Goal: Task Accomplishment & Management: Manage account settings

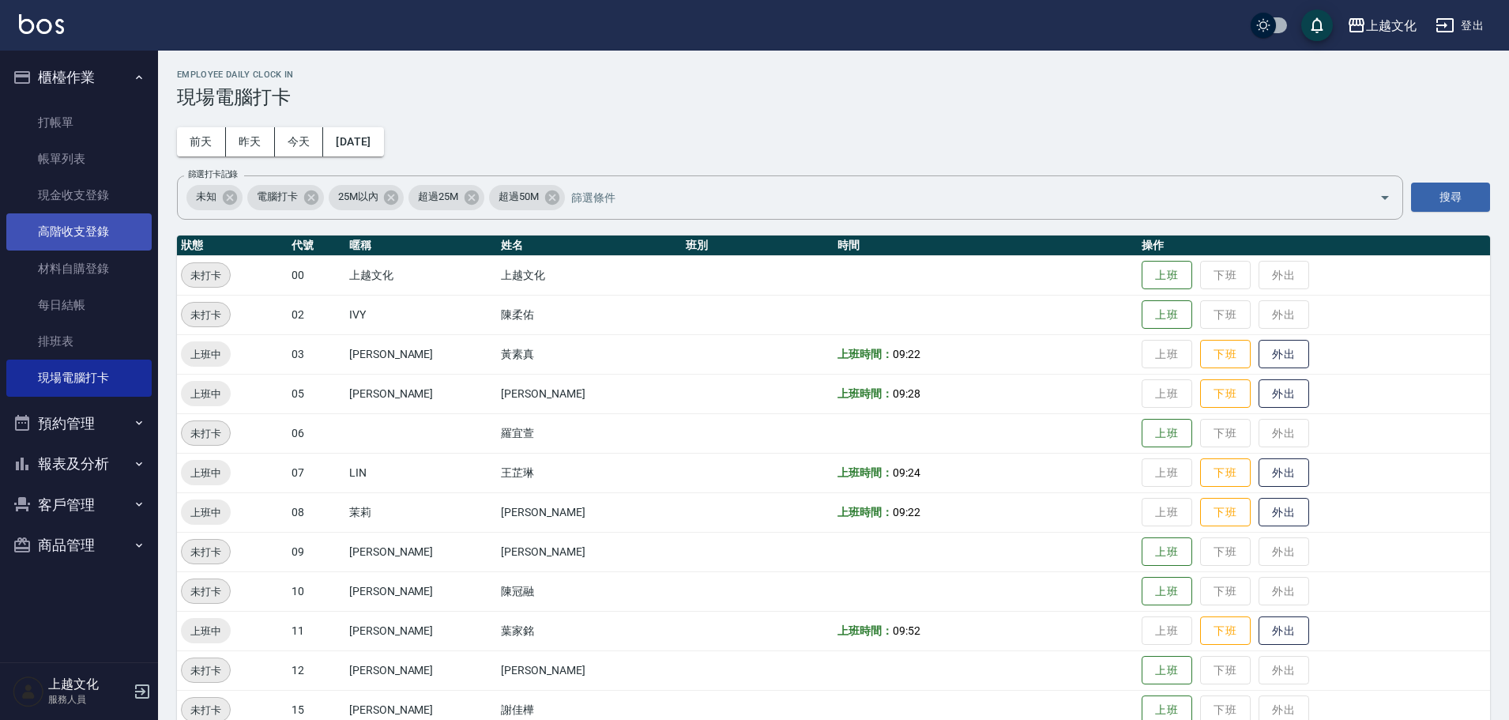
click at [77, 237] on link "高階收支登錄" at bounding box center [78, 231] width 145 height 36
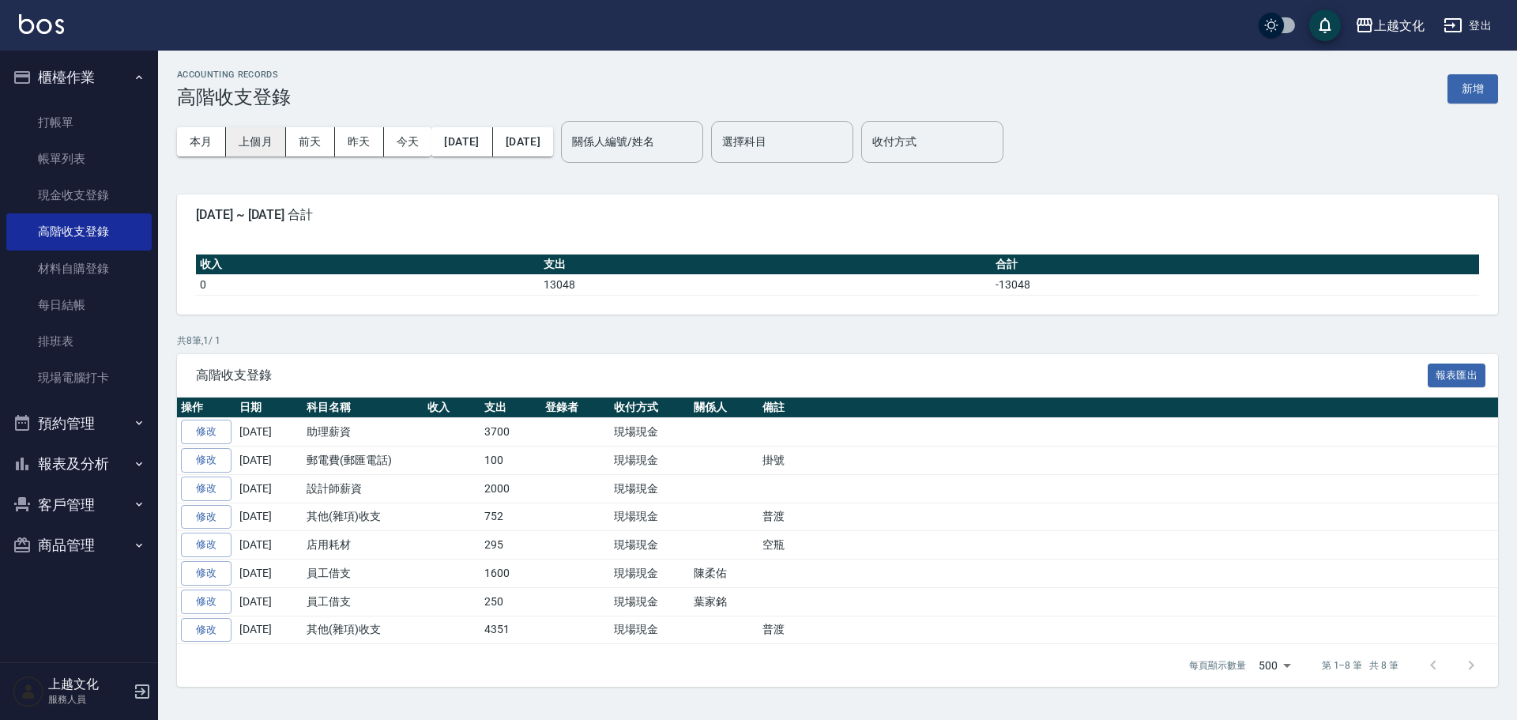
click at [262, 147] on button "上個月" at bounding box center [256, 141] width 60 height 29
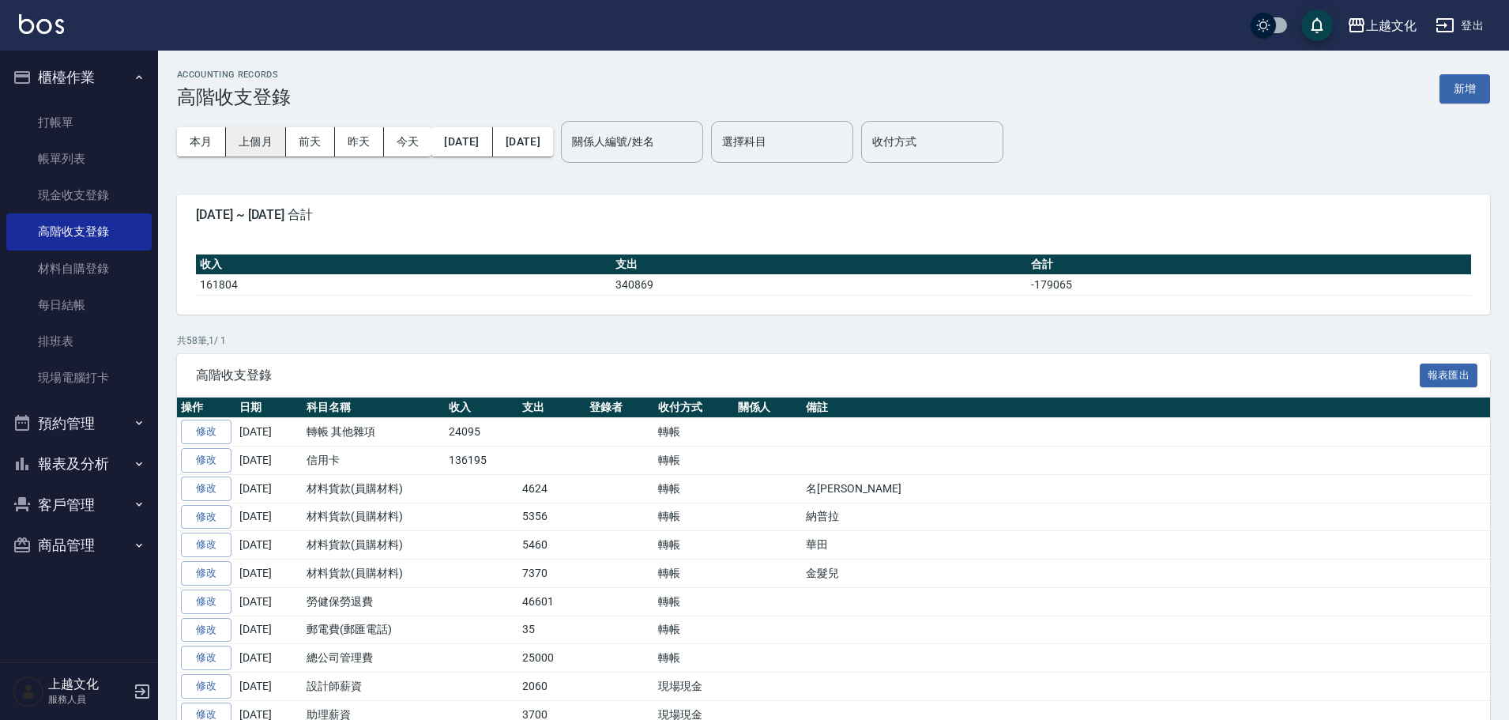
click at [262, 140] on button "上個月" at bounding box center [256, 141] width 60 height 29
click at [211, 140] on button "本月" at bounding box center [201, 141] width 49 height 29
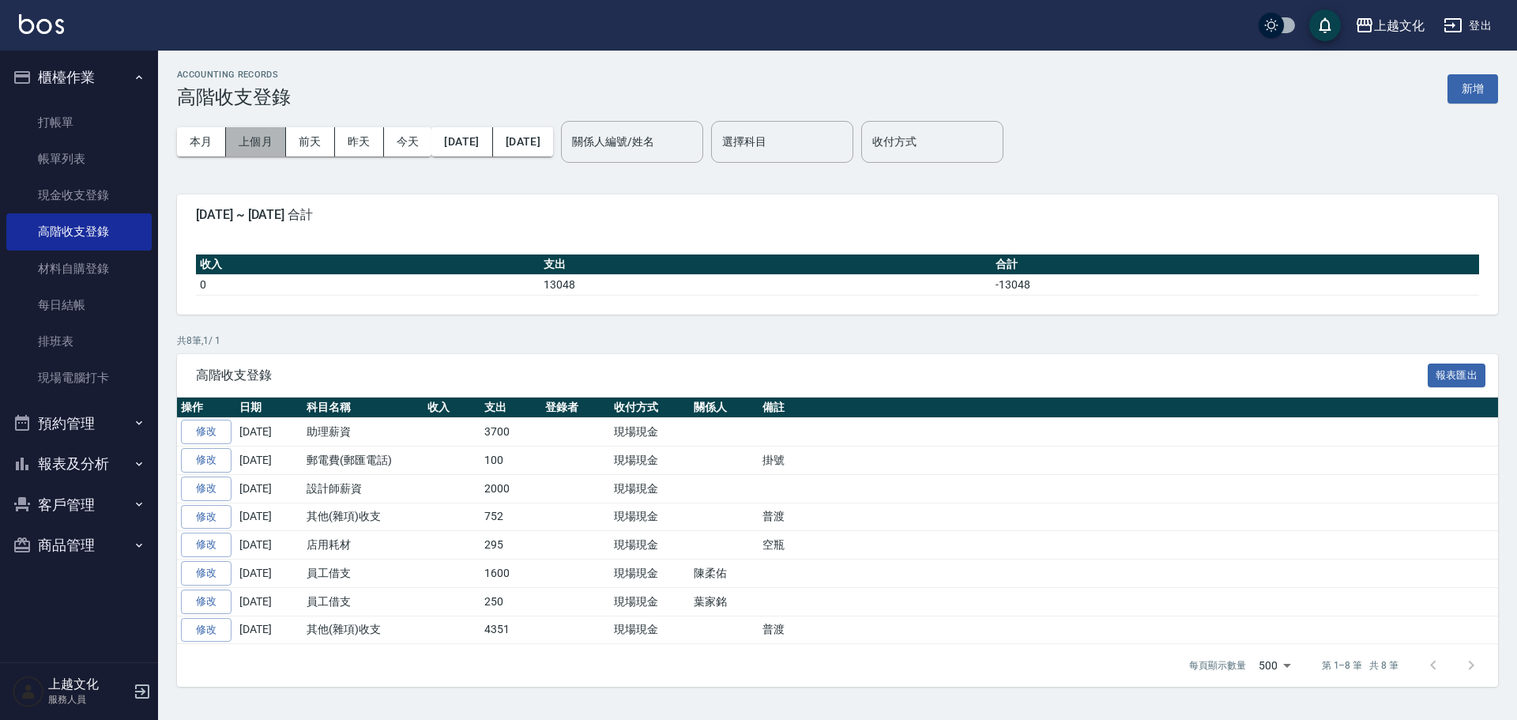
click at [276, 132] on button "上個月" at bounding box center [256, 141] width 60 height 29
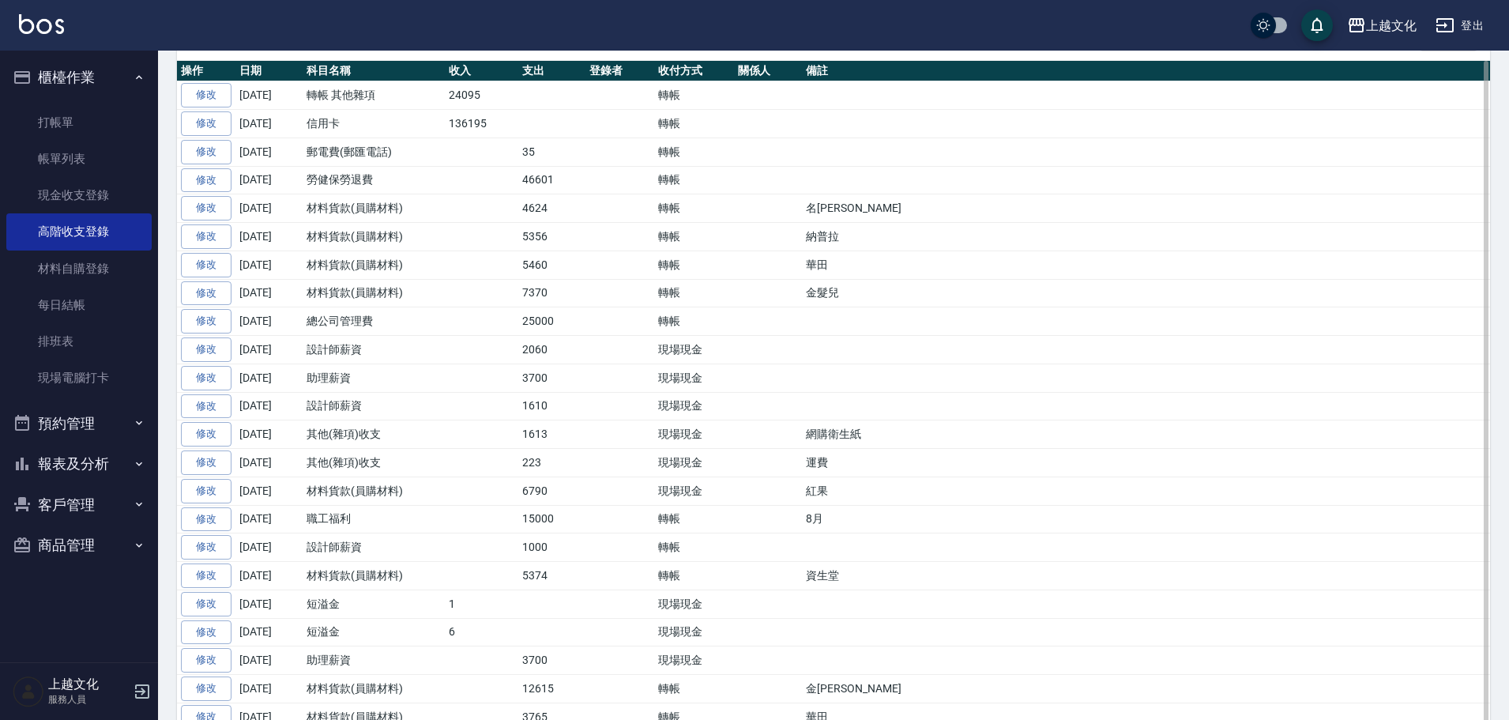
scroll to position [292, 0]
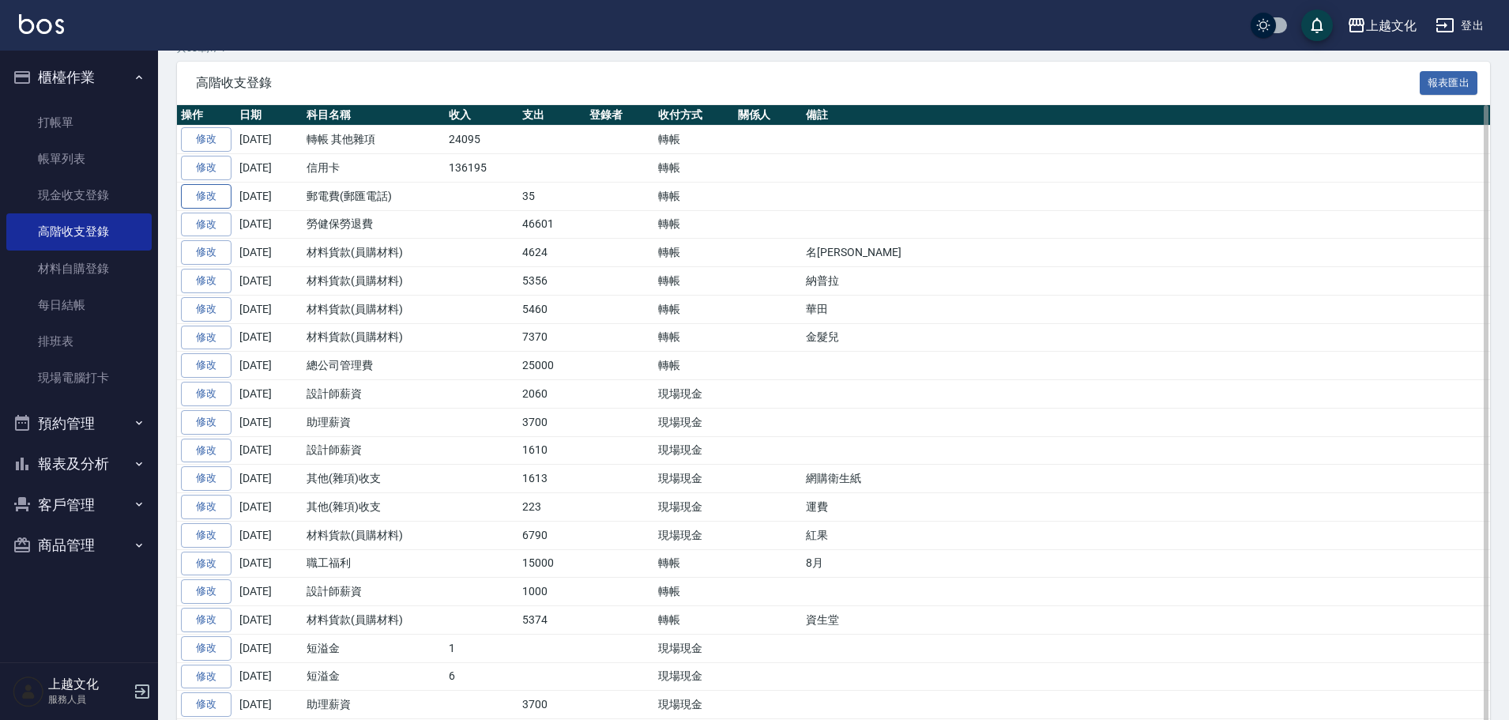
click at [210, 201] on link "修改" at bounding box center [206, 196] width 51 height 24
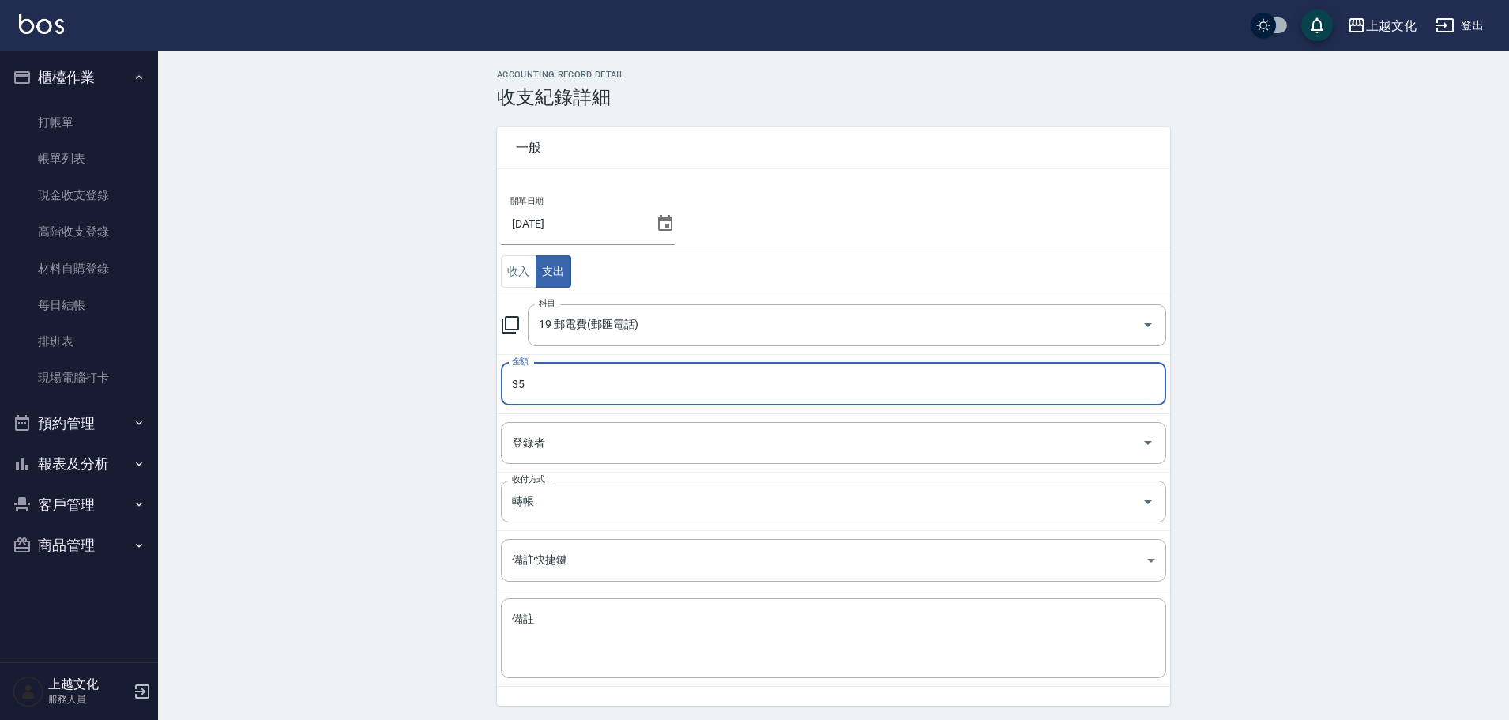
click at [541, 393] on input "35" at bounding box center [833, 384] width 665 height 43
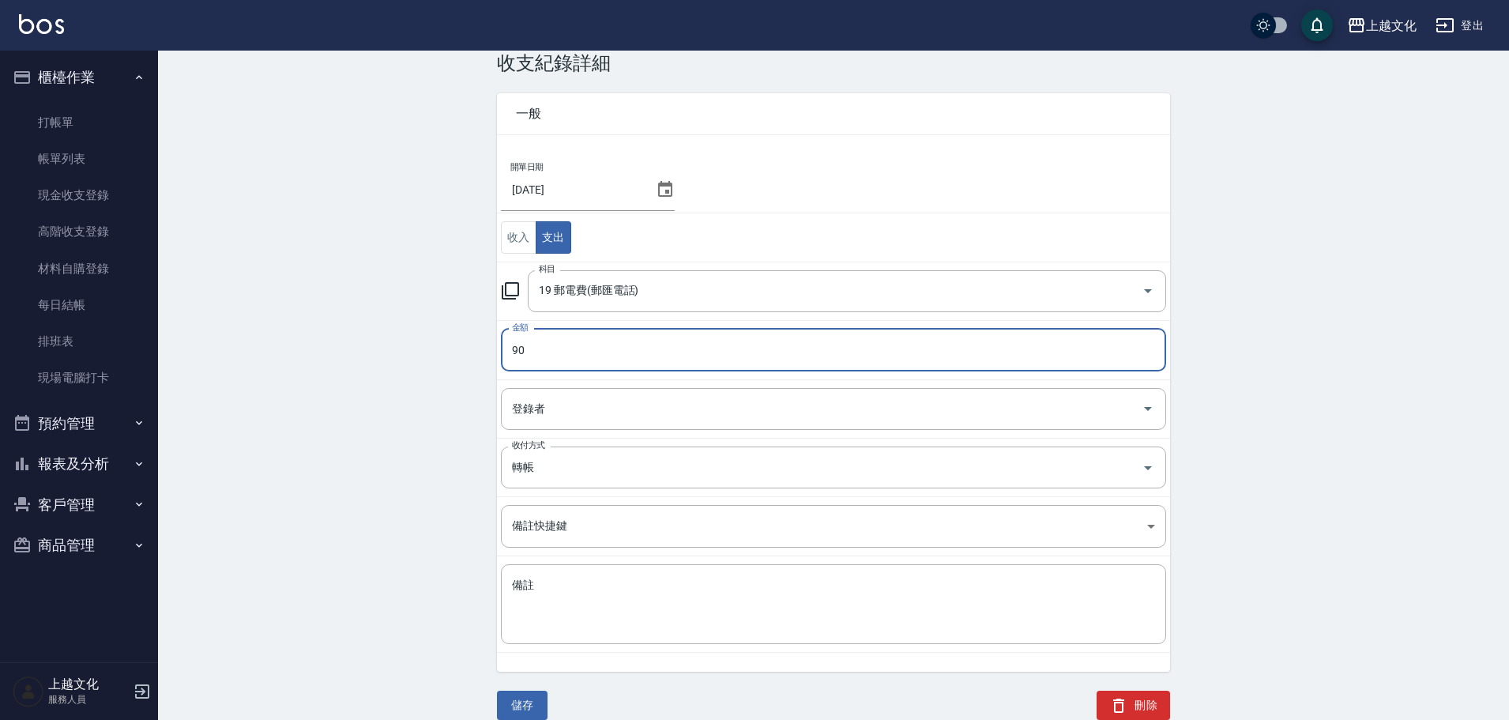
scroll to position [53, 0]
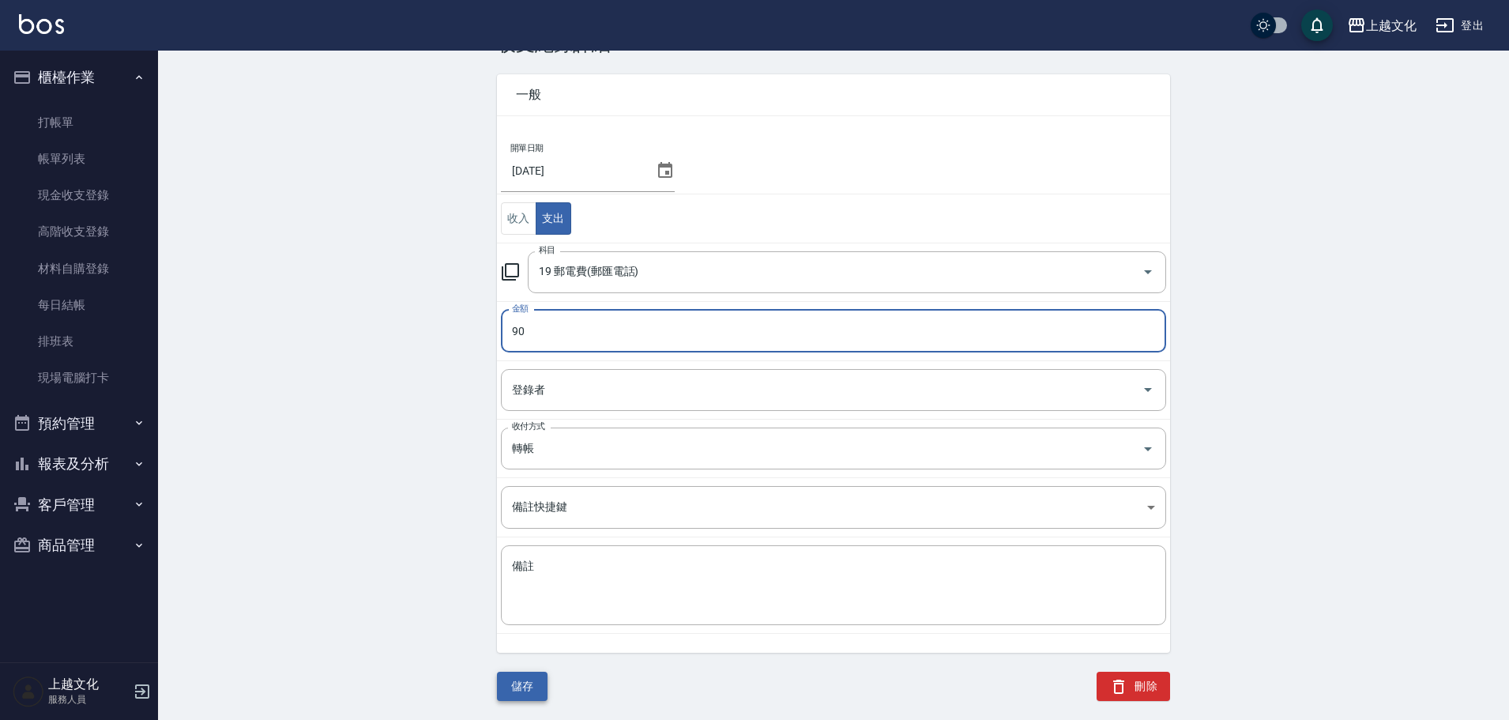
type input "90"
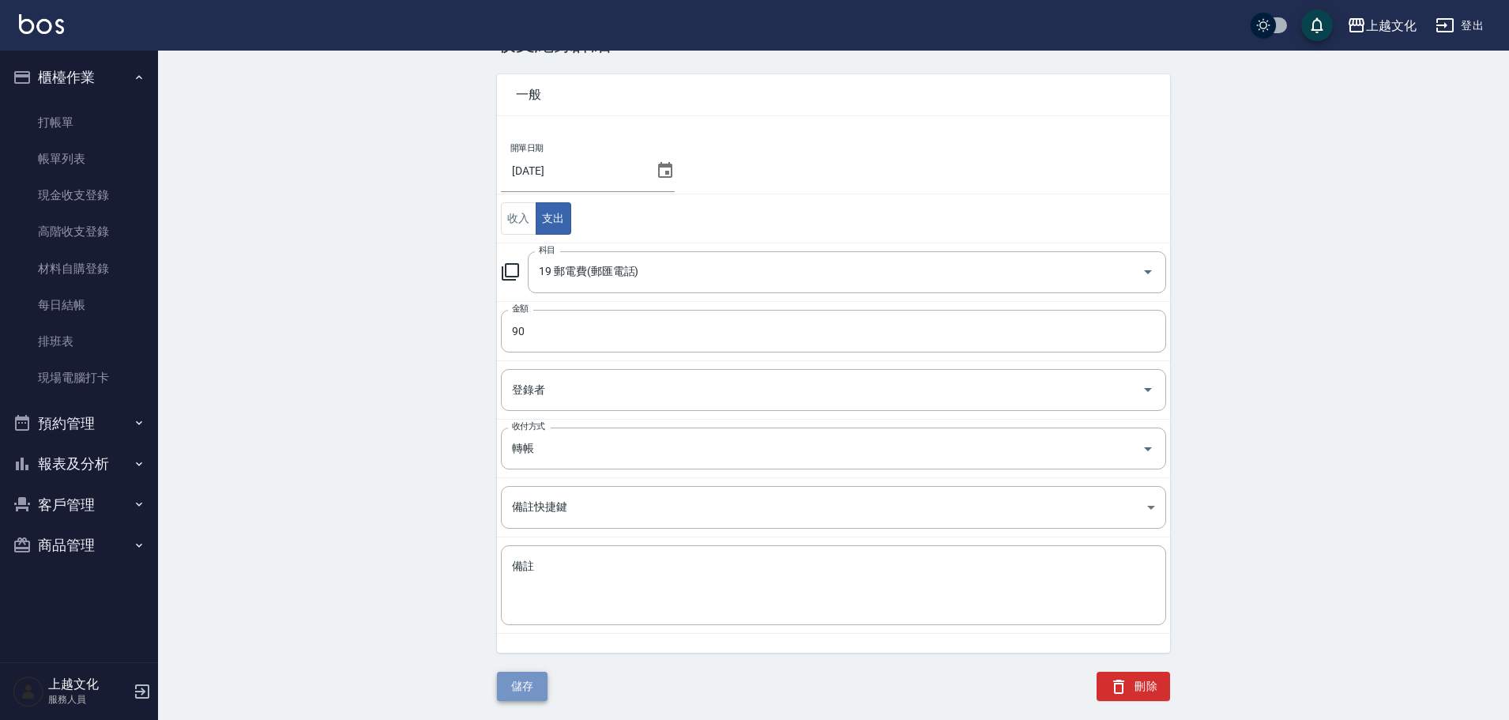
click at [524, 682] on button "儲存" at bounding box center [522, 686] width 51 height 29
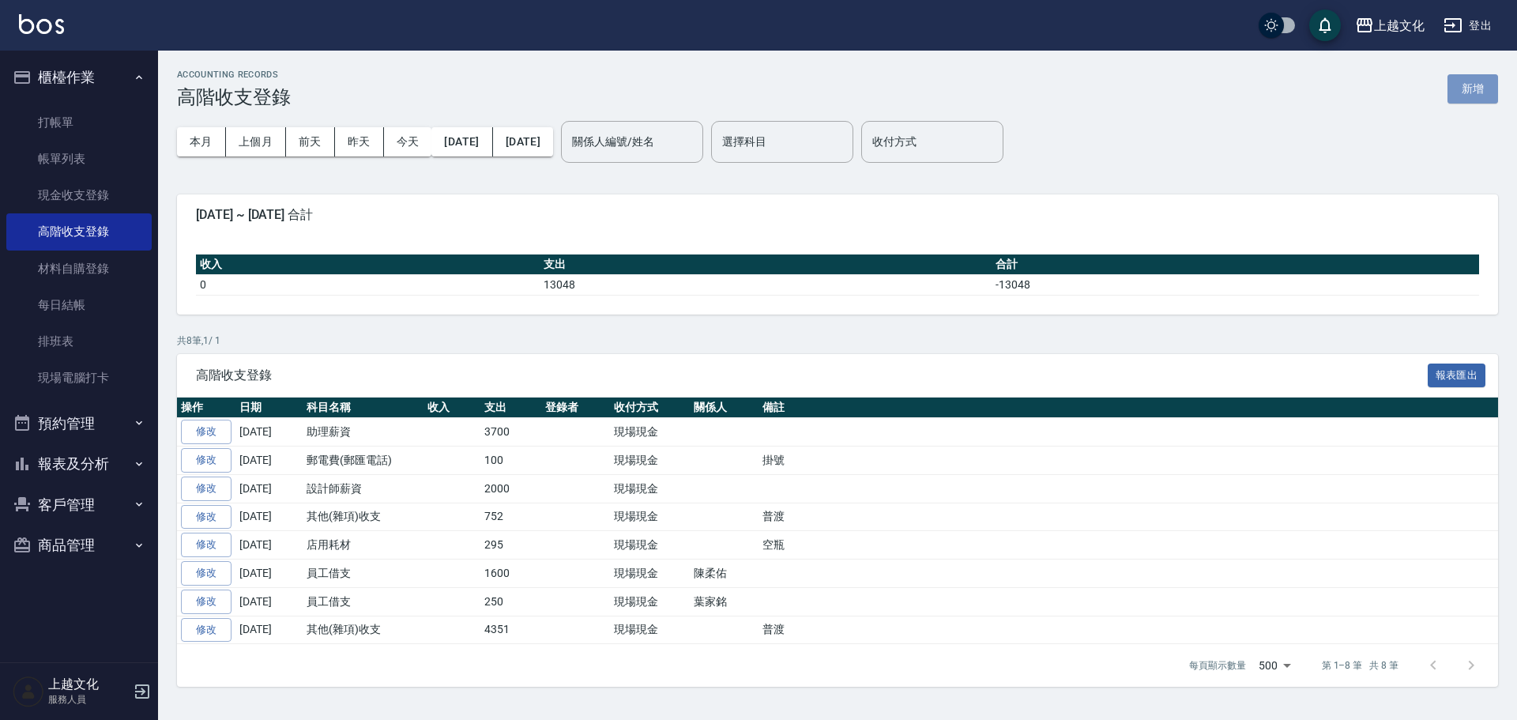
click at [1458, 85] on button "新增" at bounding box center [1473, 88] width 51 height 29
click at [1458, 85] on div "ACCOUNTING RECORDS 高階收支登錄 新增 本月 上個月 前天 昨天 今天 2025/09/01 2025/09/10 關係人編號/姓名 關係人…" at bounding box center [758, 360] width 1517 height 720
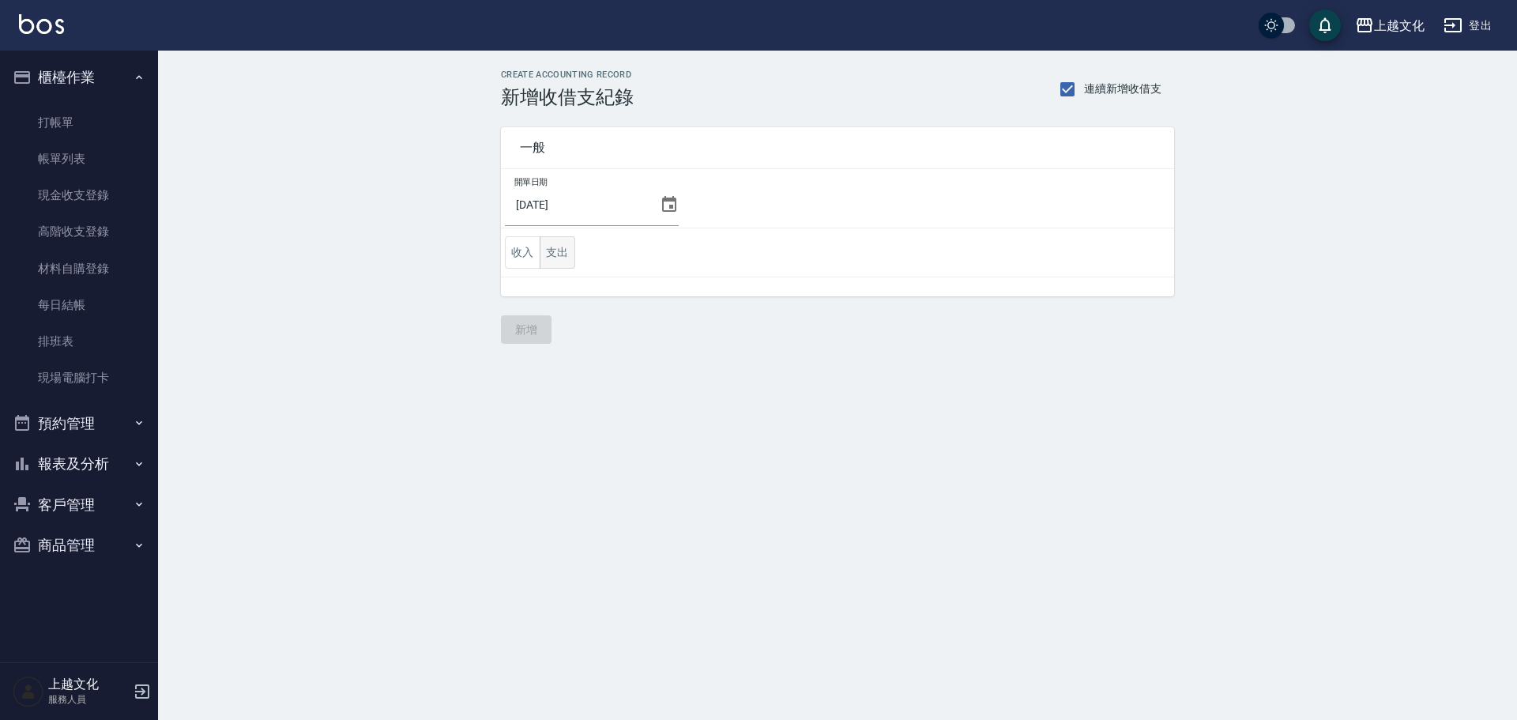
click at [560, 251] on button "支出" at bounding box center [558, 252] width 36 height 32
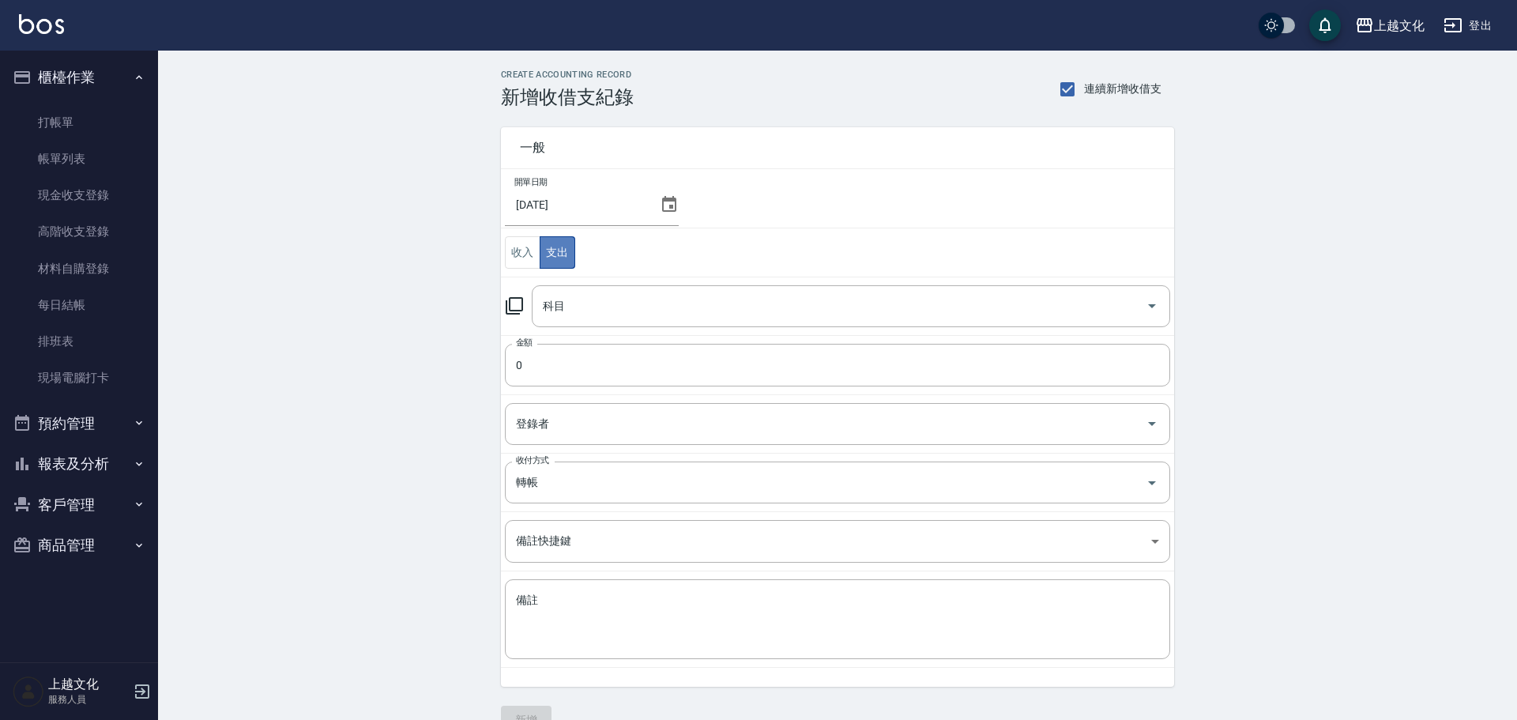
click at [560, 251] on button "支出" at bounding box center [558, 252] width 36 height 32
click at [584, 311] on input "科目" at bounding box center [835, 306] width 601 height 28
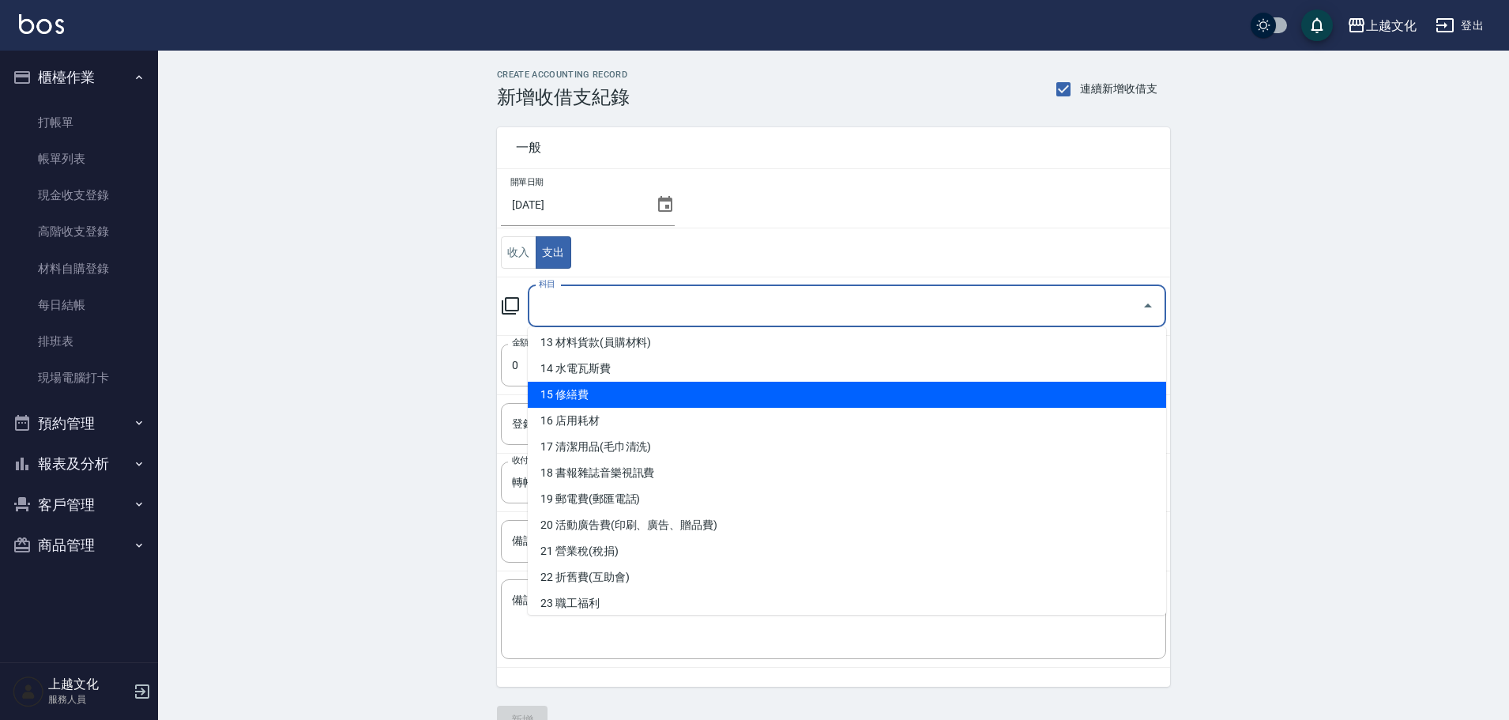
scroll to position [395, 0]
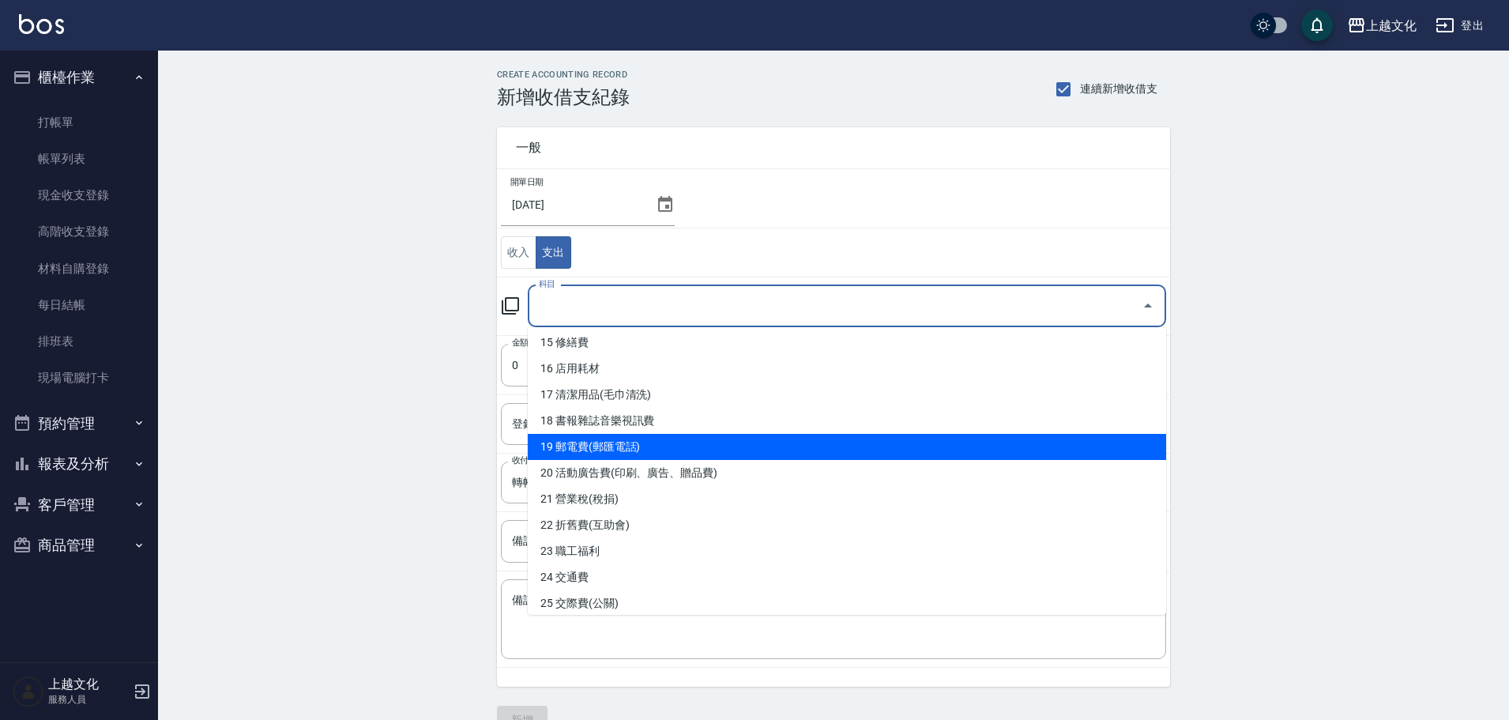
click at [691, 443] on li "19 郵電費(郵匯電話)" at bounding box center [847, 447] width 639 height 26
type input "19 郵電費(郵匯電話)"
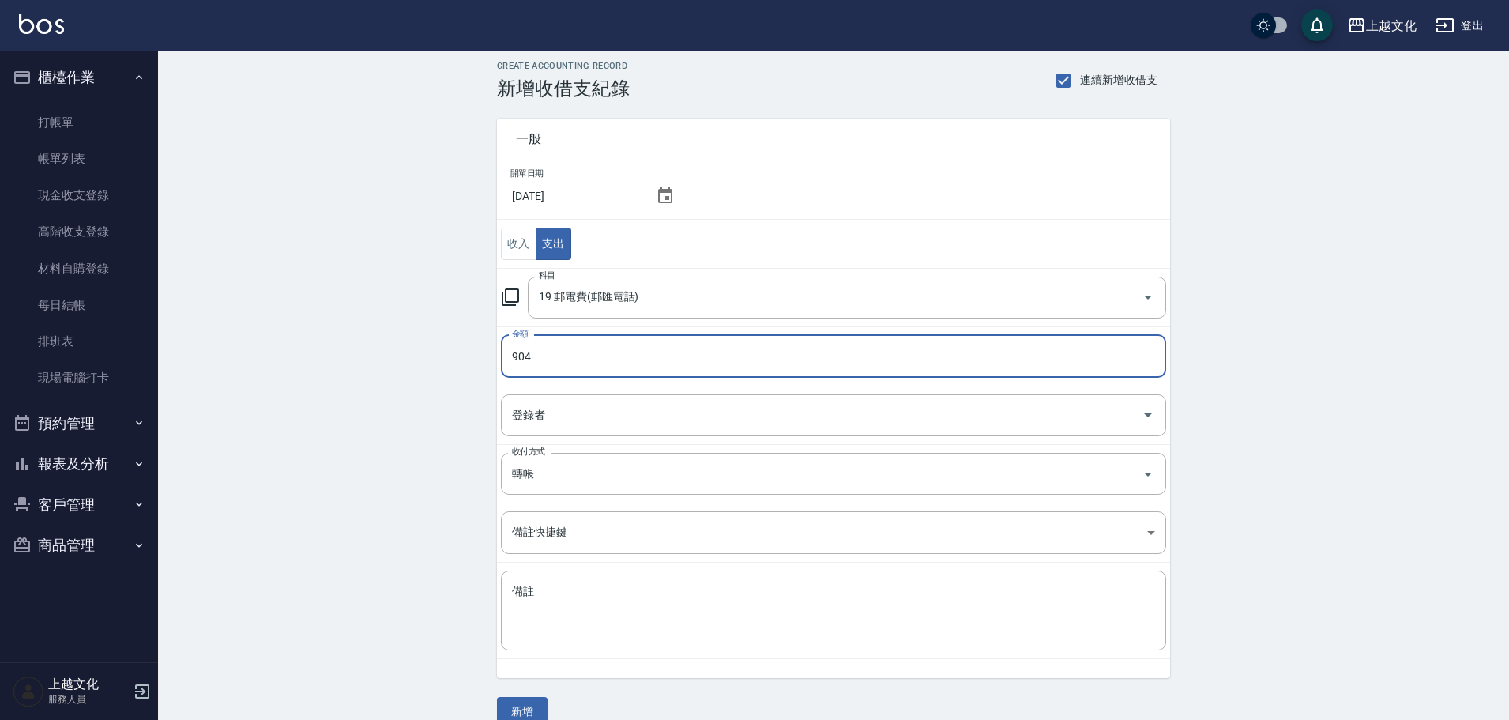
scroll to position [34, 0]
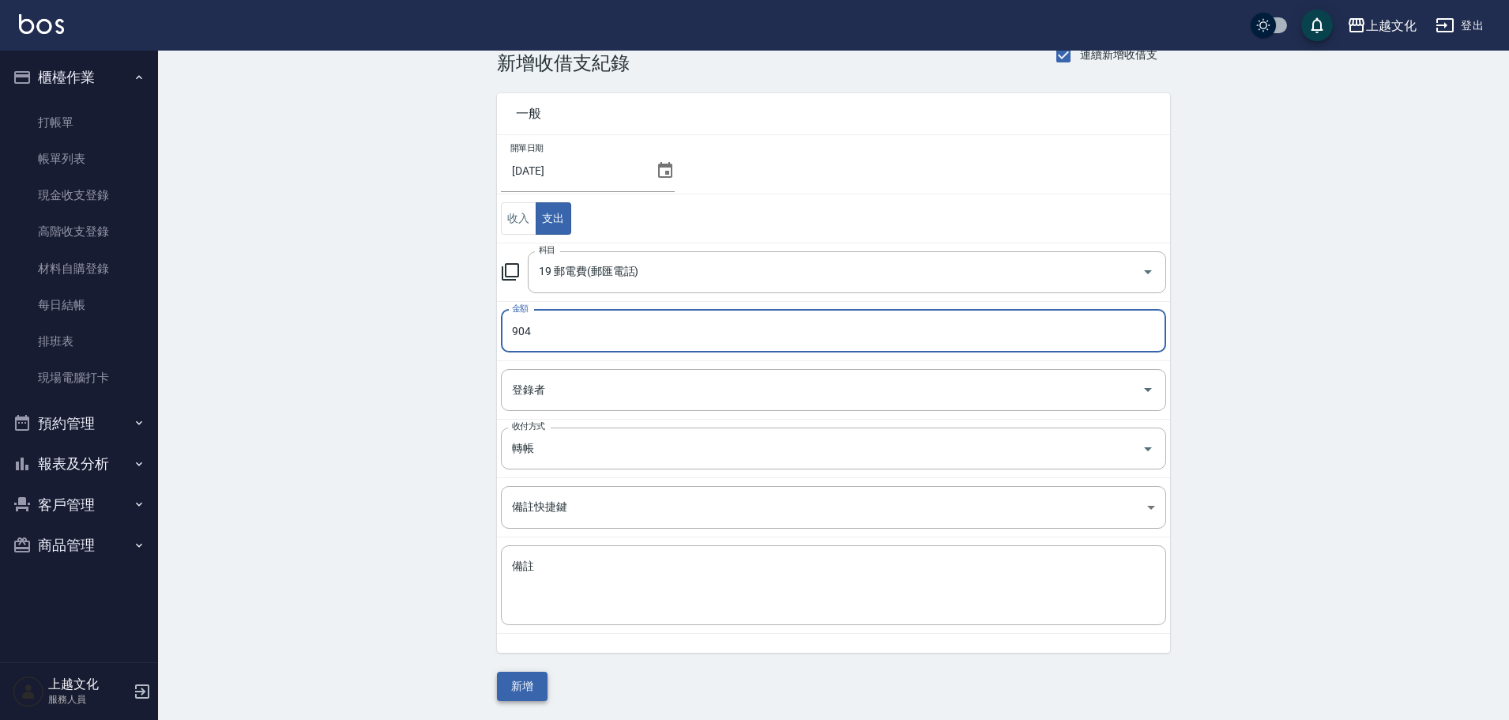
type input "904"
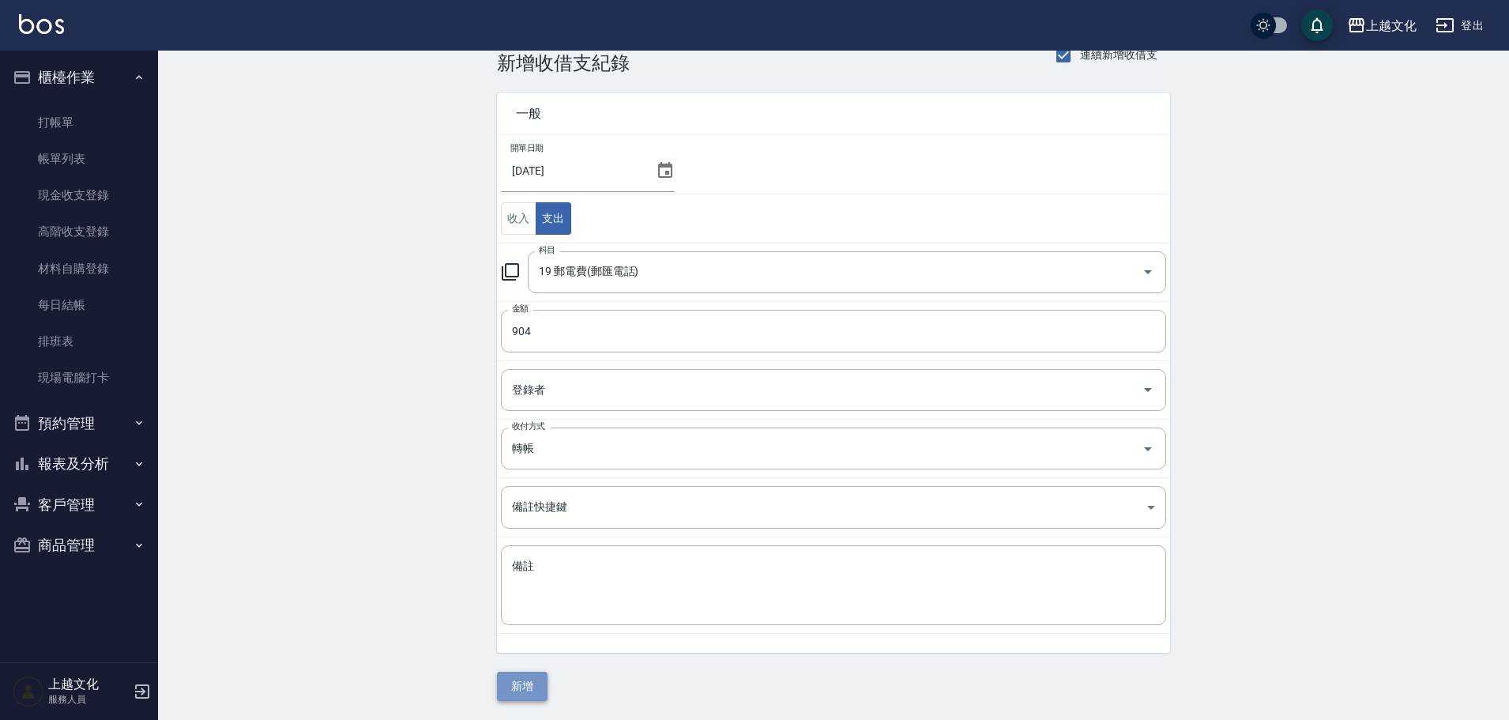
click at [519, 692] on button "新增" at bounding box center [522, 686] width 51 height 29
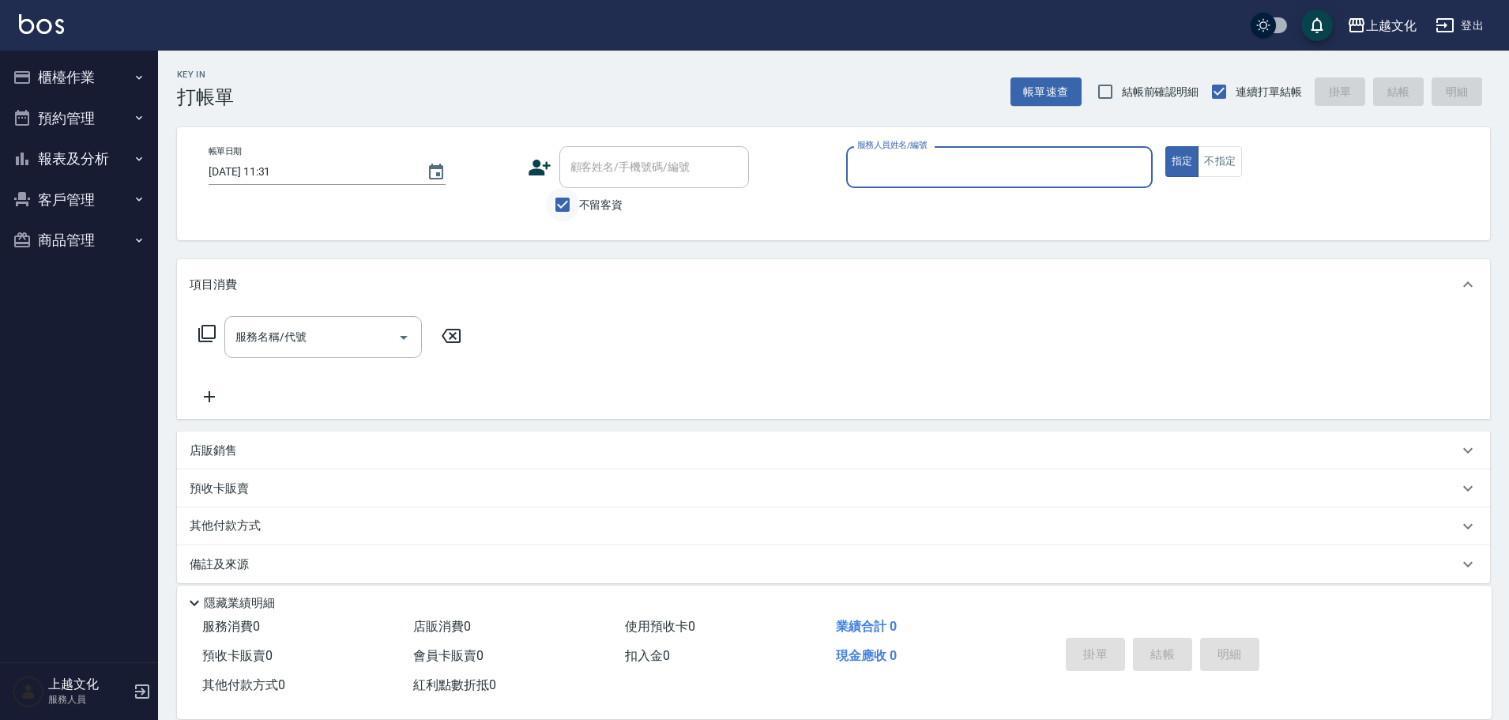
click at [559, 202] on input "不留客資" at bounding box center [562, 204] width 33 height 33
click at [564, 208] on input "不留客資" at bounding box center [562, 204] width 33 height 33
checkbox input "false"
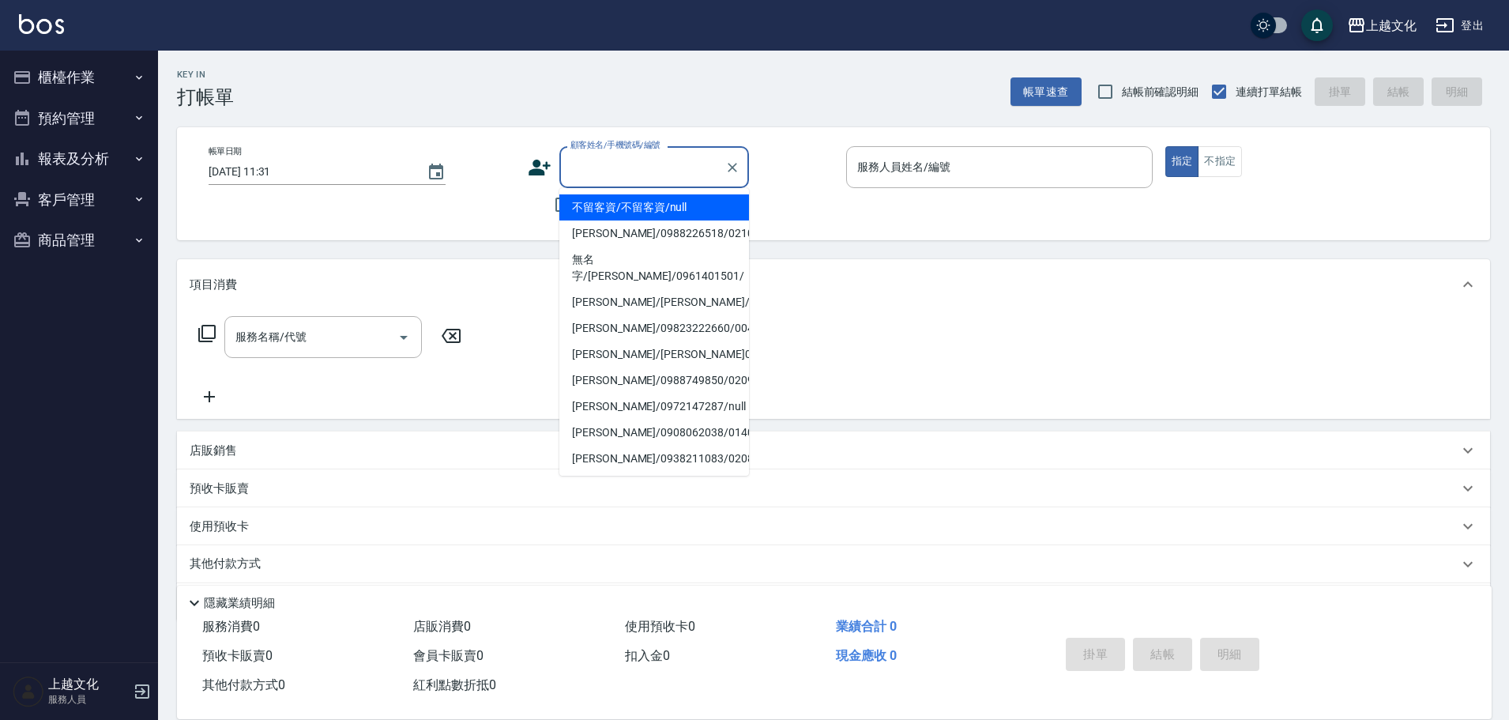
click at [571, 178] on input "顧客姓名/手機號碼/編號" at bounding box center [643, 167] width 152 height 28
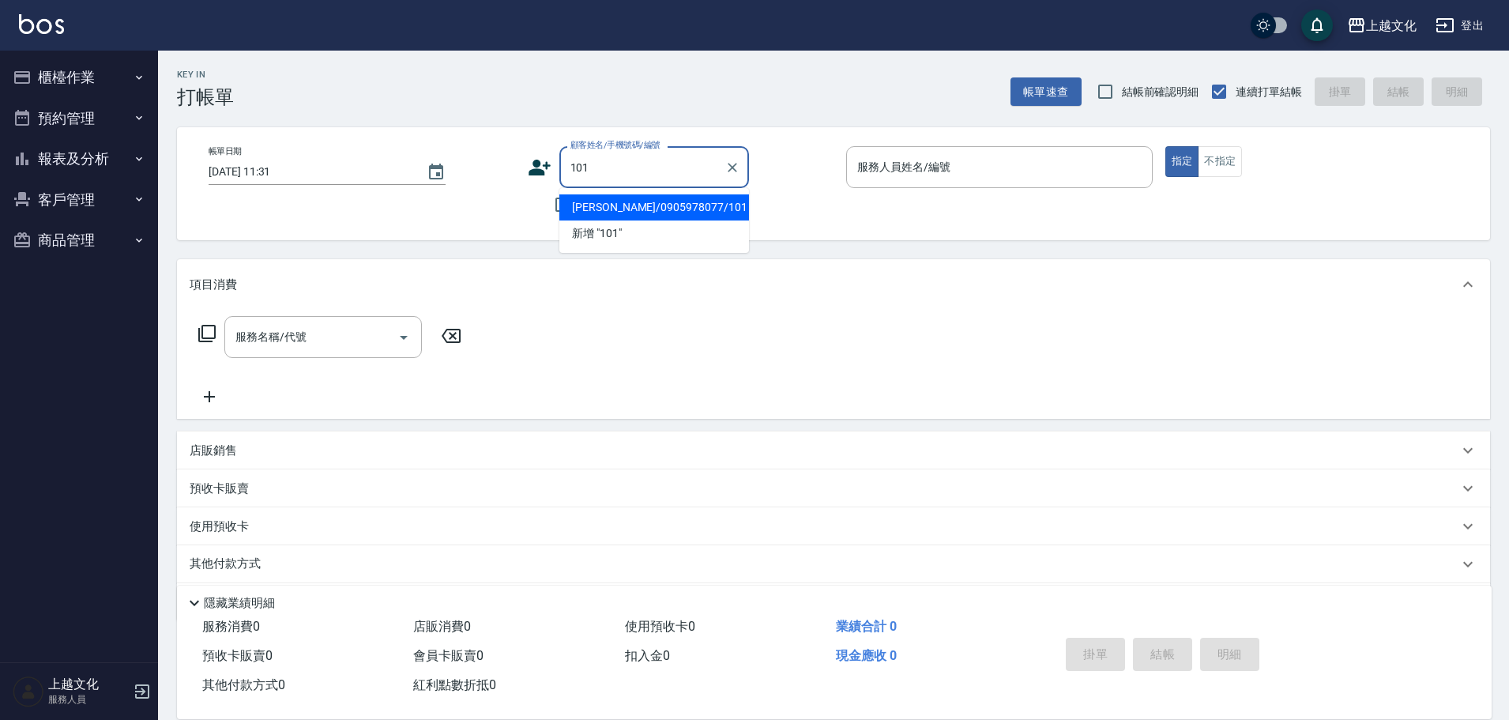
type input "李松奐/0905978077/101"
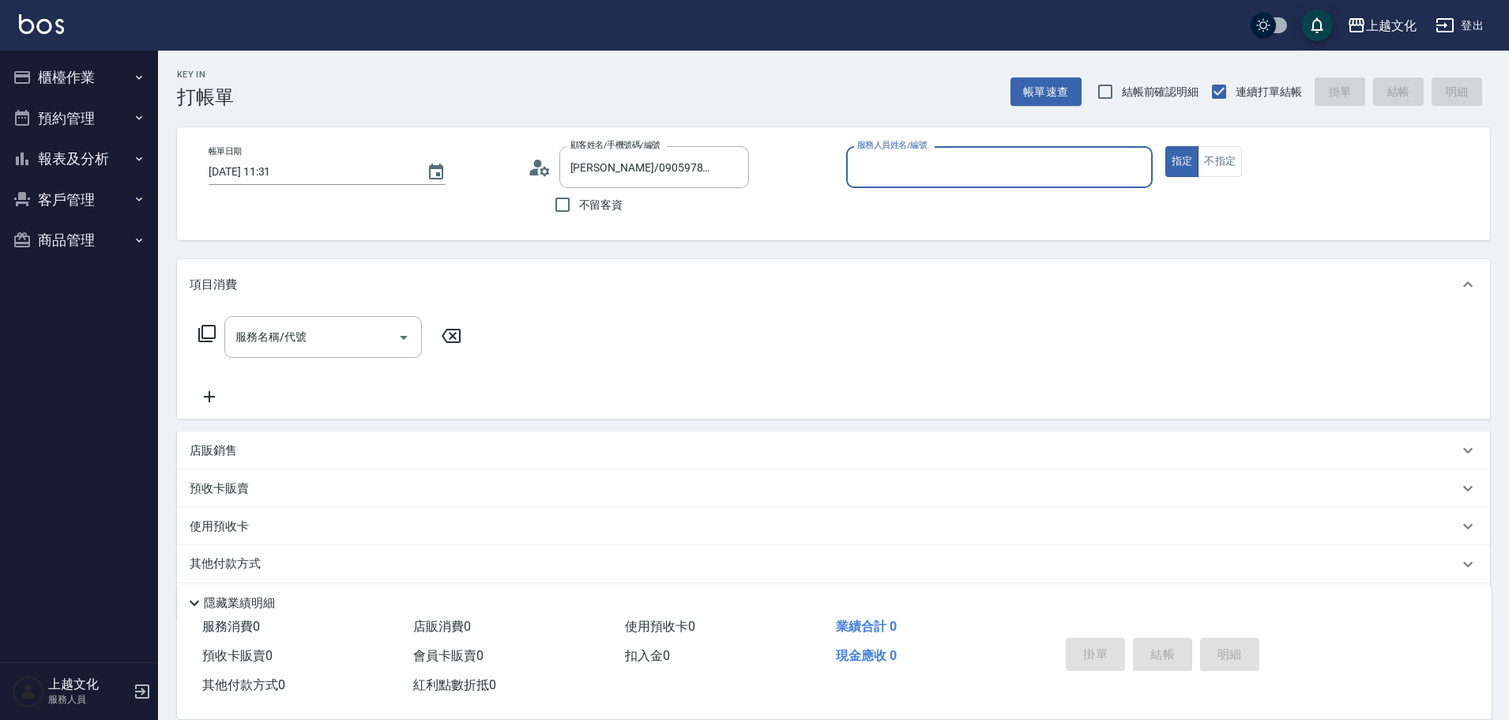
type input "茉莉-08"
click at [226, 519] on p "使用預收卡" at bounding box center [219, 529] width 59 height 24
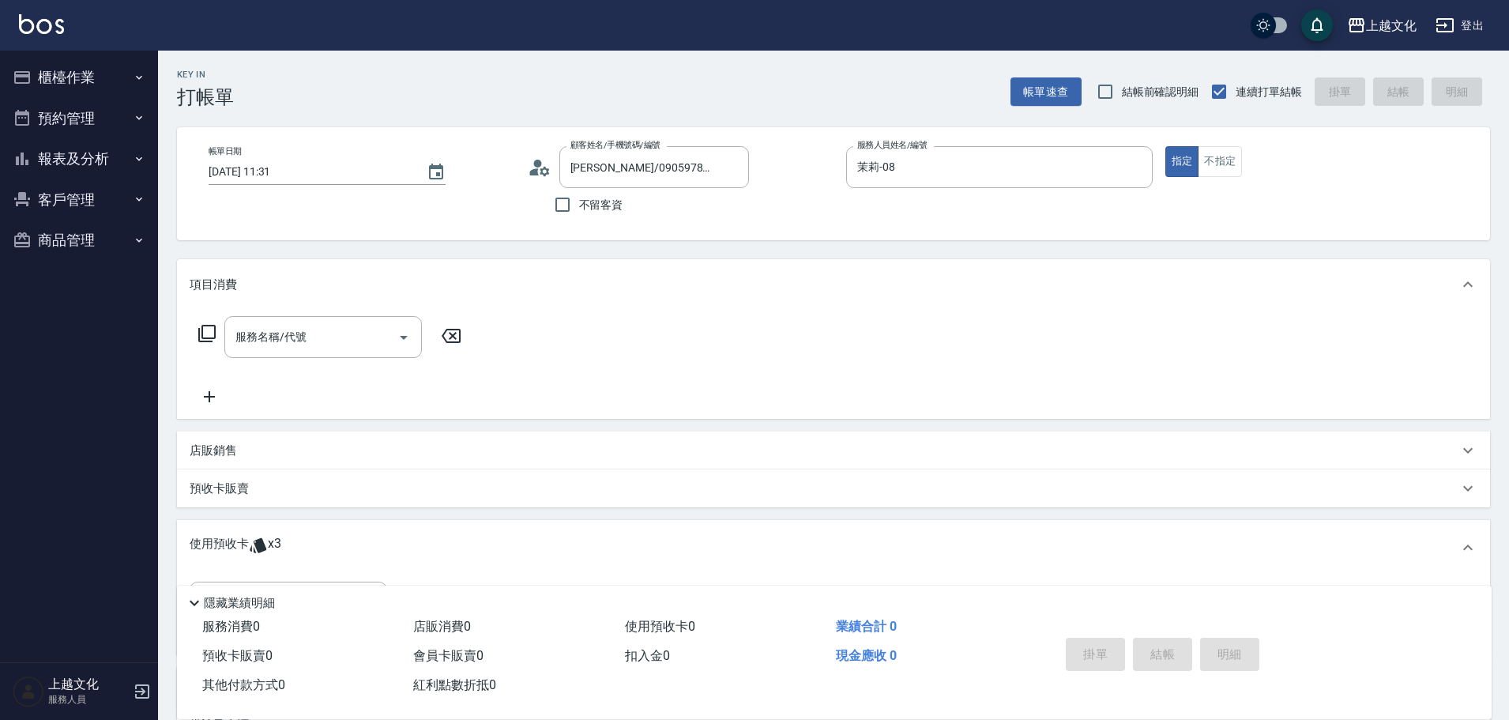
click at [239, 490] on p "預收卡販賣" at bounding box center [219, 489] width 59 height 17
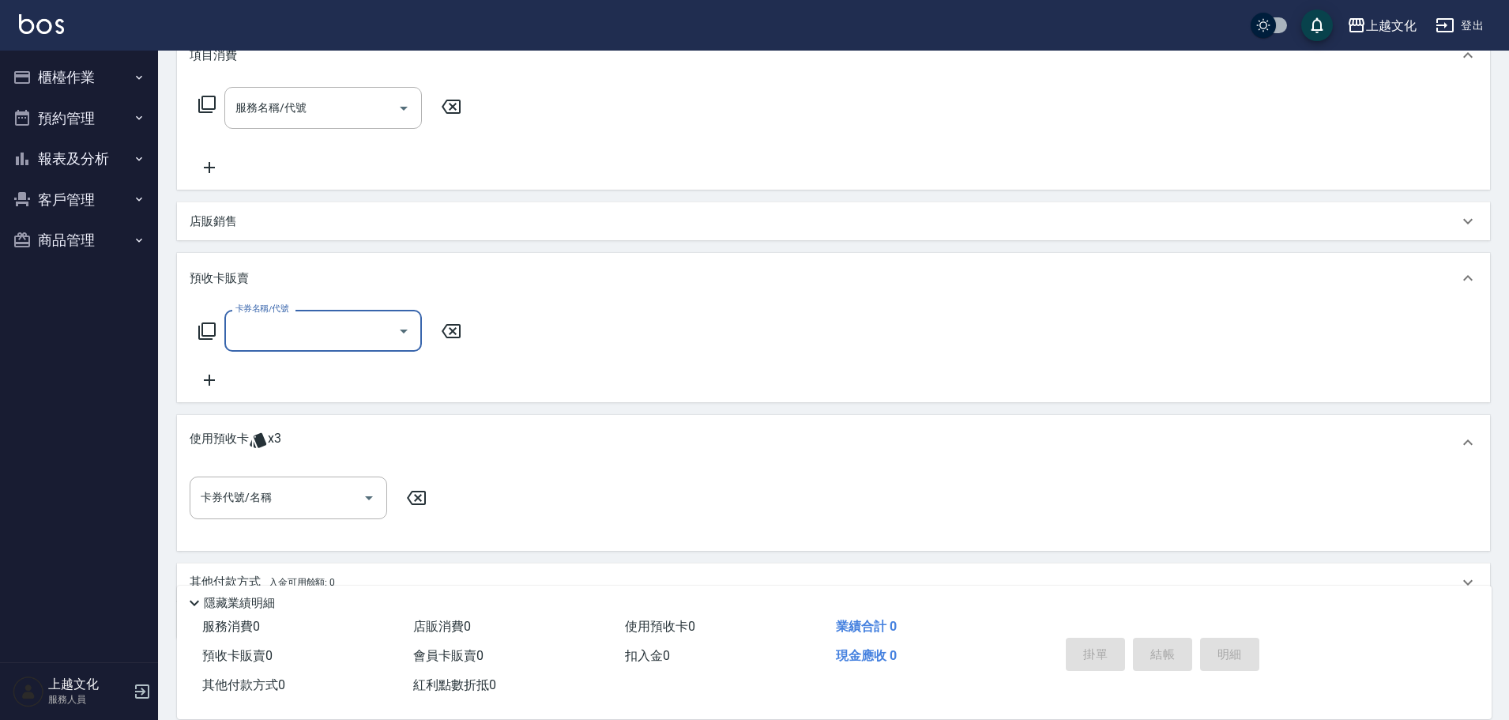
scroll to position [237, 0]
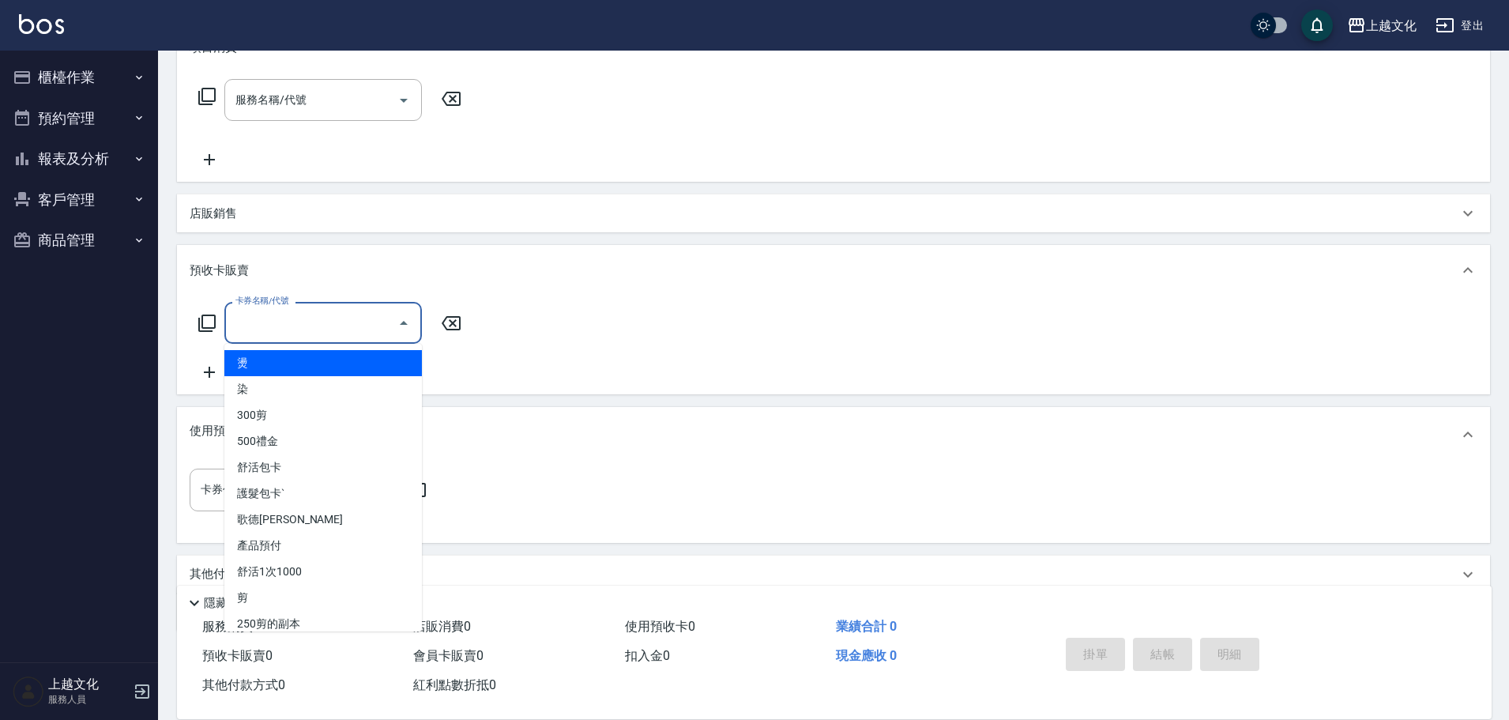
click at [256, 327] on input "卡券名稱/代號" at bounding box center [312, 323] width 160 height 28
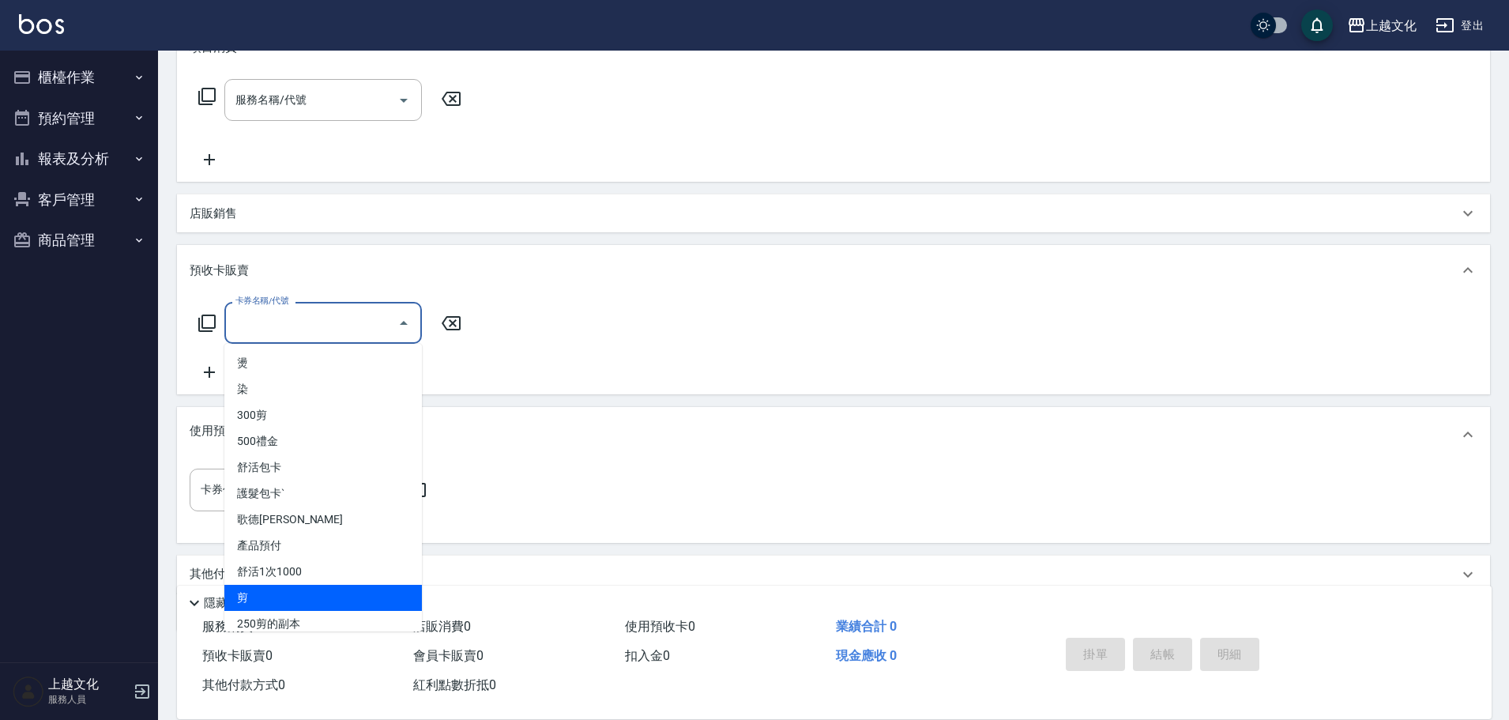
click at [245, 592] on span "剪" at bounding box center [323, 598] width 198 height 26
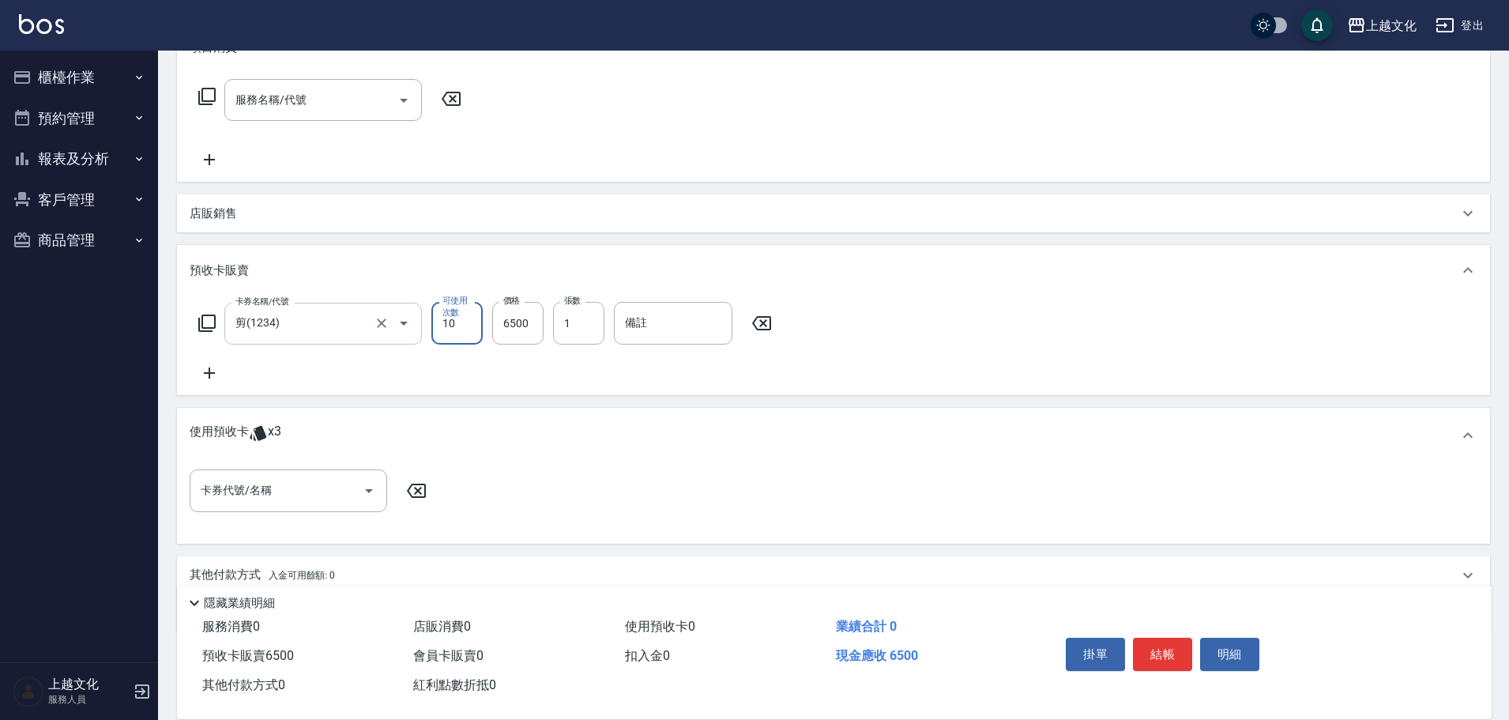
click at [302, 335] on input "剪(1234)" at bounding box center [301, 324] width 139 height 28
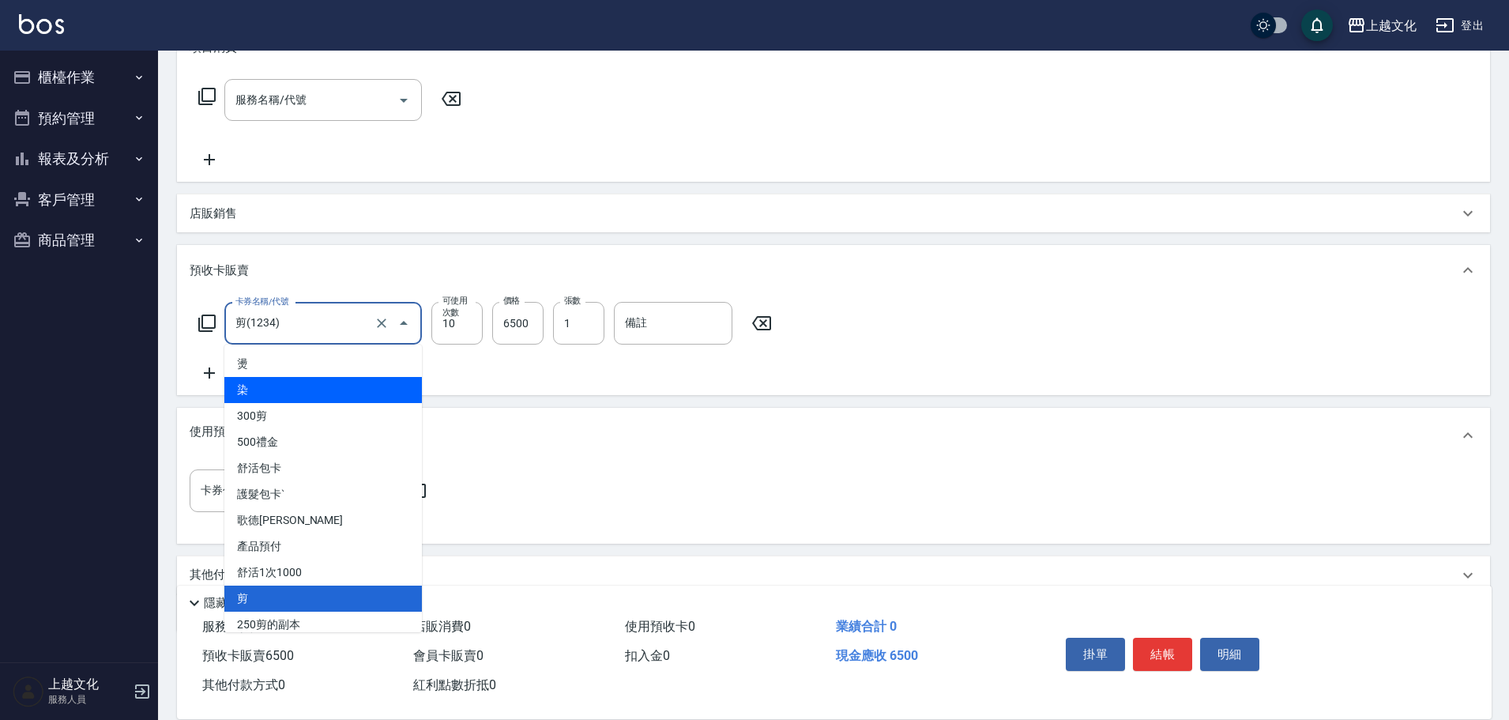
scroll to position [12, 0]
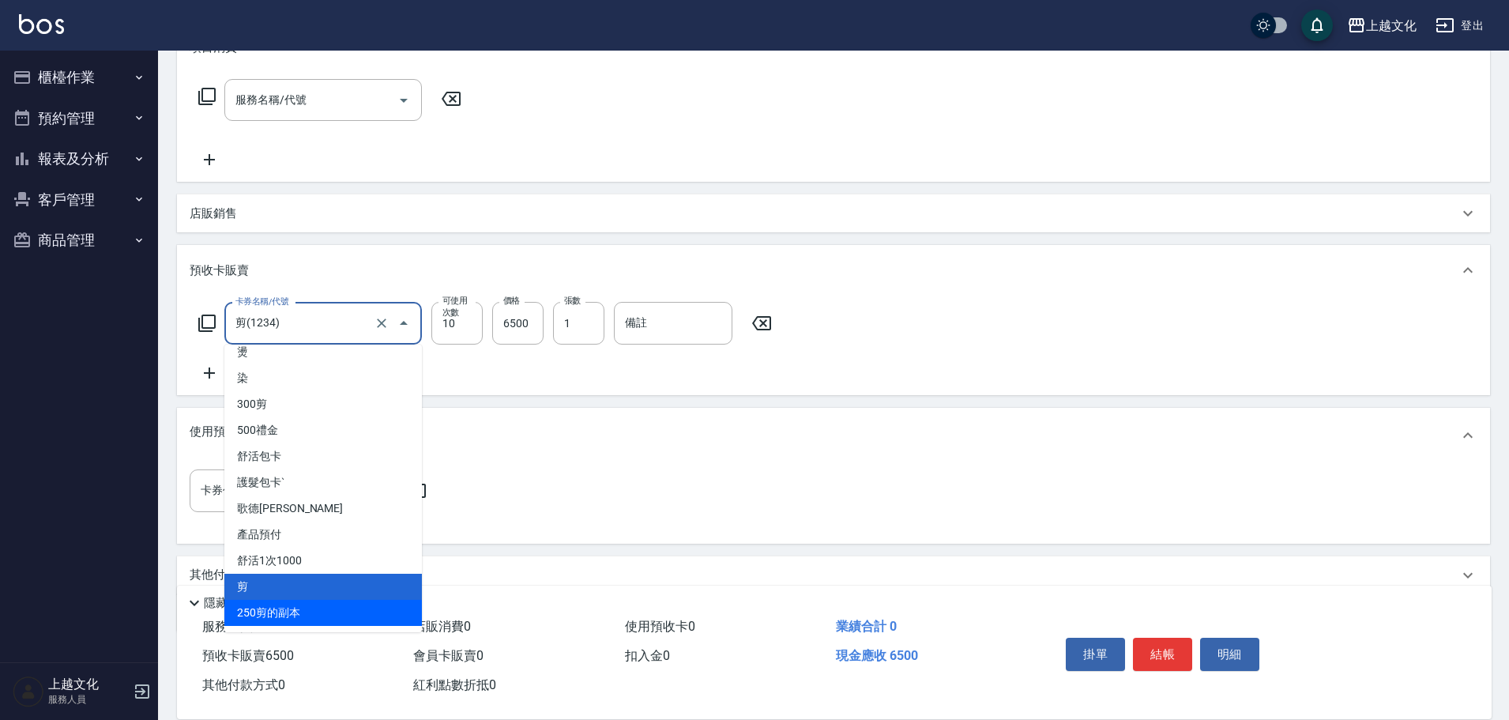
click at [287, 611] on span "250剪的副本" at bounding box center [323, 613] width 198 height 26
type input "250剪的副本(的副本)"
type input "4"
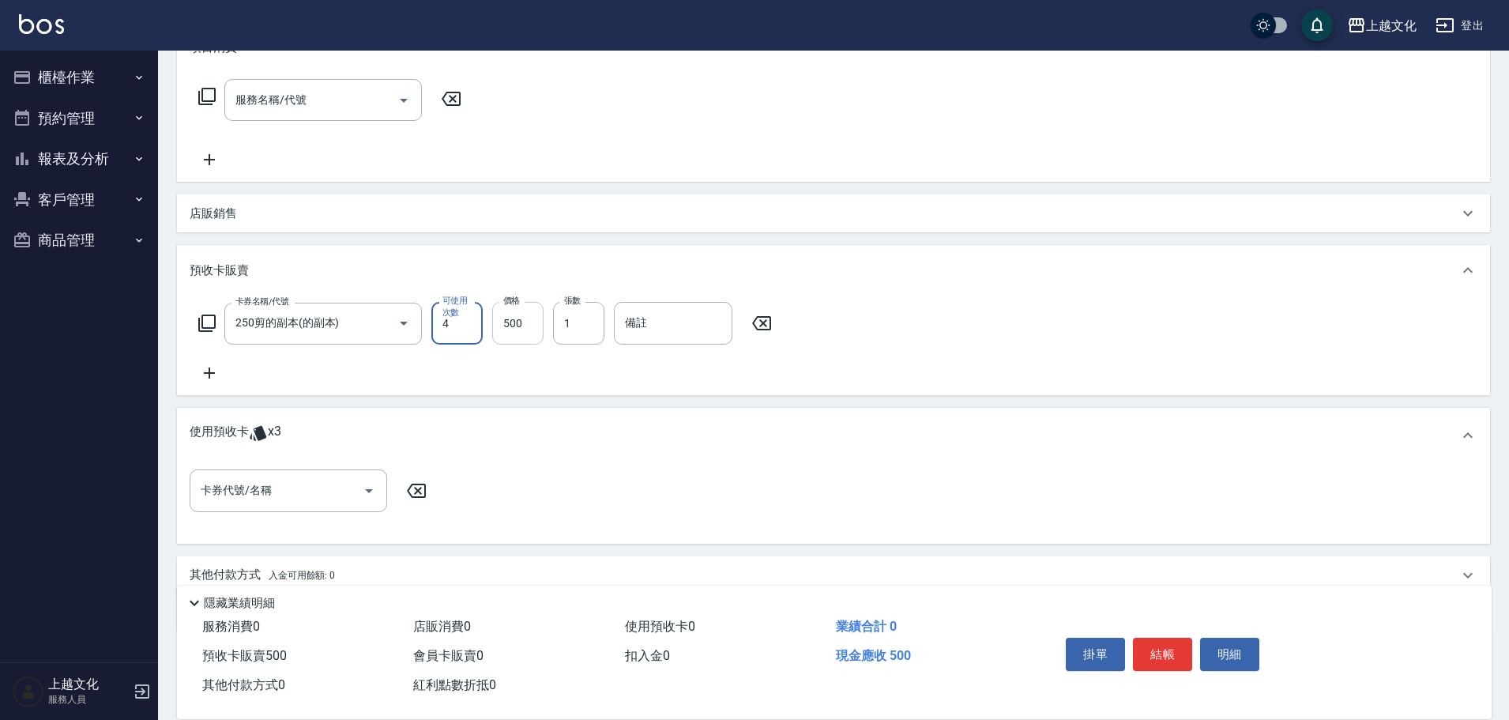
click at [501, 333] on input "500" at bounding box center [517, 323] width 51 height 43
type input "1200"
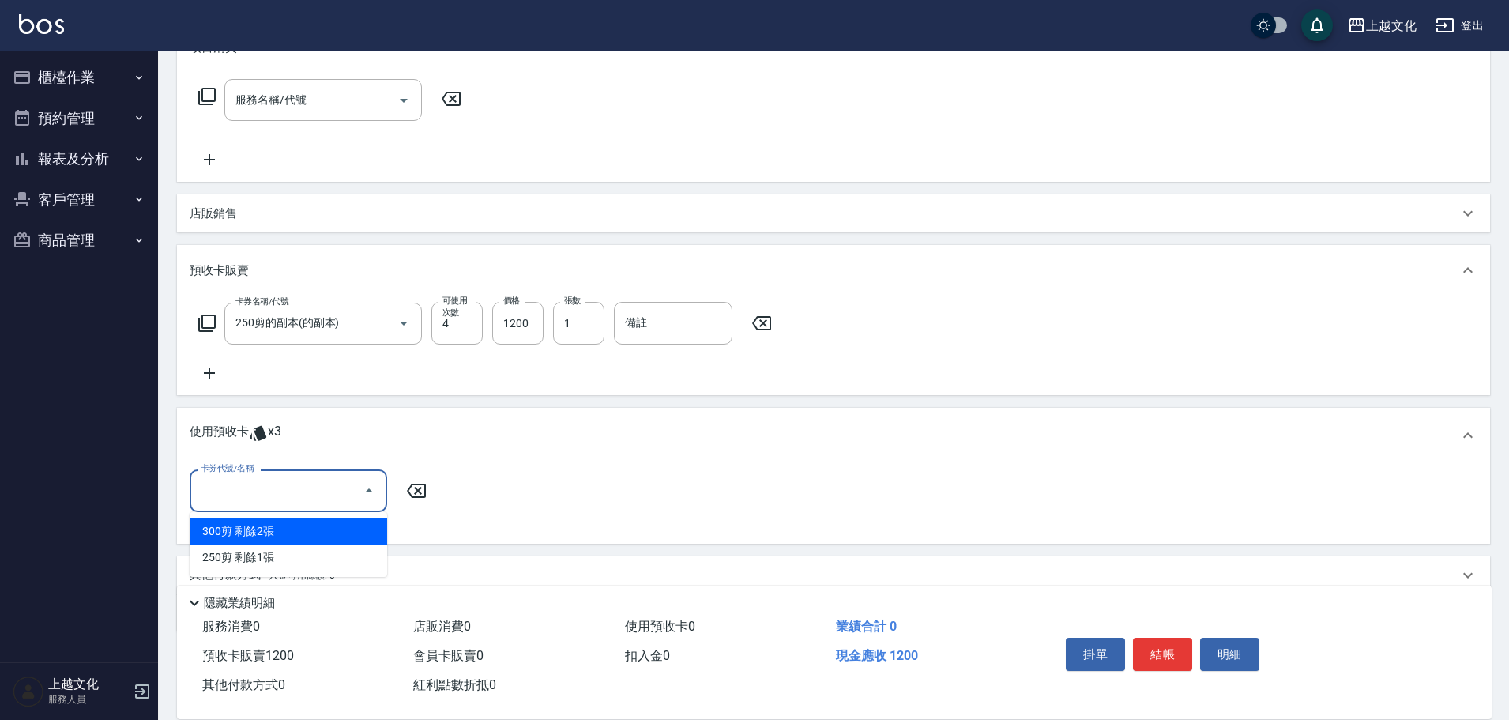
click at [232, 495] on input "卡券代號/名稱" at bounding box center [277, 491] width 160 height 28
click at [241, 533] on div "300剪 剩餘2張" at bounding box center [289, 531] width 198 height 26
type input "300剪"
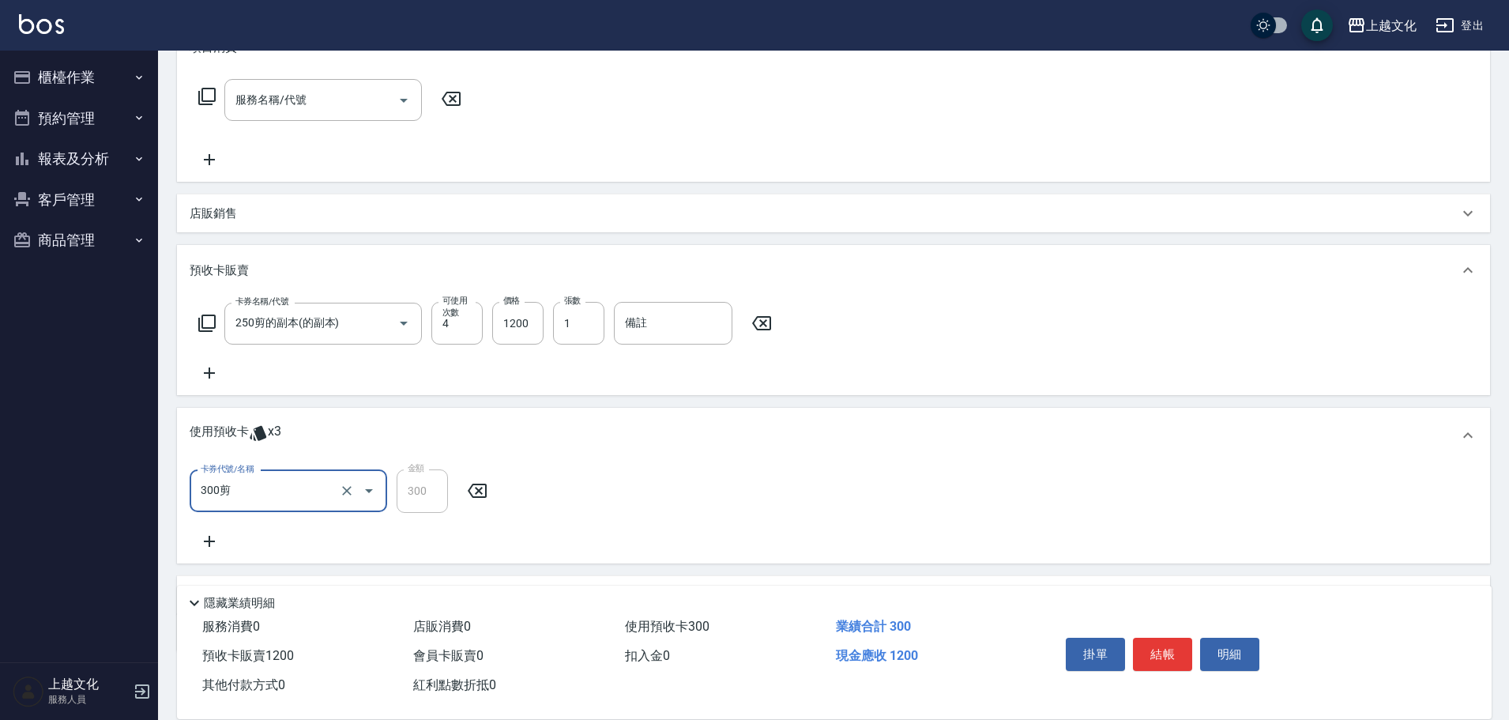
click at [202, 538] on icon at bounding box center [210, 541] width 40 height 19
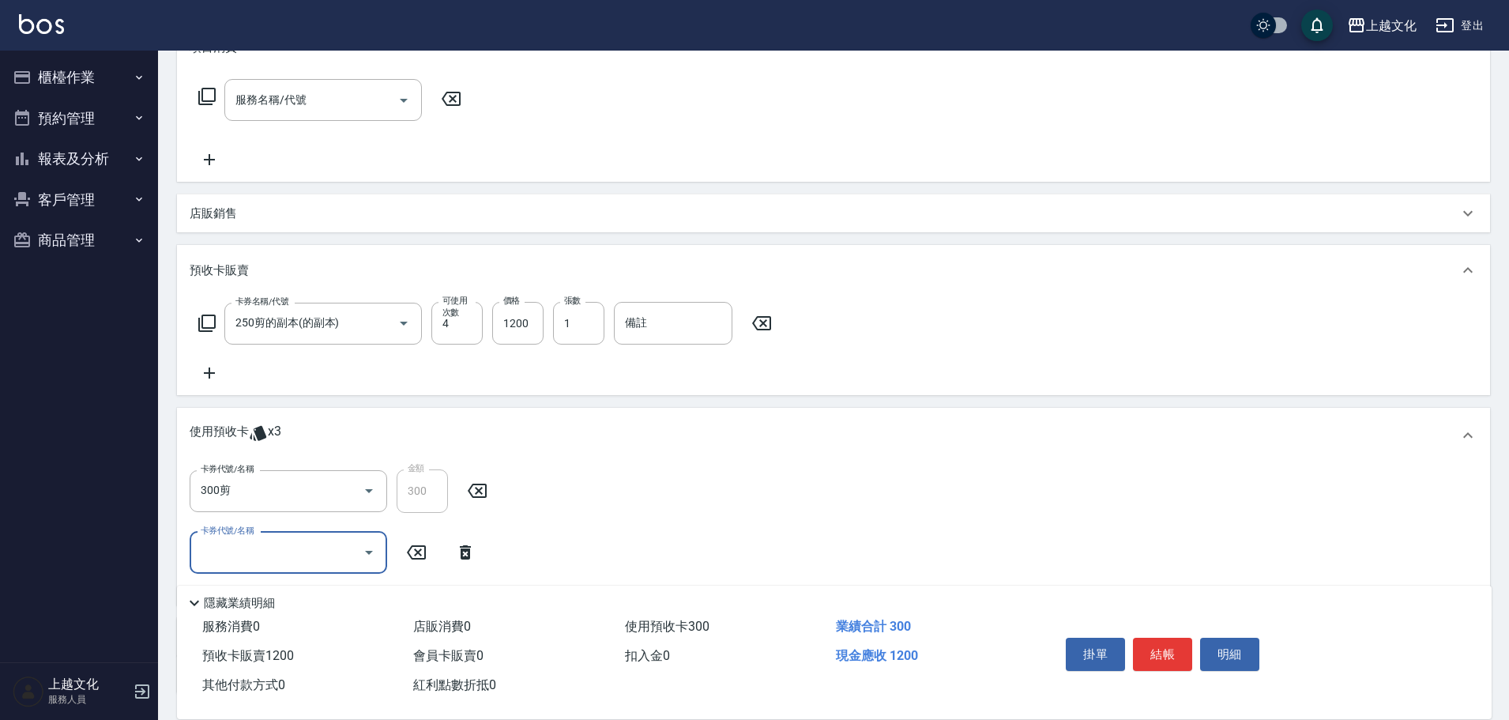
click at [229, 546] on input "卡券代號/名稱" at bounding box center [277, 553] width 160 height 28
click at [238, 584] on div "300剪 剩餘1張" at bounding box center [289, 593] width 198 height 26
type input "300剪"
click at [1150, 655] on button "結帳" at bounding box center [1162, 654] width 59 height 33
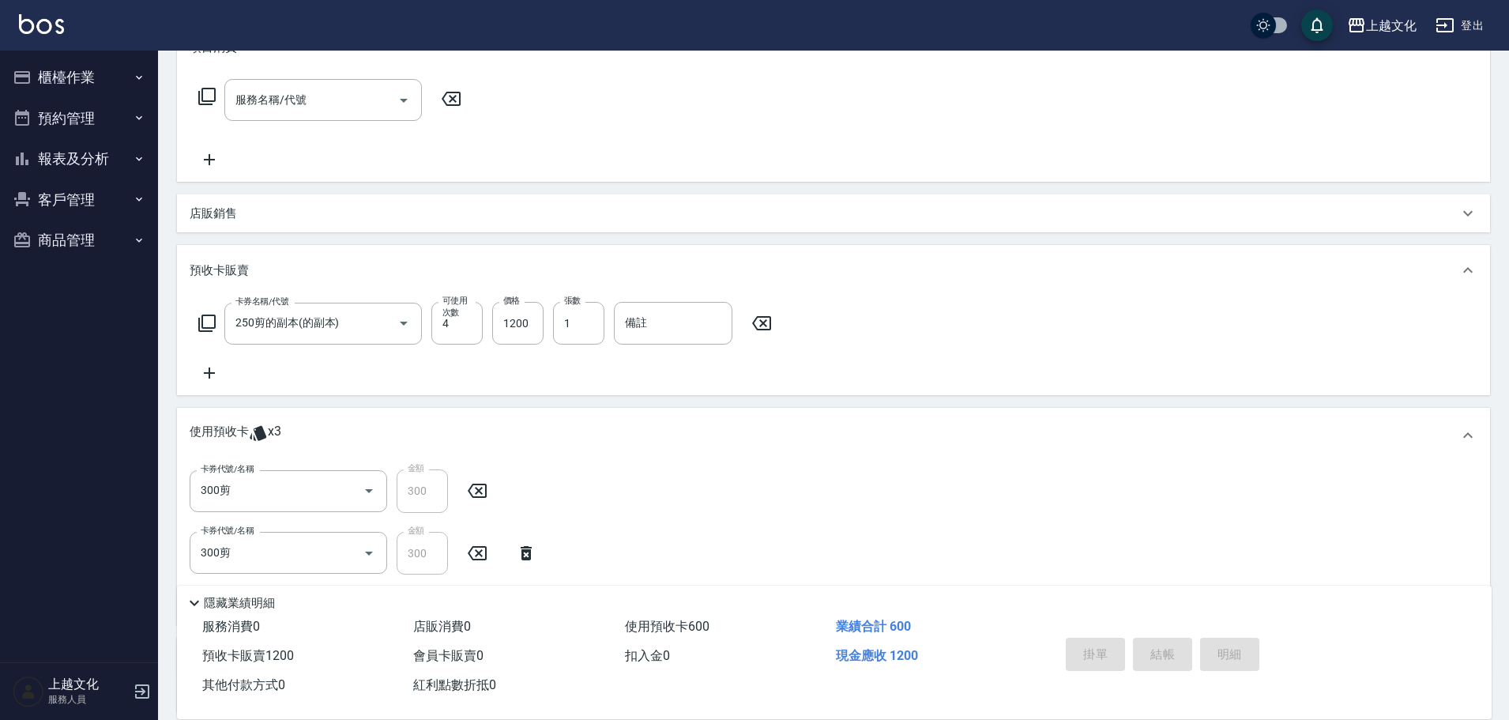
type input "2025/09/10 11:32"
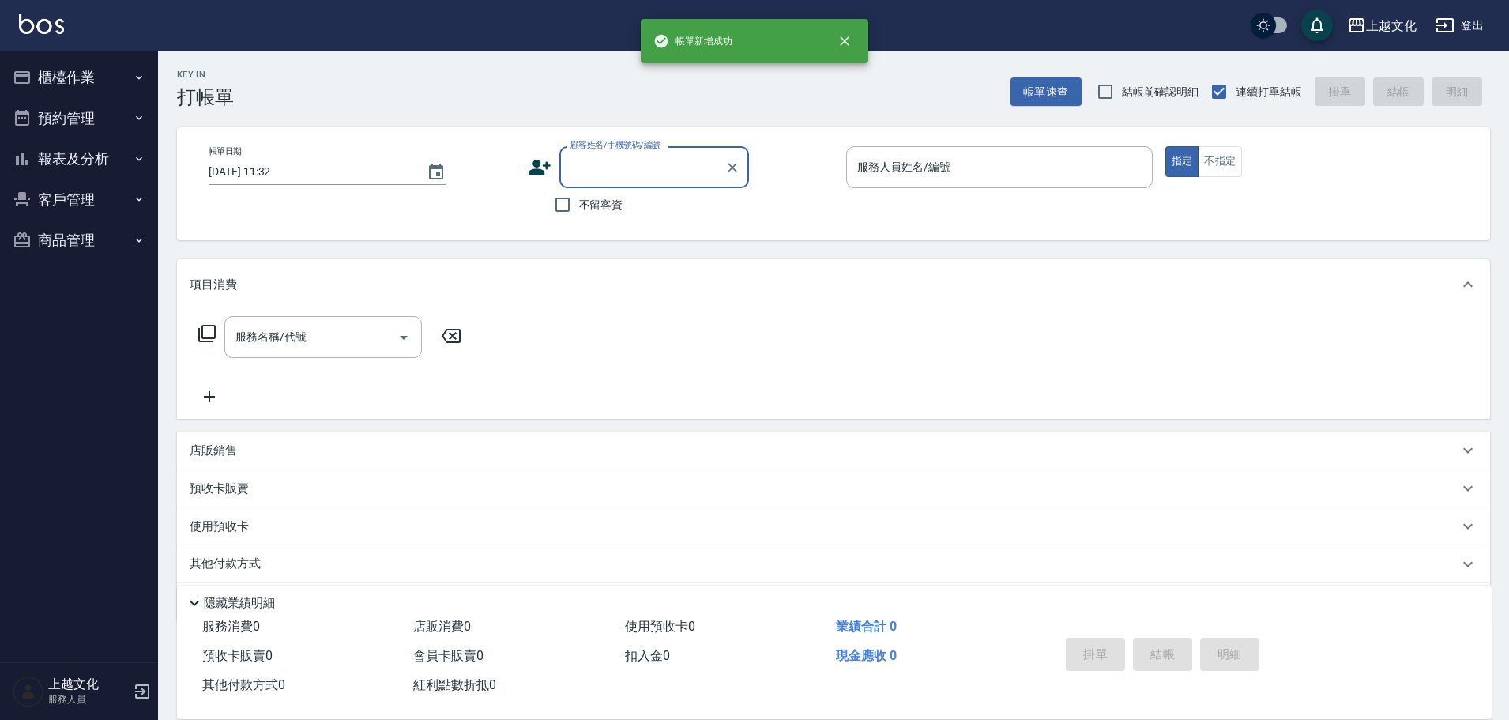
scroll to position [0, 0]
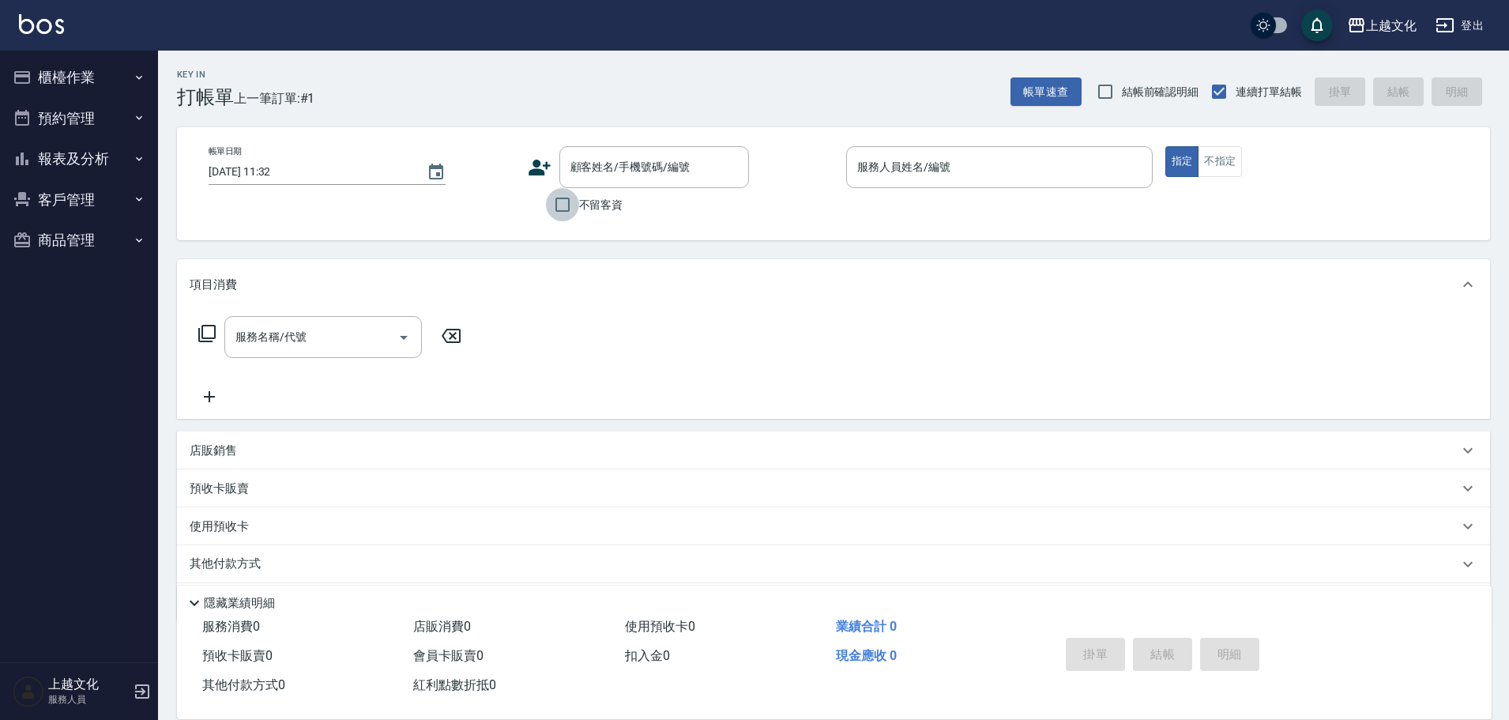
click at [567, 205] on input "不留客資" at bounding box center [562, 204] width 33 height 33
checkbox input "true"
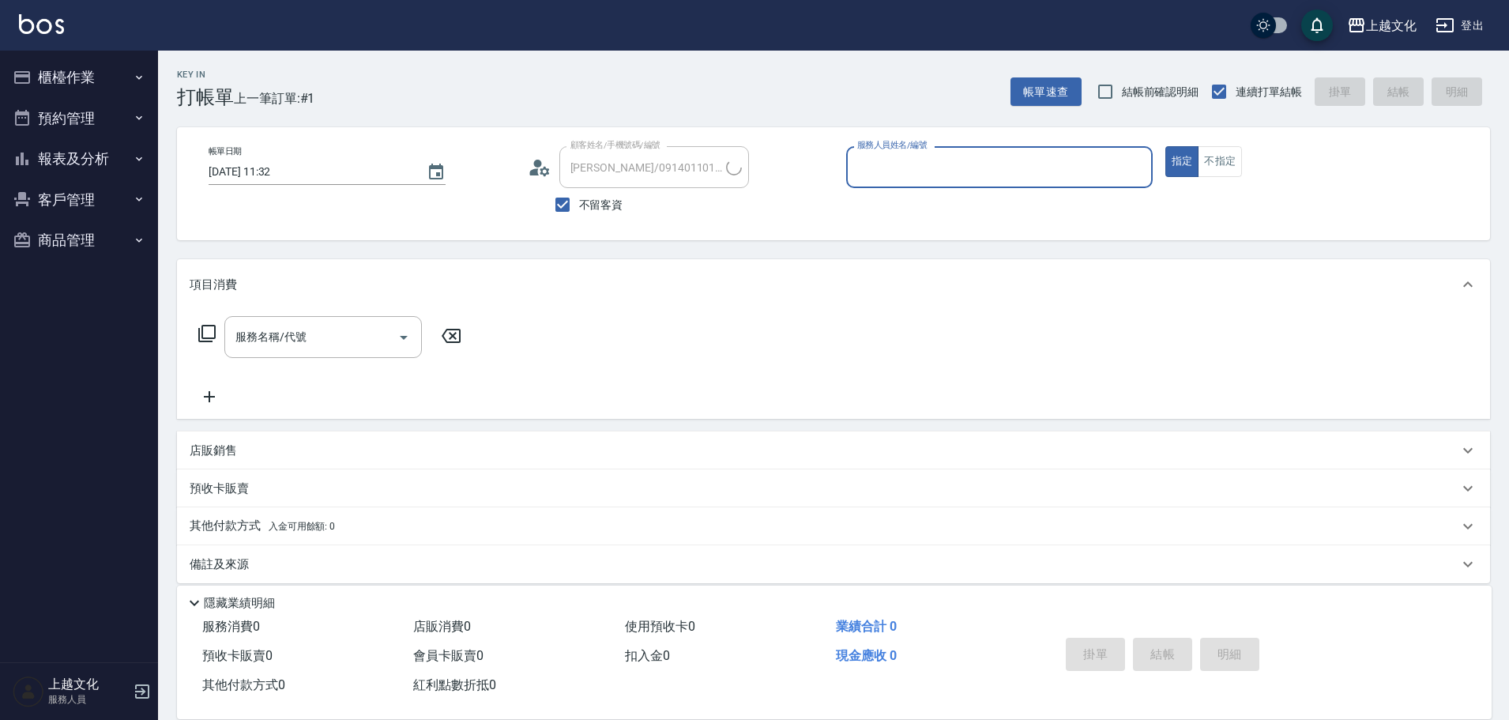
type input "林允妍/0900272738/"
click at [861, 164] on input "服務人員姓名/編號" at bounding box center [1000, 167] width 292 height 28
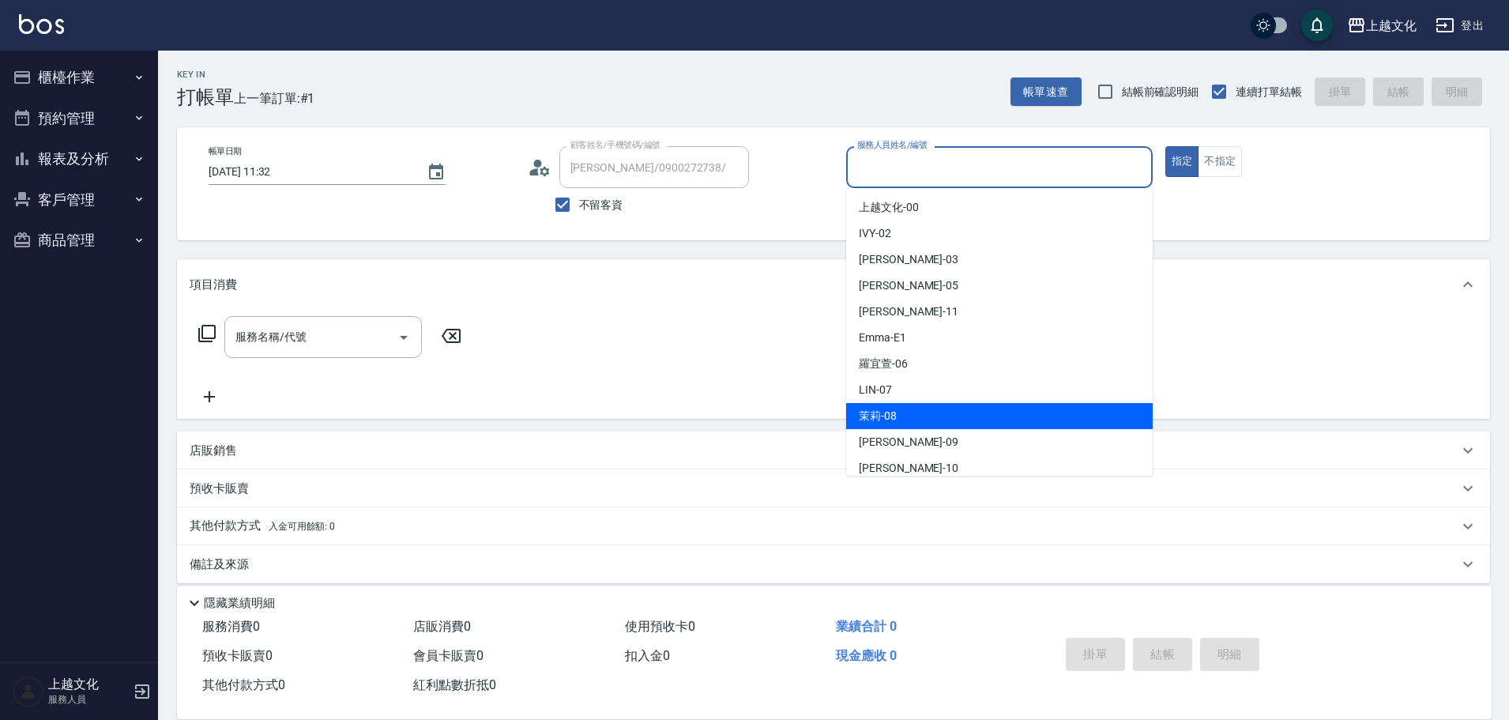
click at [905, 415] on div "茉莉 -08" at bounding box center [999, 416] width 307 height 26
type input "茉莉-08"
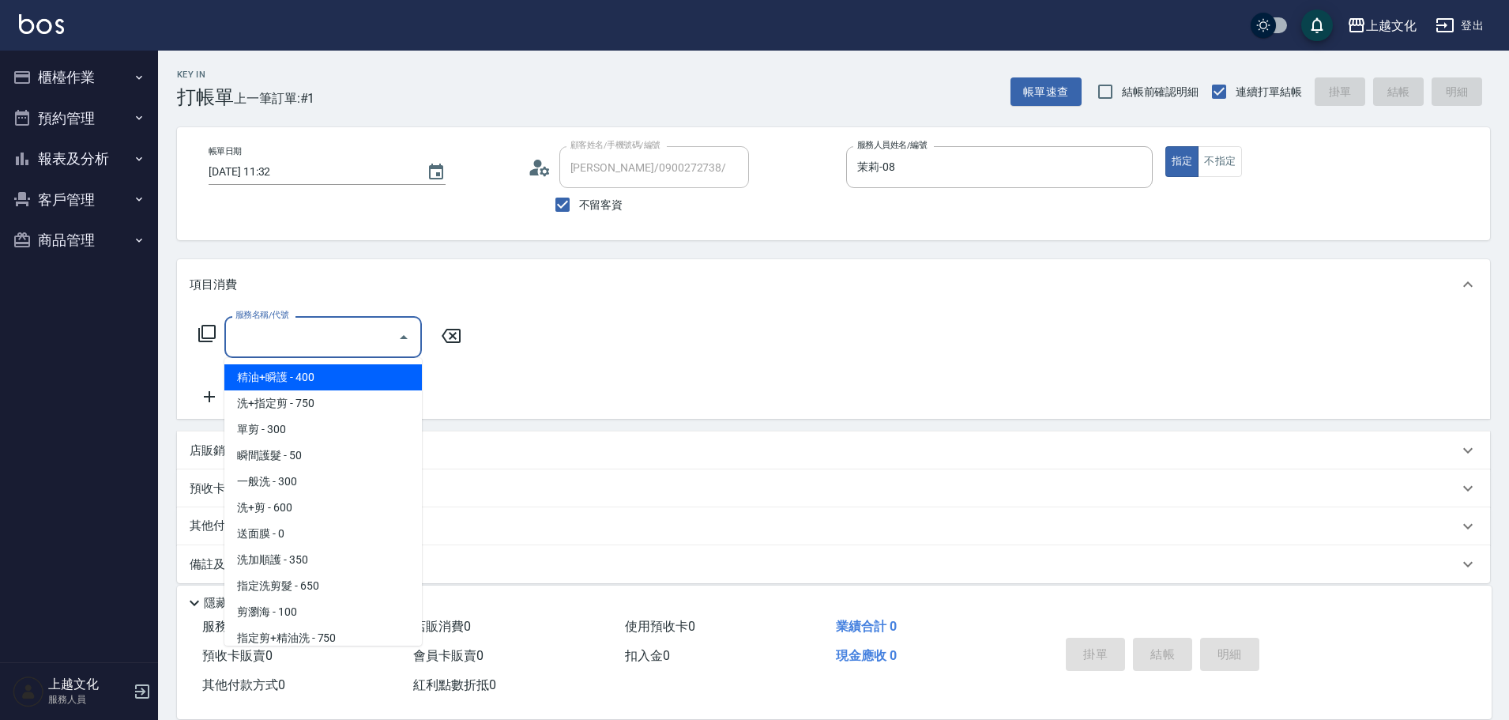
click at [345, 330] on input "服務名稱/代號" at bounding box center [312, 337] width 160 height 28
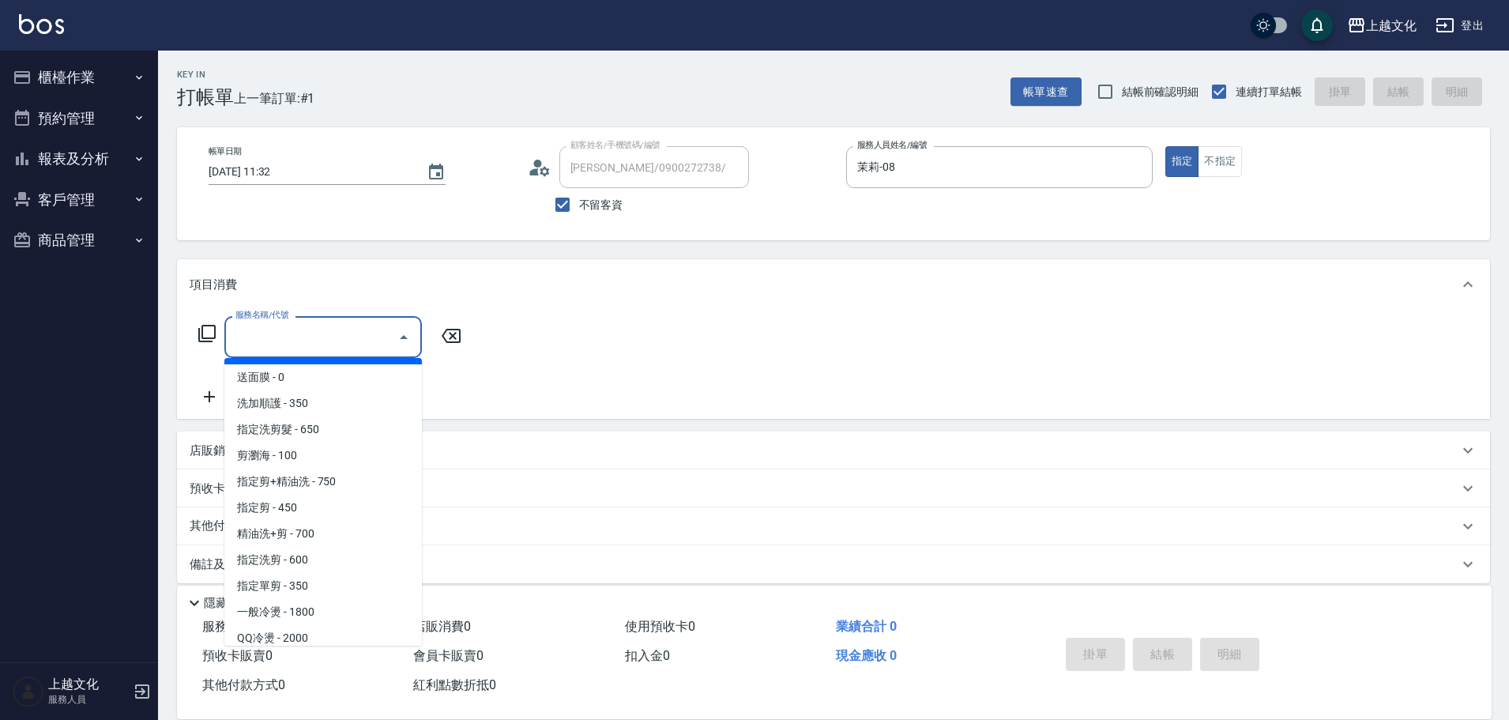
scroll to position [158, 0]
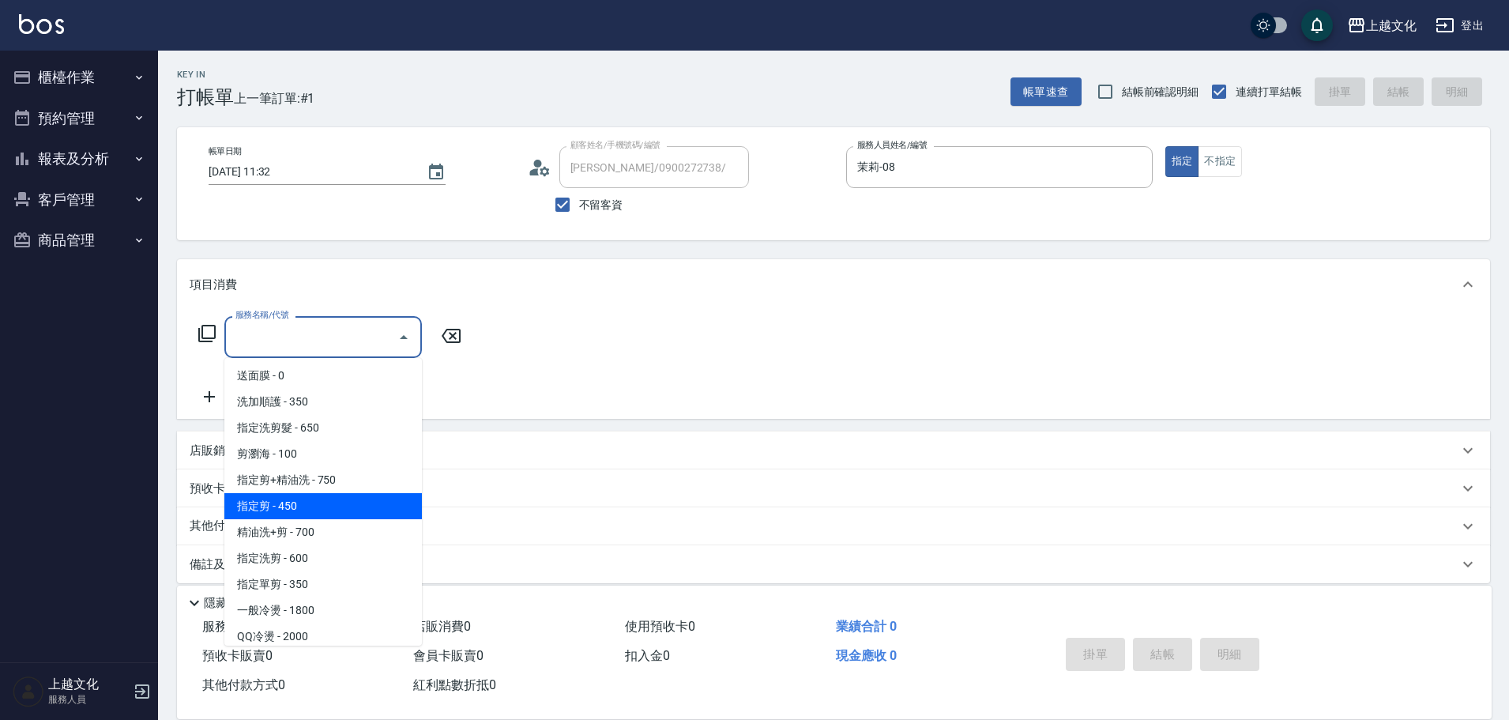
click at [341, 499] on span "指定剪 - 450" at bounding box center [323, 506] width 198 height 26
type input "指定剪(205)"
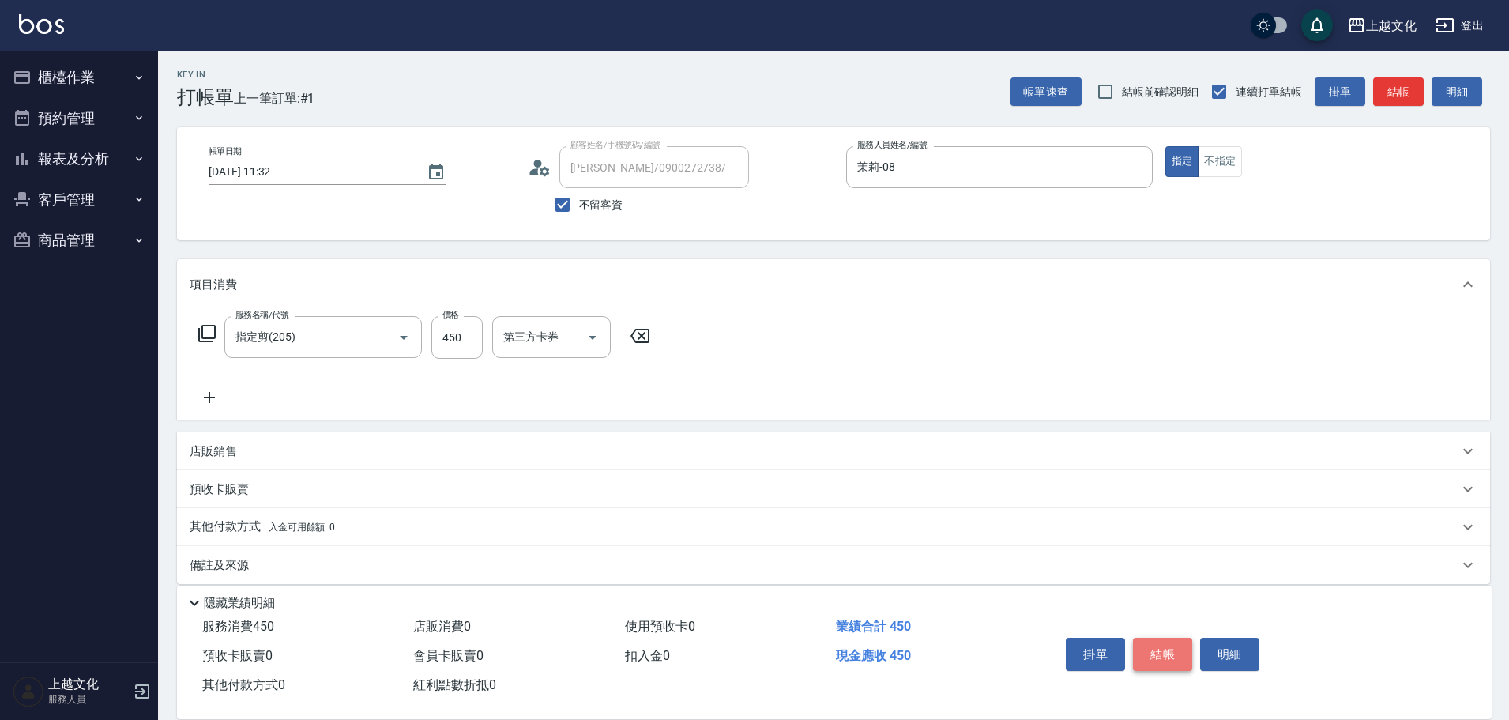
click at [1146, 643] on button "結帳" at bounding box center [1162, 654] width 59 height 33
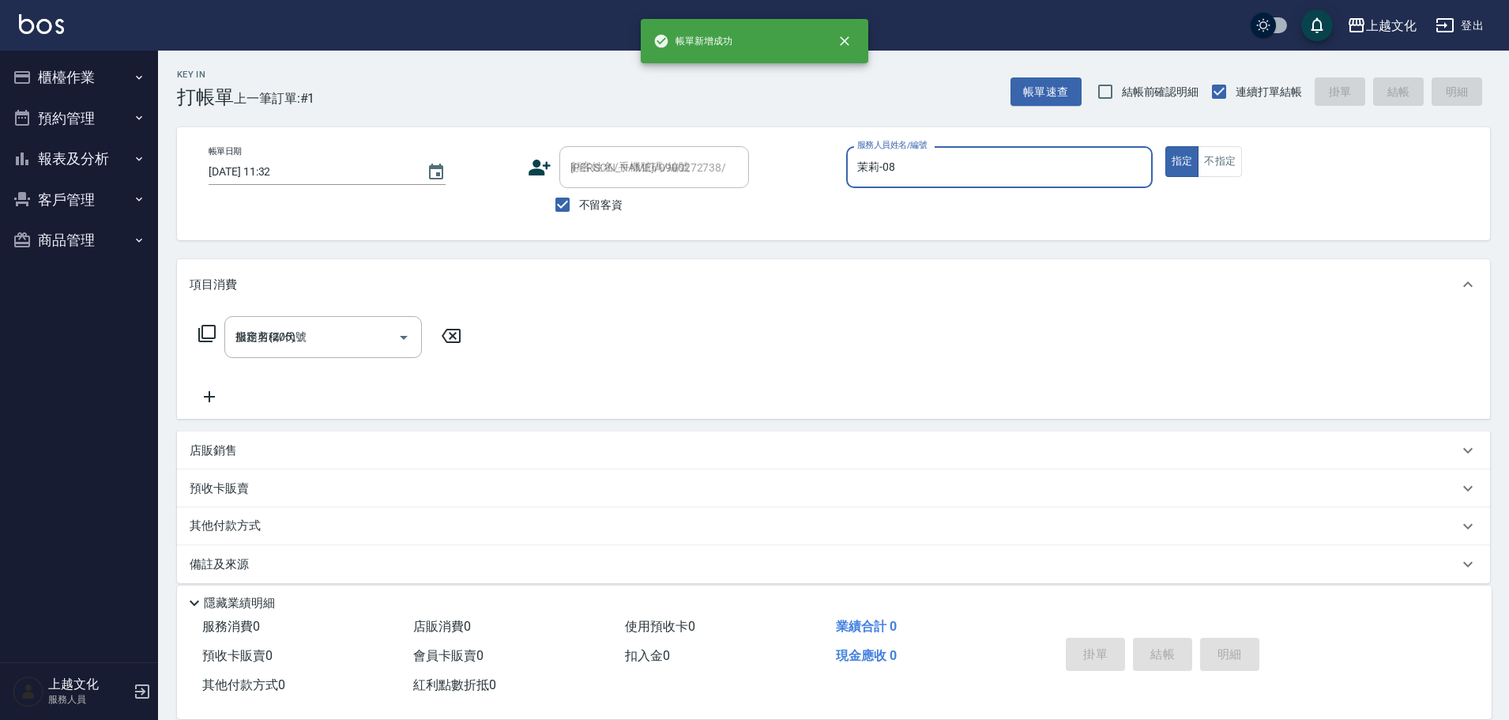
type input "2025/09/10 11:34"
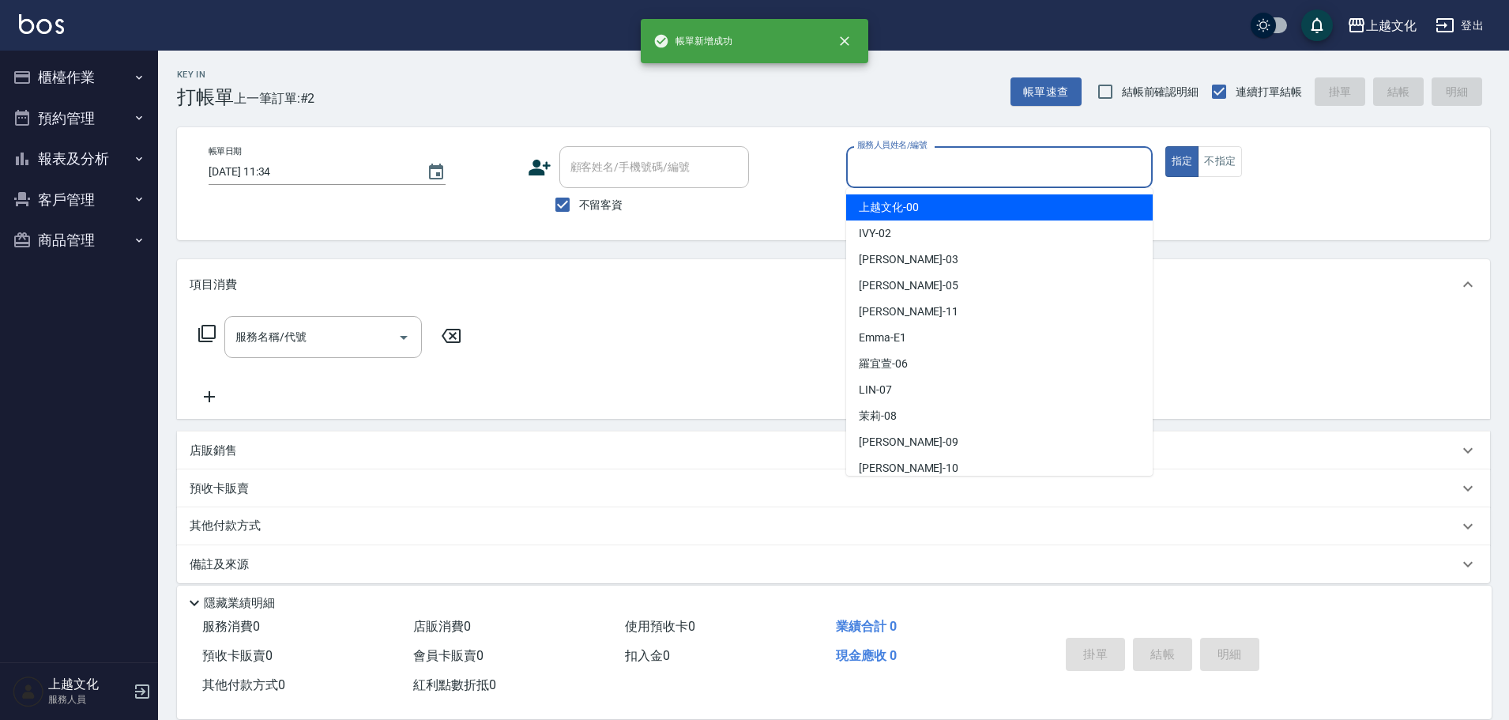
click at [903, 155] on input "服務人員姓名/編號" at bounding box center [1000, 167] width 292 height 28
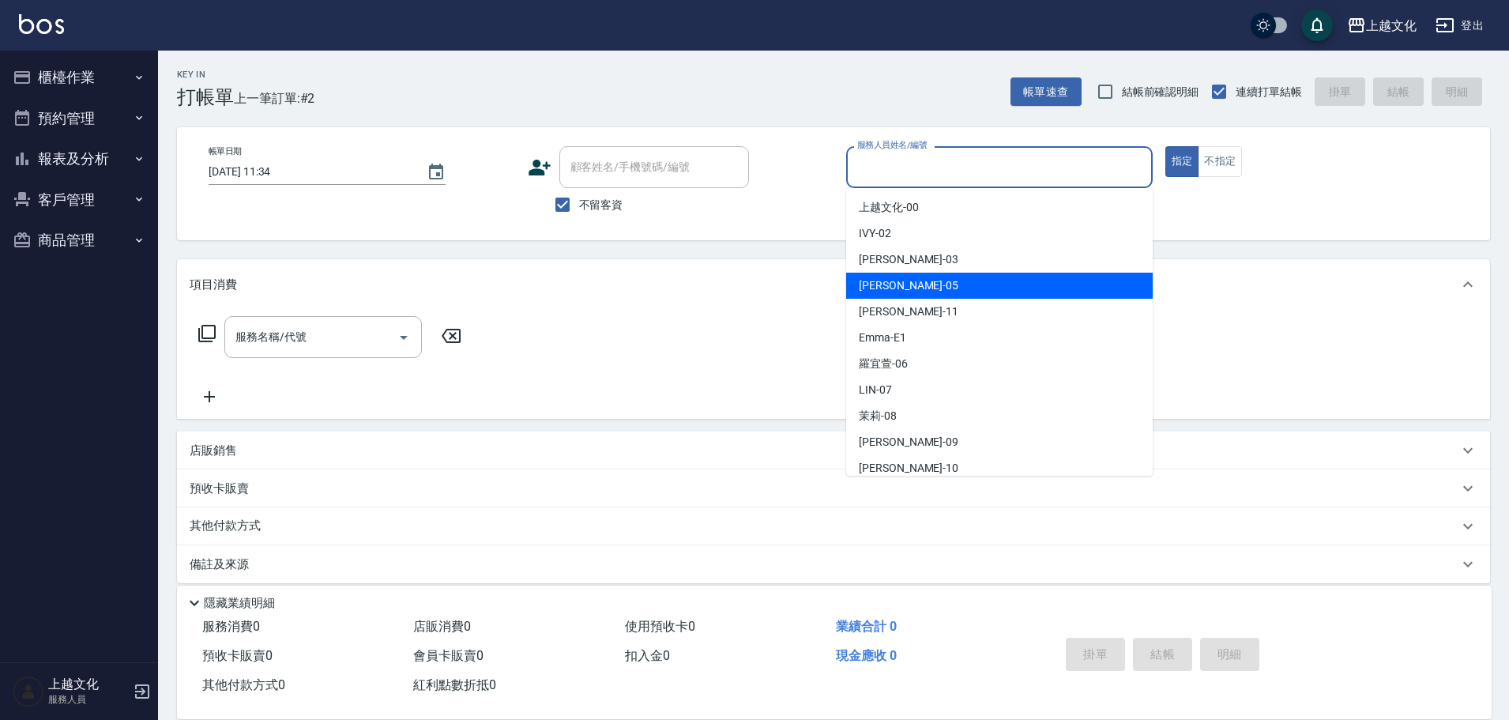
click at [908, 285] on div "EMILY -05" at bounding box center [999, 286] width 307 height 26
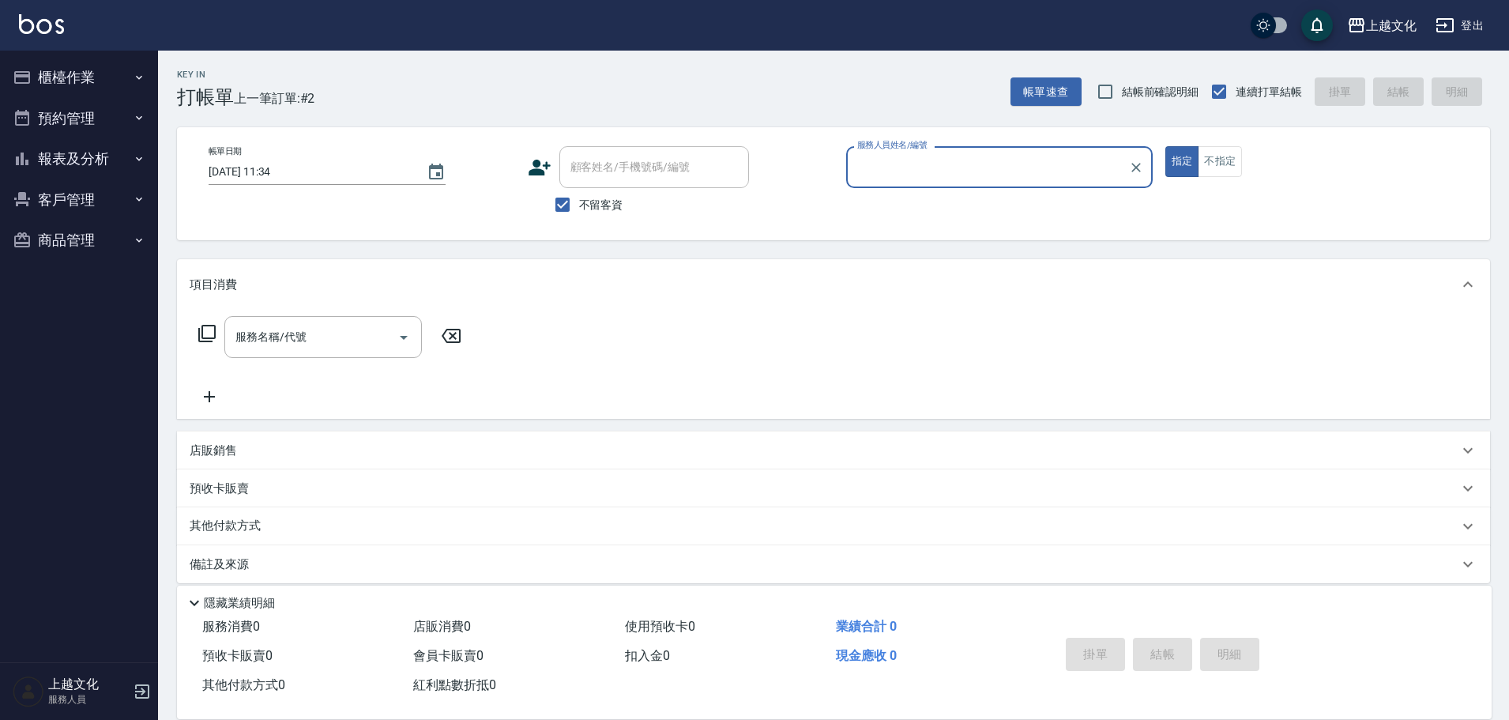
type input "EMILY-05"
click at [294, 341] on input "服務名稱/代號" at bounding box center [312, 337] width 160 height 28
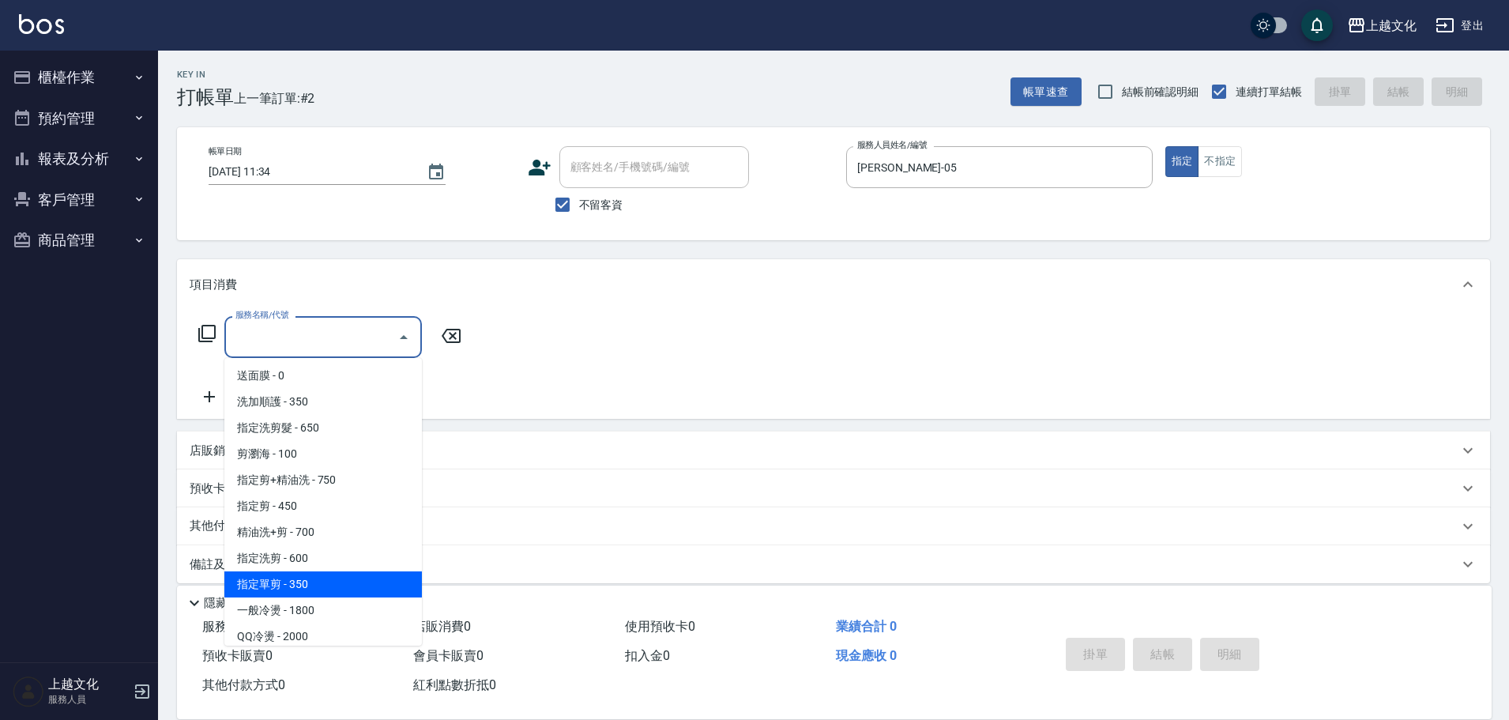
click at [334, 585] on span "指定單剪 - 350" at bounding box center [323, 584] width 198 height 26
type input "指定單剪(209)"
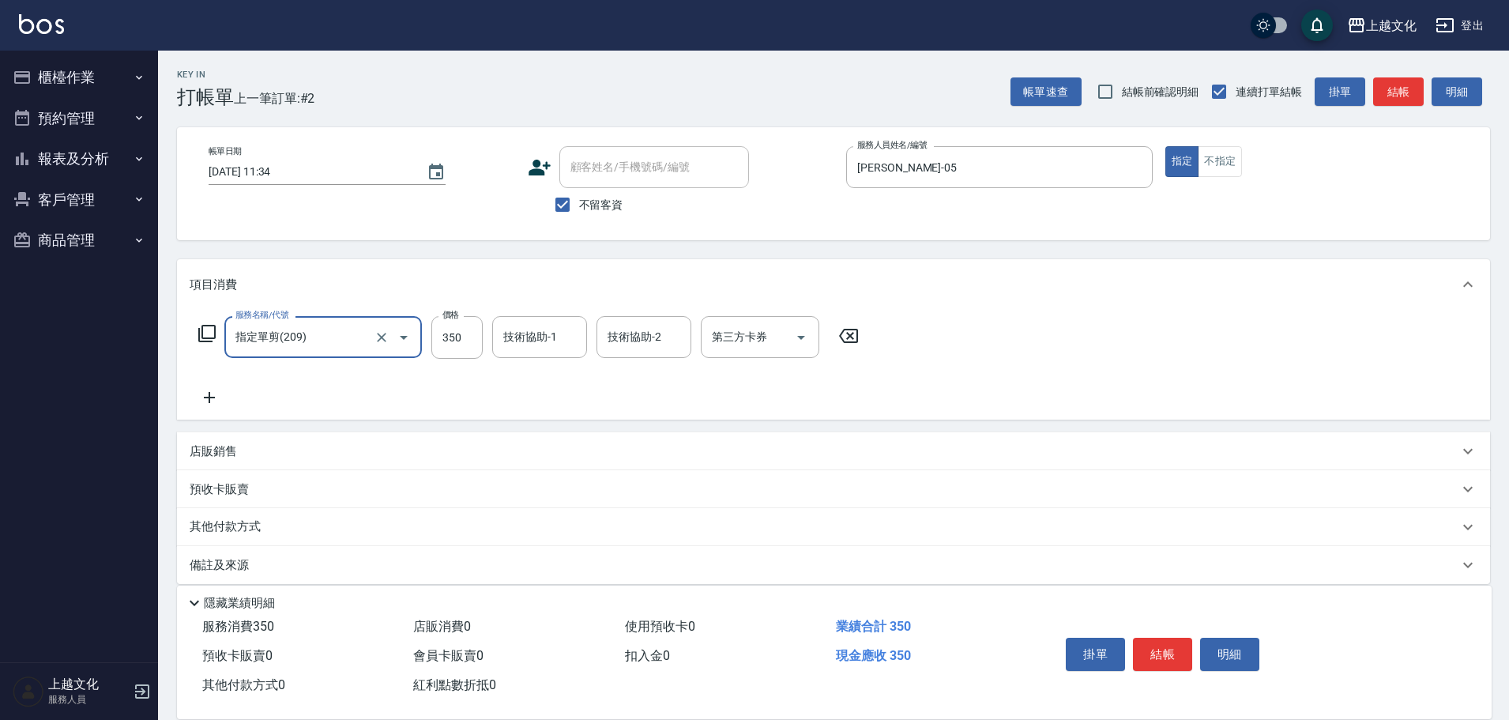
click at [1150, 646] on button "結帳" at bounding box center [1162, 654] width 59 height 33
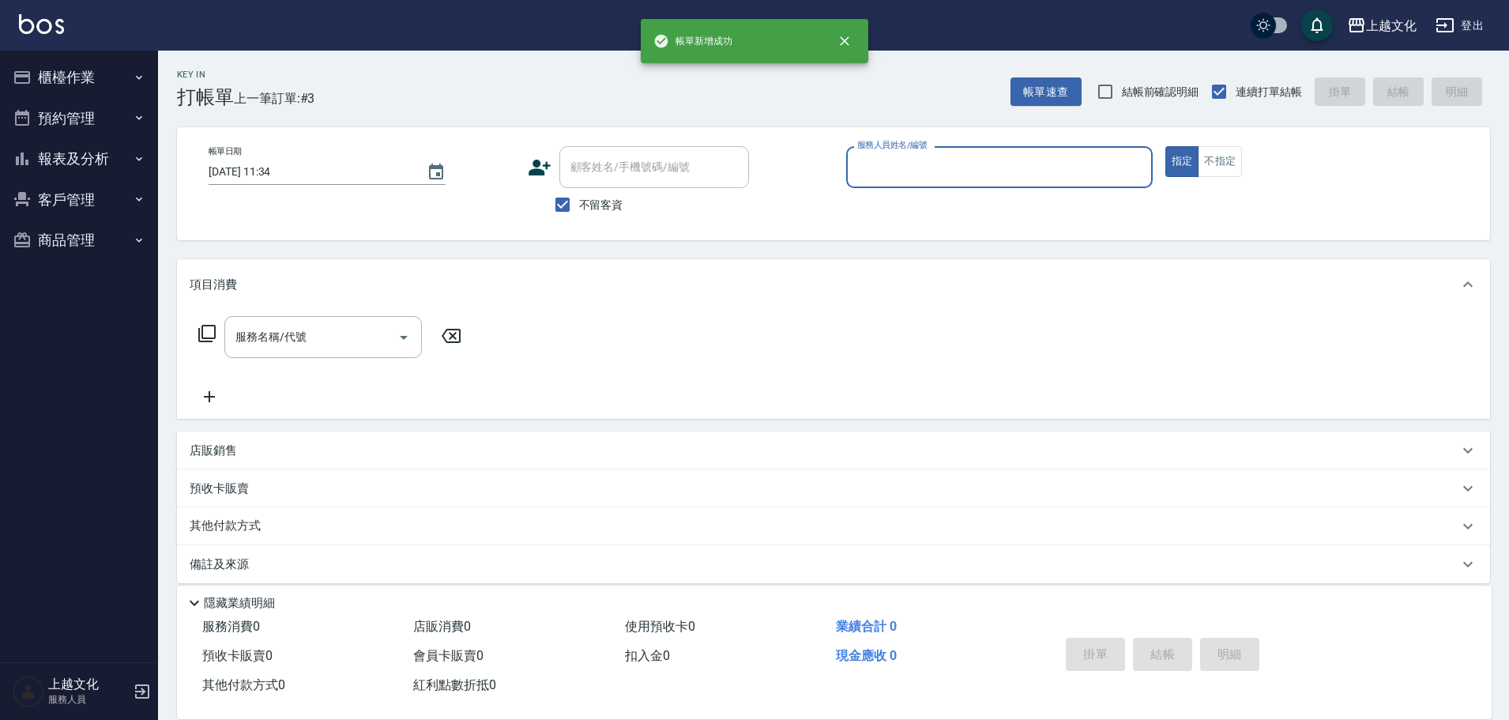
click at [983, 156] on input "服務人員姓名/編號" at bounding box center [1000, 167] width 292 height 28
click at [982, 158] on input "服務人員姓名/編號" at bounding box center [1000, 167] width 292 height 28
click at [978, 161] on input "服務人員姓名/編號" at bounding box center [1000, 167] width 292 height 28
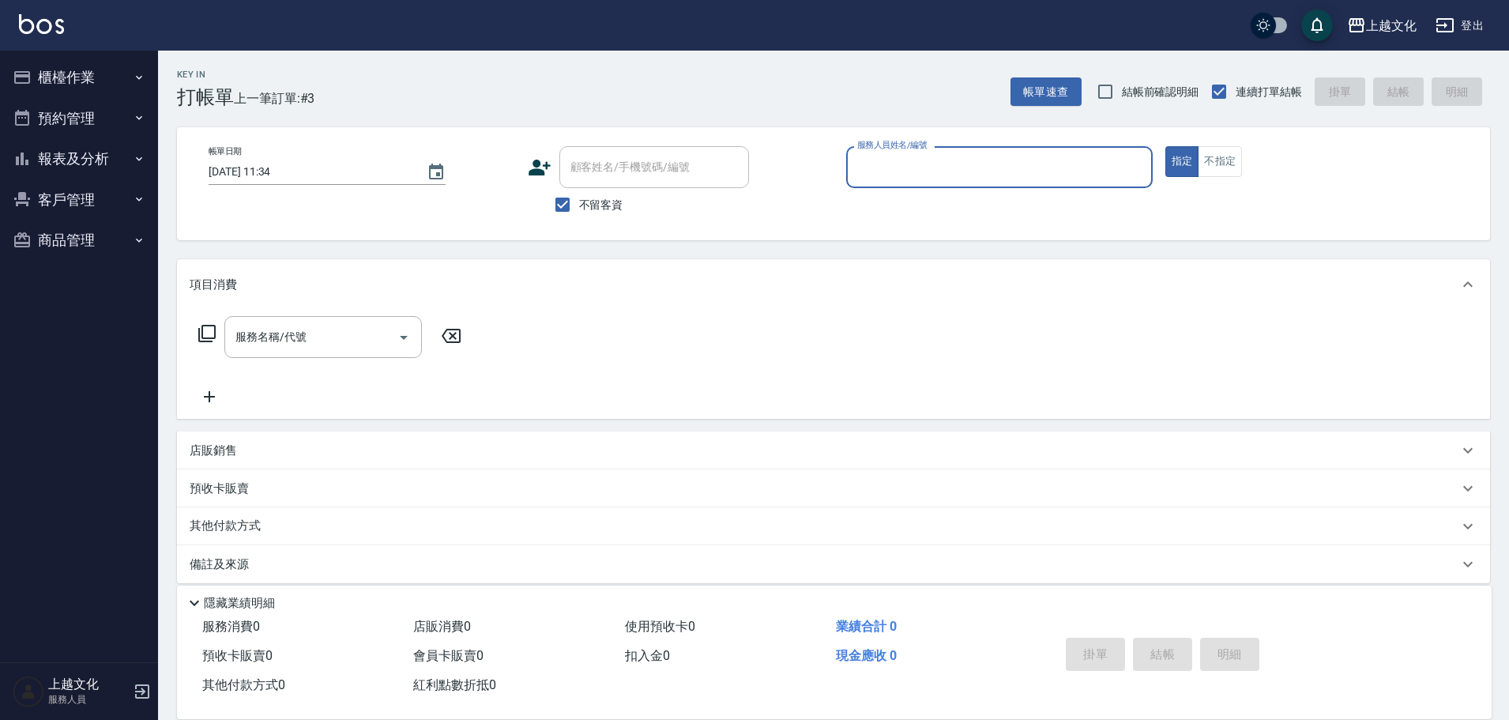
click at [978, 161] on input "服務人員姓名/編號" at bounding box center [1000, 167] width 292 height 28
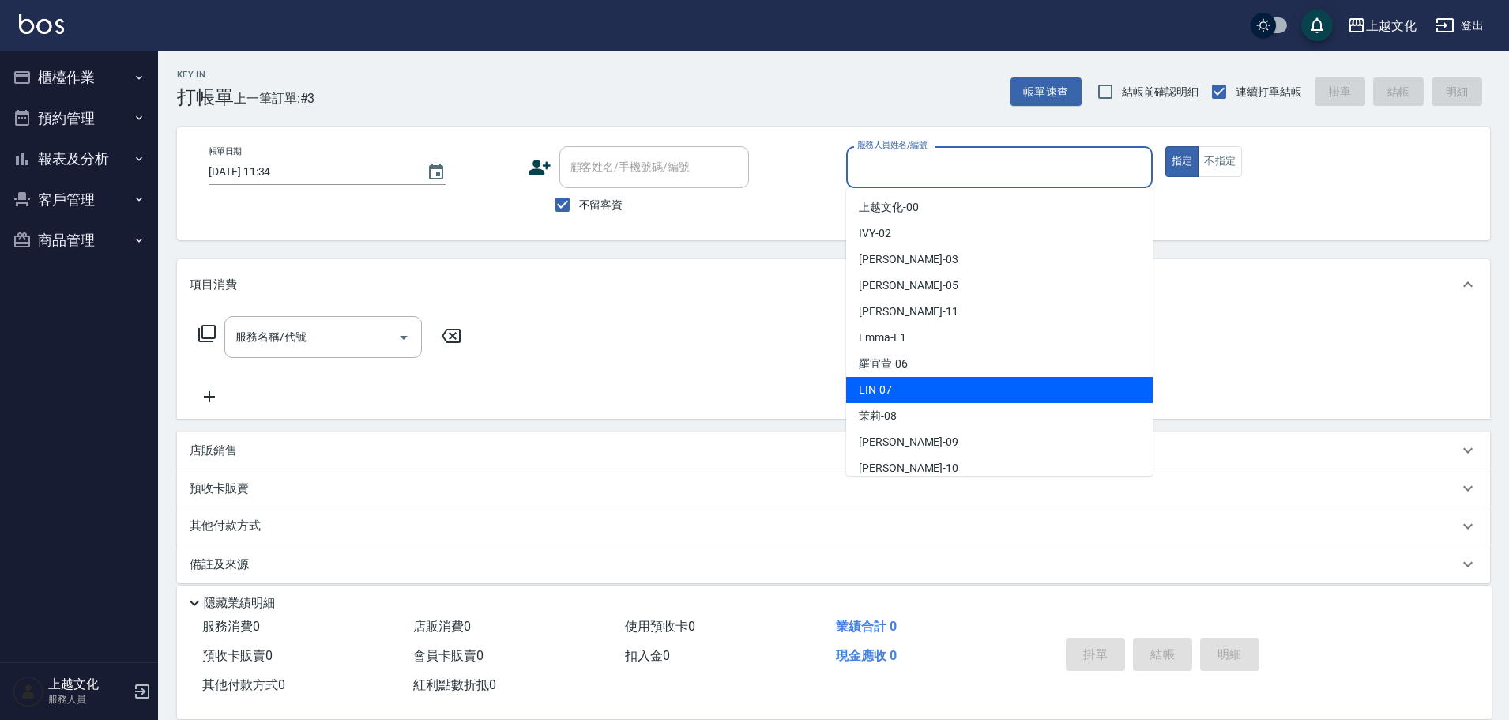
click at [927, 386] on div "LIN -07" at bounding box center [999, 390] width 307 height 26
type input "LIN-07"
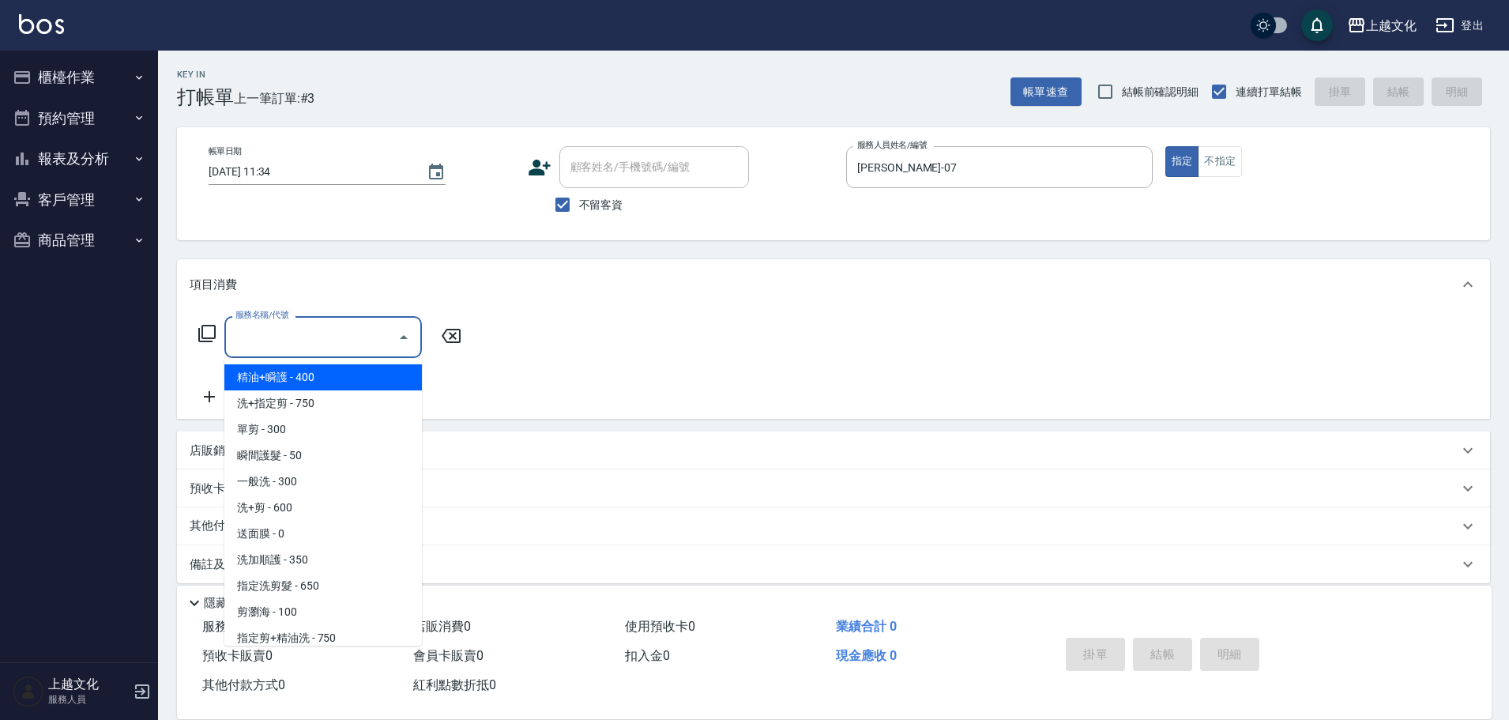
click at [307, 324] on input "服務名稱/代號" at bounding box center [312, 337] width 160 height 28
click at [317, 374] on span "精油+瞬護 - 400" at bounding box center [323, 377] width 198 height 26
type input "精油+瞬護(101)"
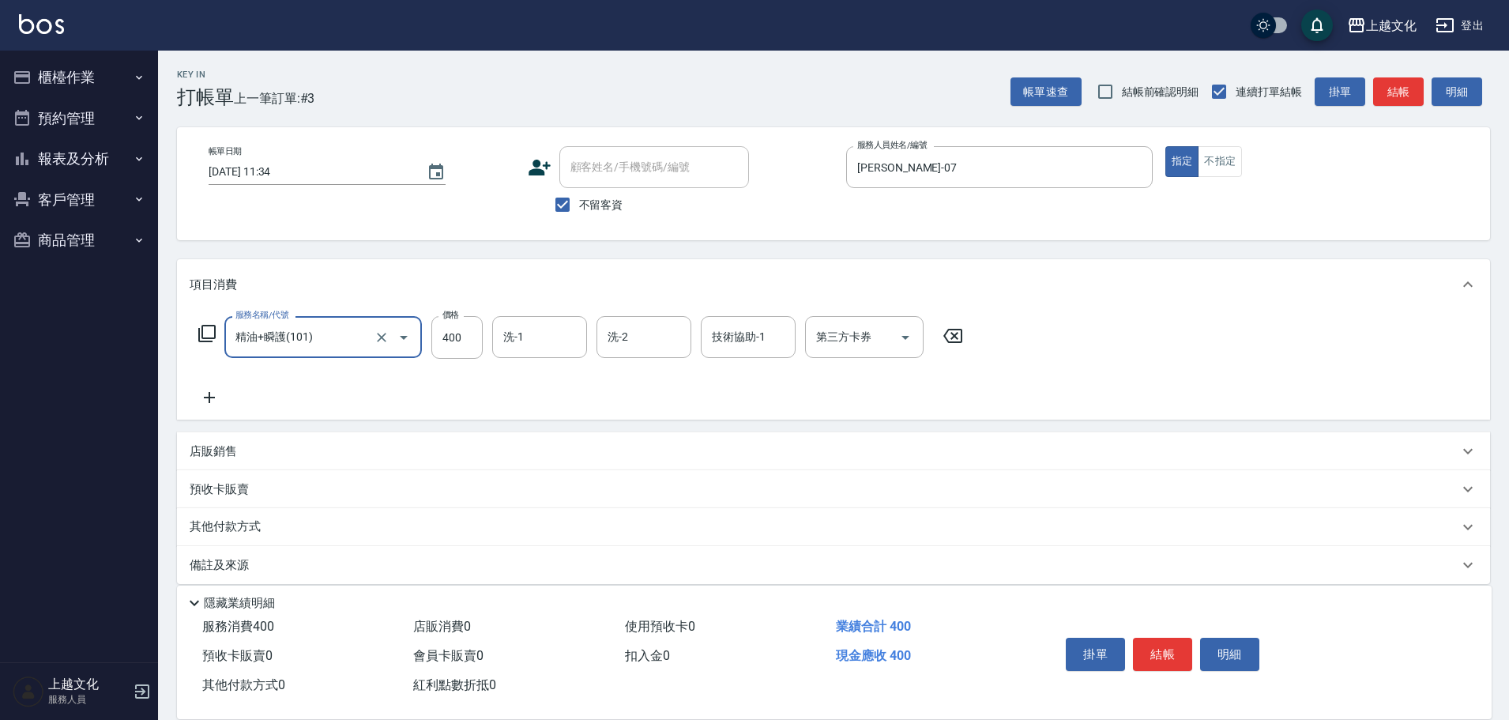
drag, startPoint x: 1162, startPoint y: 655, endPoint x: 1167, endPoint y: 648, distance: 9.0
click at [1165, 652] on button "結帳" at bounding box center [1162, 654] width 59 height 33
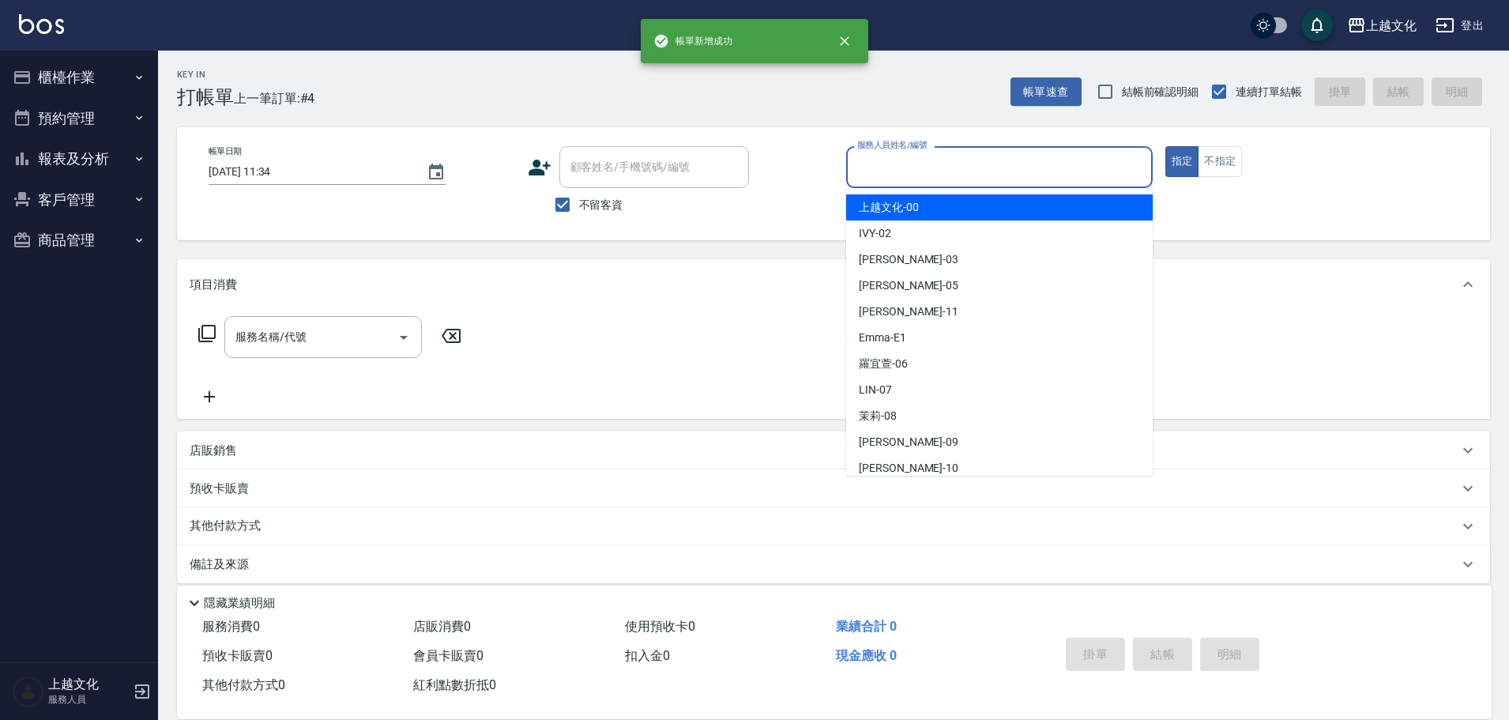
click at [1027, 153] on div "服務人員姓名/編號" at bounding box center [999, 167] width 307 height 42
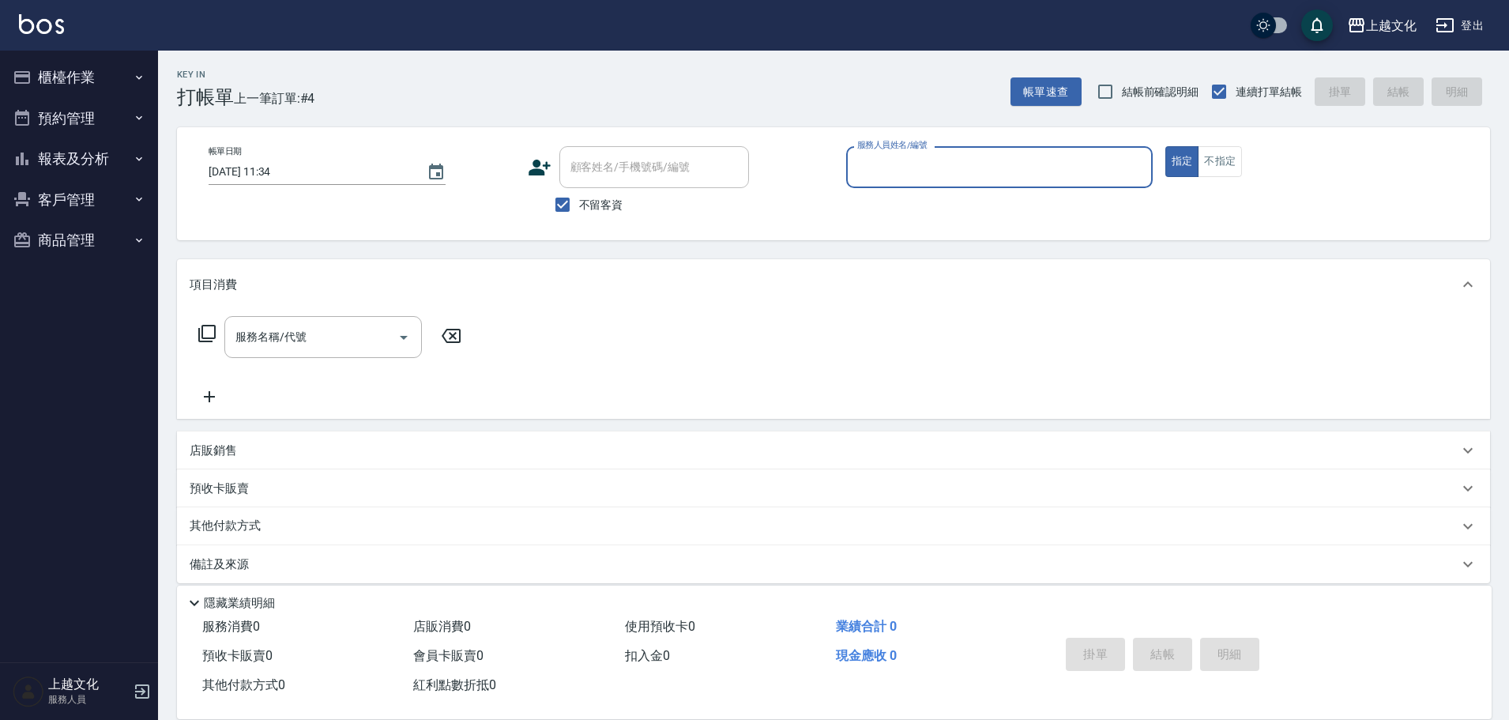
click at [1020, 160] on input "服務人員姓名/編號" at bounding box center [1000, 167] width 292 height 28
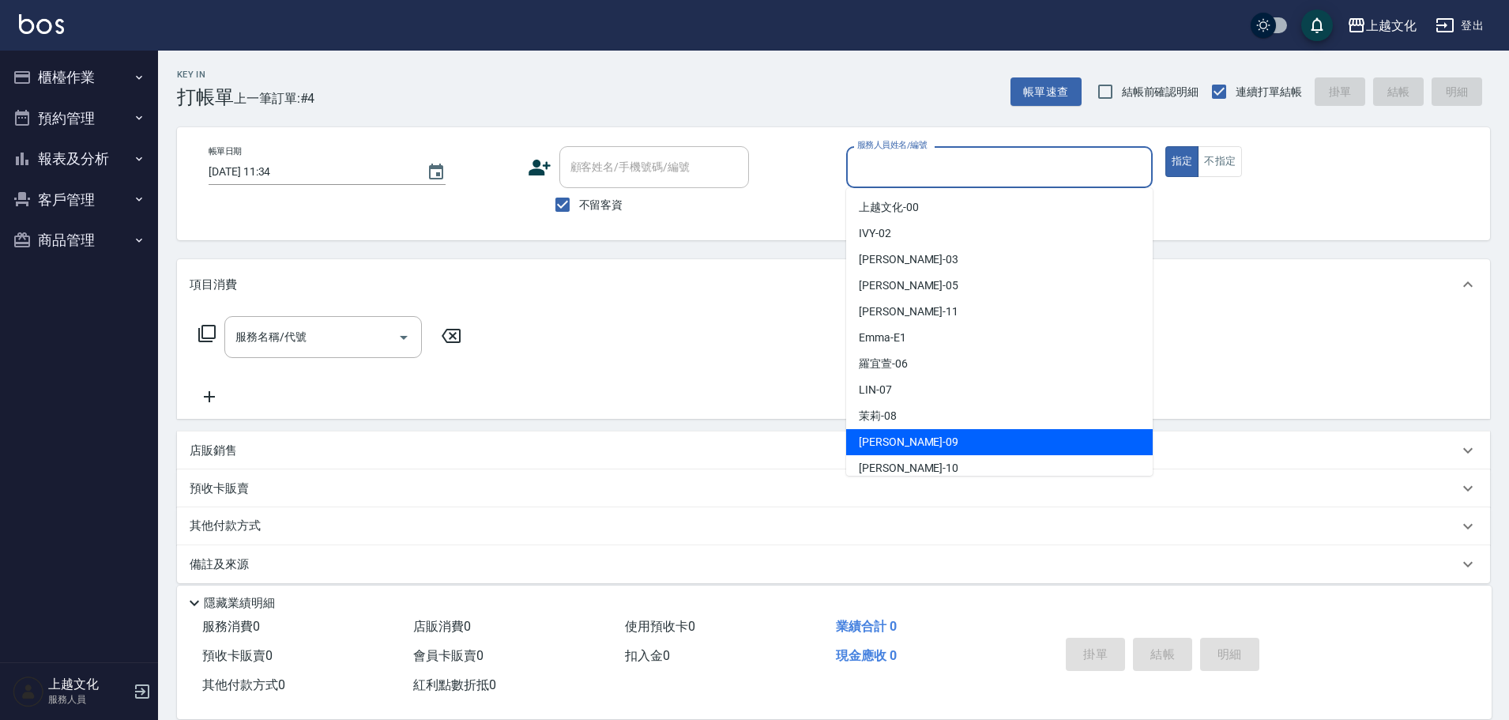
click at [973, 431] on div "jason -09" at bounding box center [999, 442] width 307 height 26
type input "jason-09"
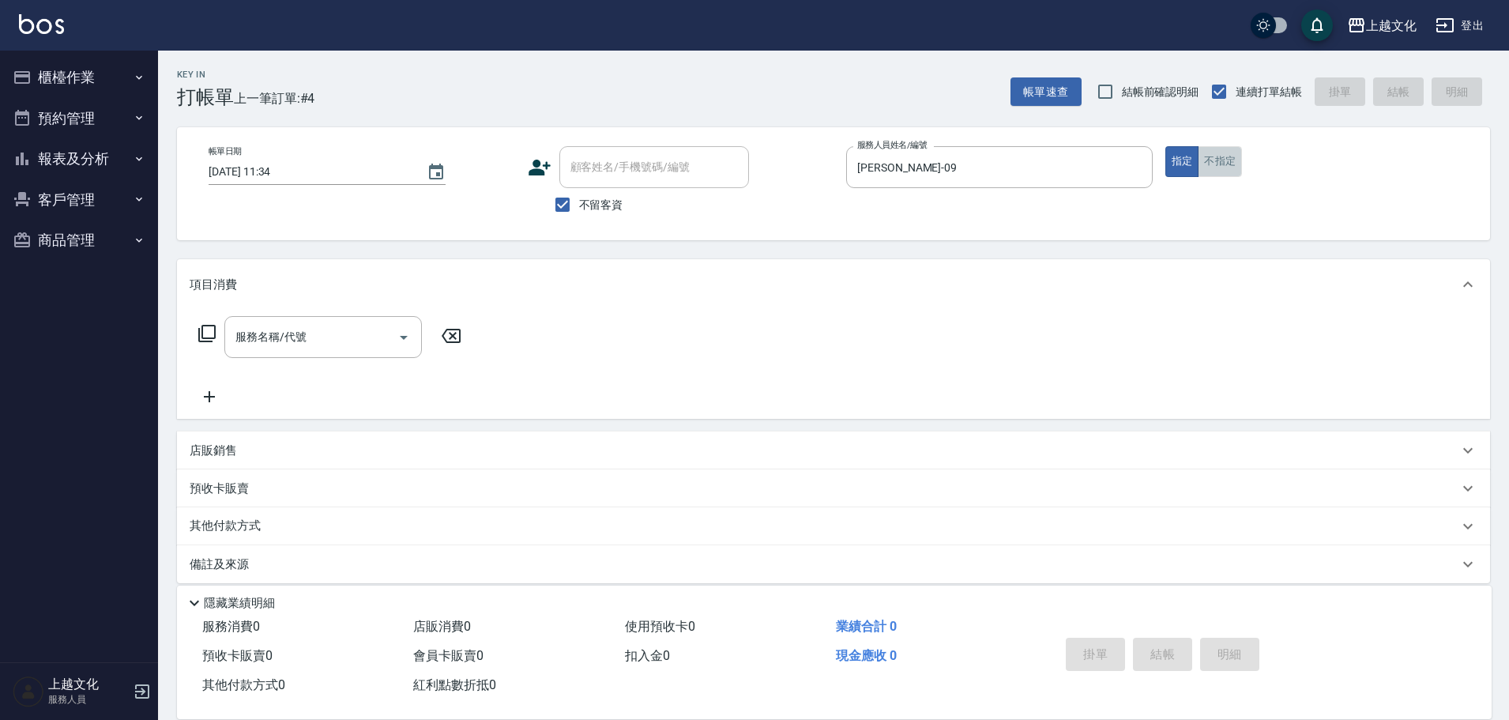
drag, startPoint x: 1212, startPoint y: 165, endPoint x: 967, endPoint y: 231, distance: 253.6
click at [1212, 162] on button "不指定" at bounding box center [1220, 161] width 44 height 31
click at [207, 322] on div "服務名稱/代號 服務名稱/代號" at bounding box center [330, 337] width 281 height 42
click at [213, 334] on icon at bounding box center [207, 333] width 19 height 19
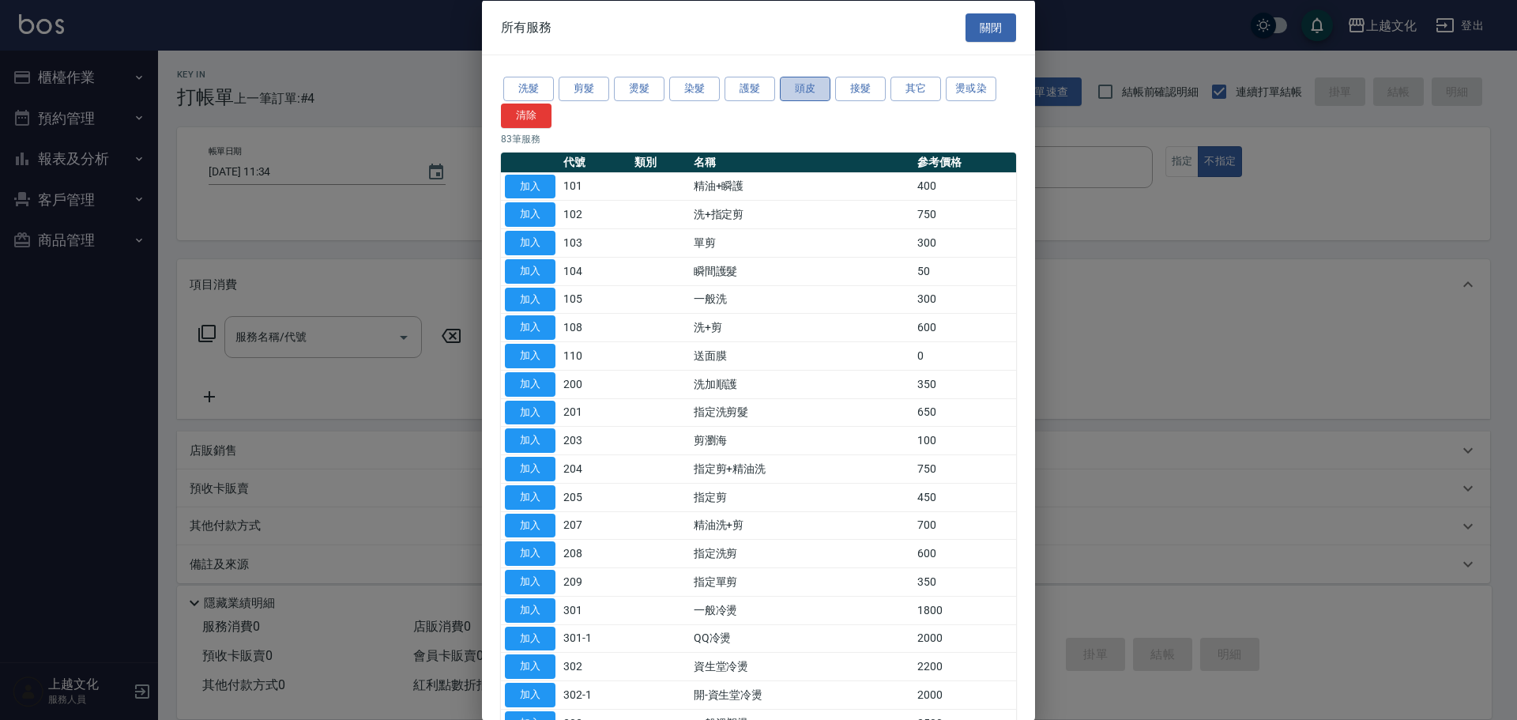
click at [799, 91] on button "頭皮" at bounding box center [805, 89] width 51 height 24
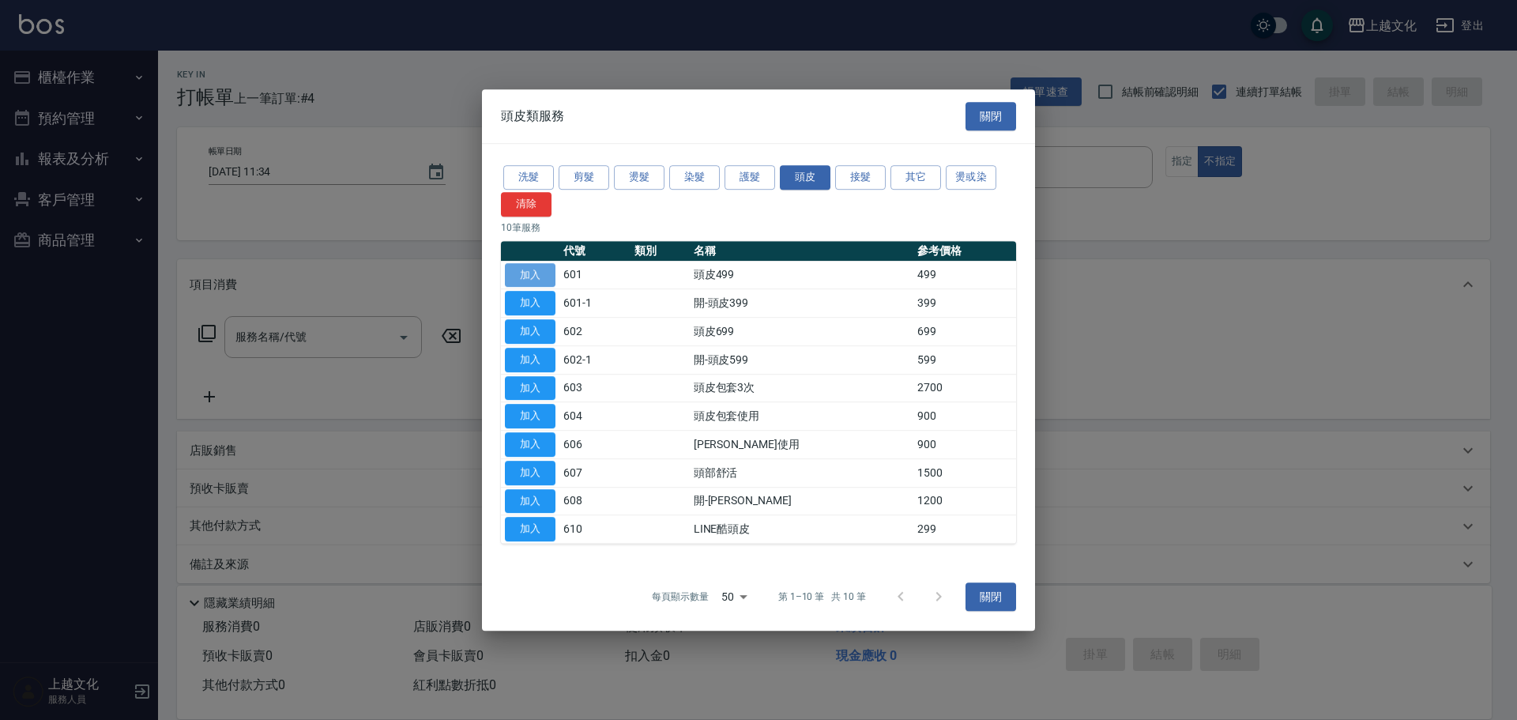
click at [518, 273] on button "加入" at bounding box center [530, 275] width 51 height 24
type input "頭皮499(601)"
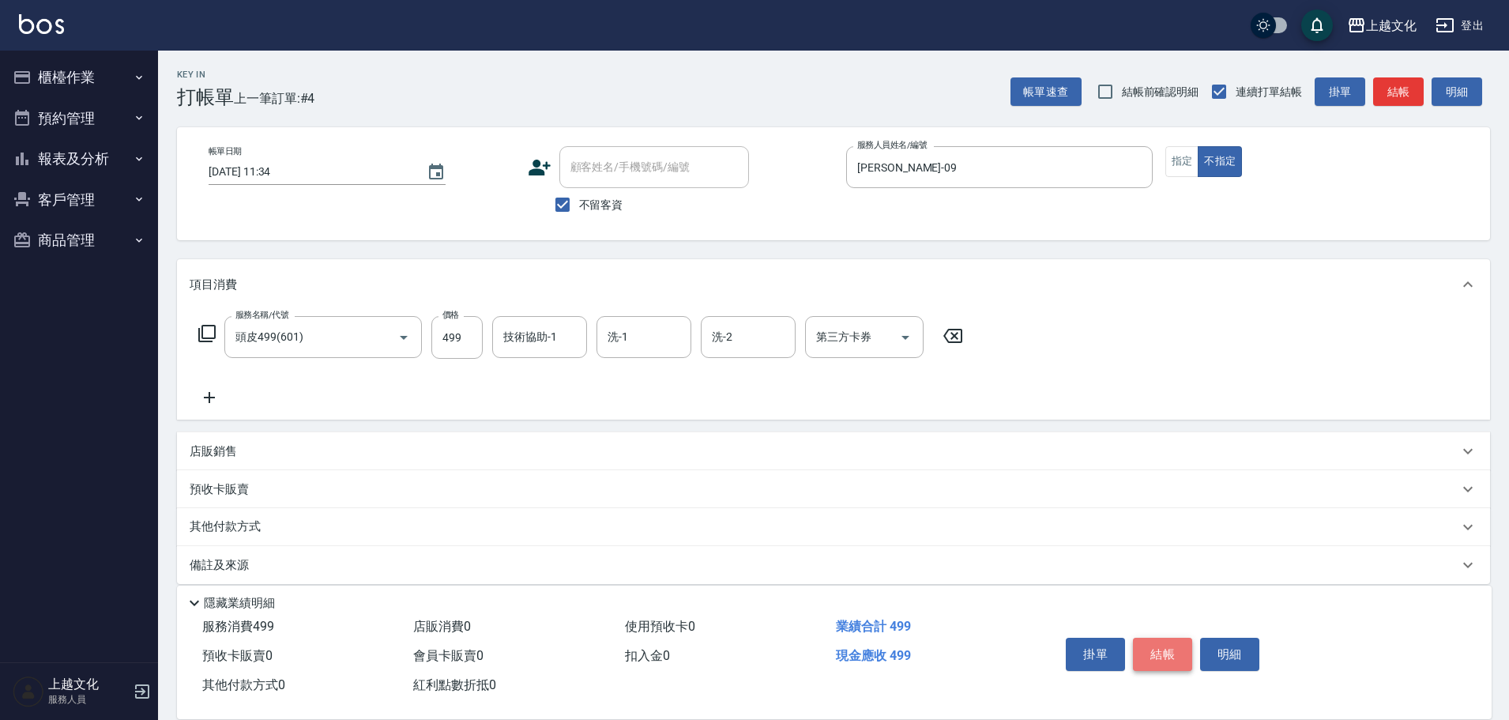
click at [1149, 647] on button "結帳" at bounding box center [1162, 654] width 59 height 33
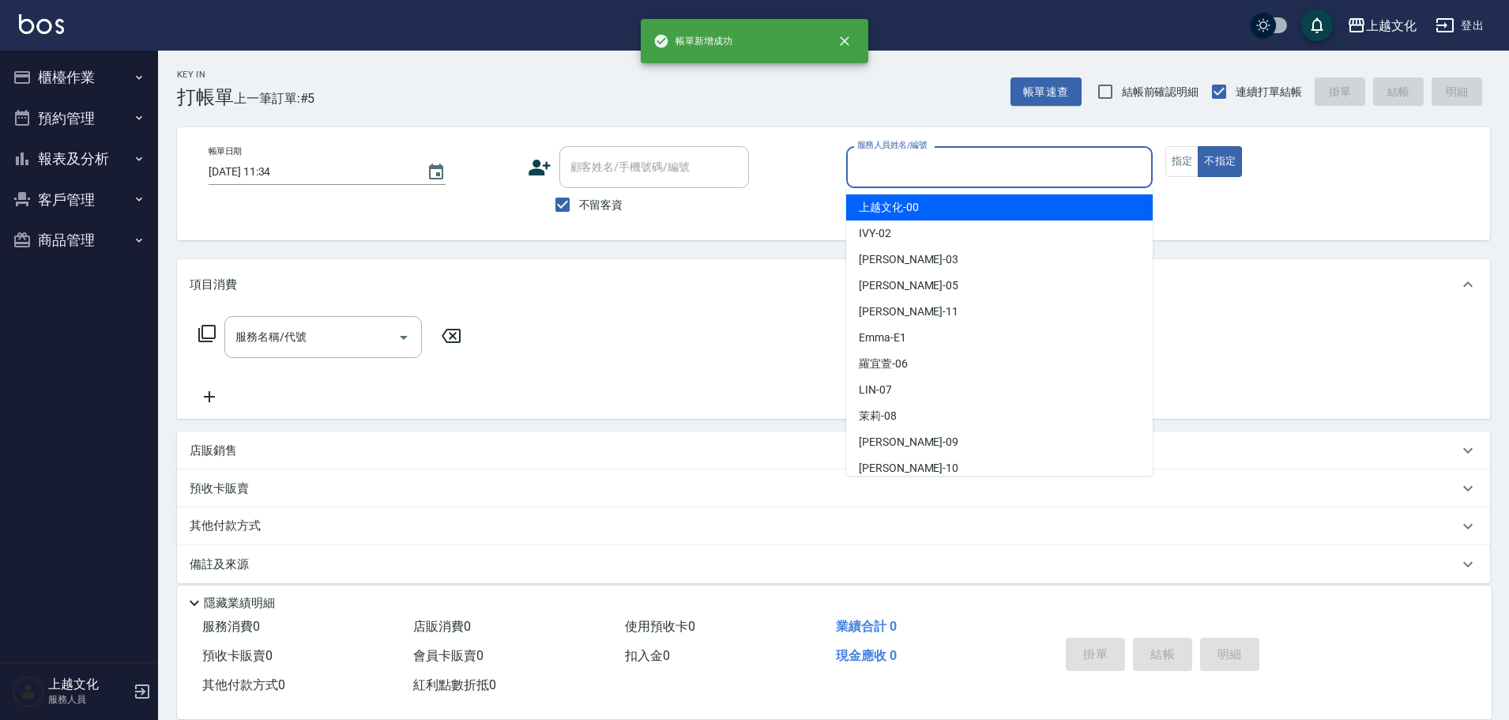
click at [1040, 163] on input "服務人員姓名/編號" at bounding box center [1000, 167] width 292 height 28
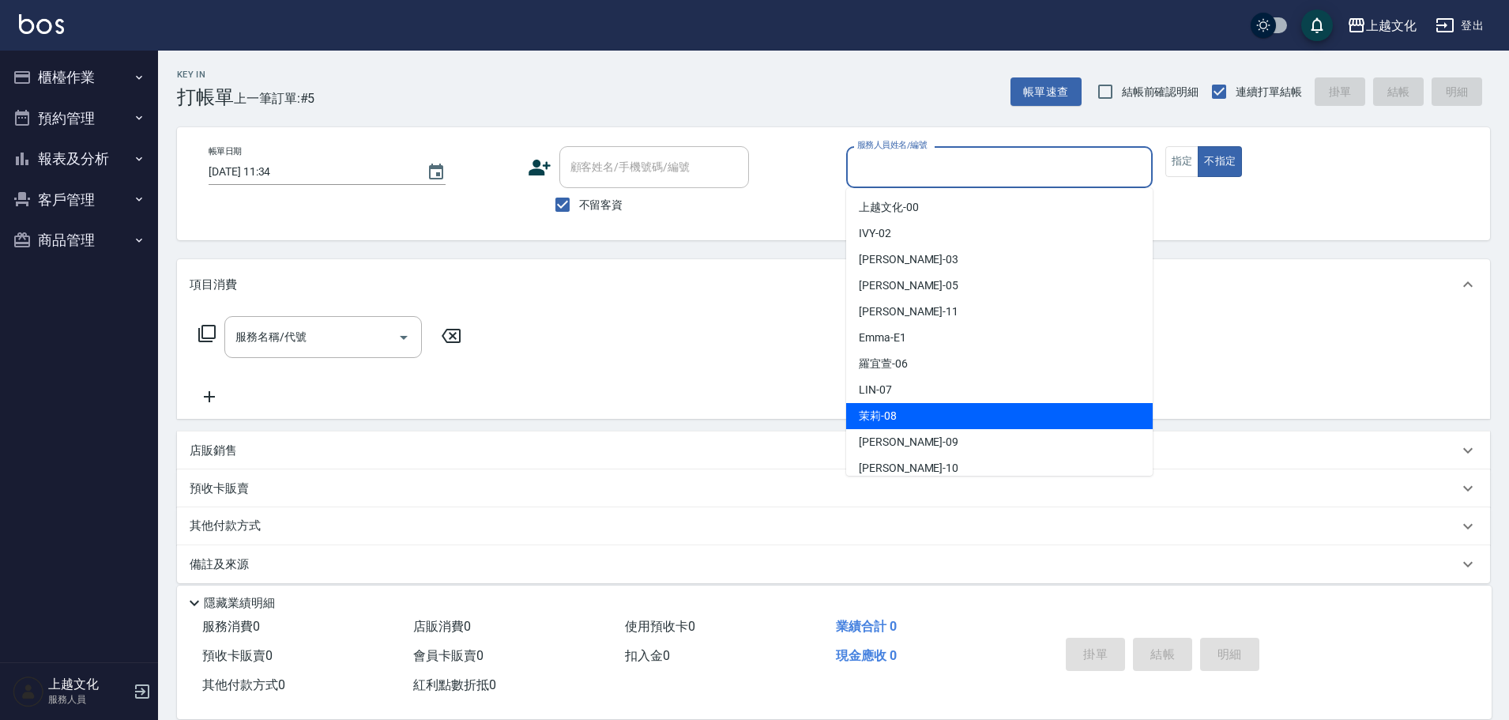
click at [883, 426] on div "茉莉 -08" at bounding box center [999, 416] width 307 height 26
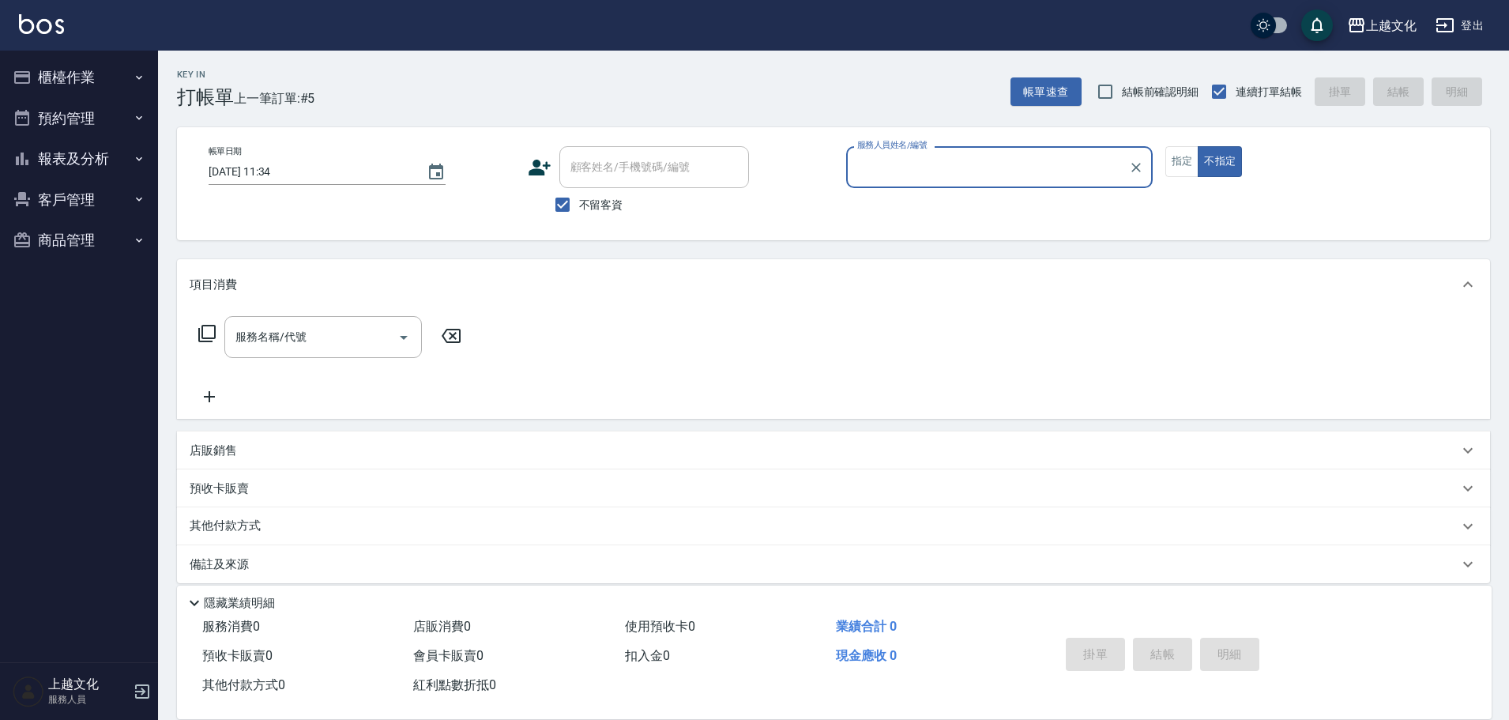
type input "茉莉-08"
click at [1178, 152] on button "指定" at bounding box center [1183, 161] width 34 height 31
drag, startPoint x: 345, startPoint y: 329, endPoint x: 347, endPoint y: 344, distance: 15.1
click at [345, 329] on input "服務名稱/代號" at bounding box center [312, 337] width 160 height 28
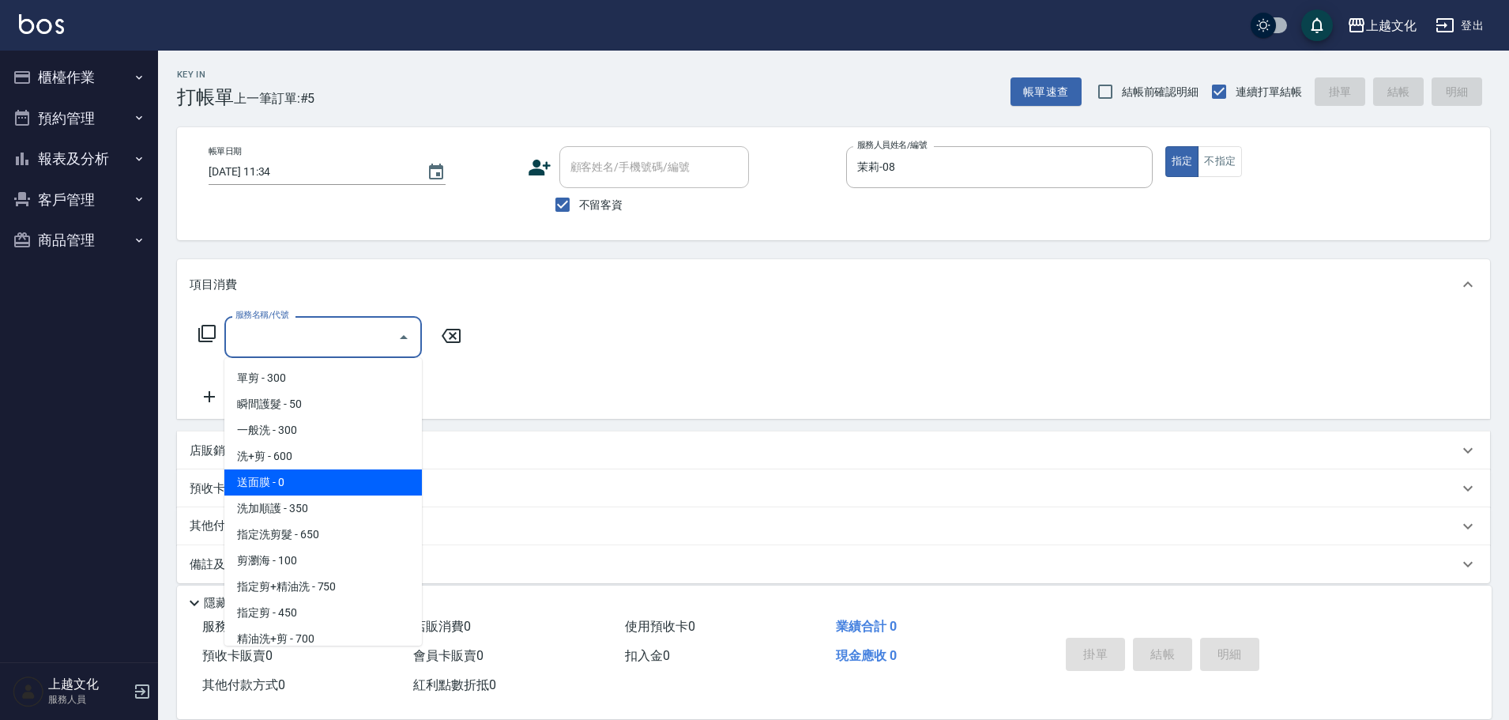
scroll to position [79, 0]
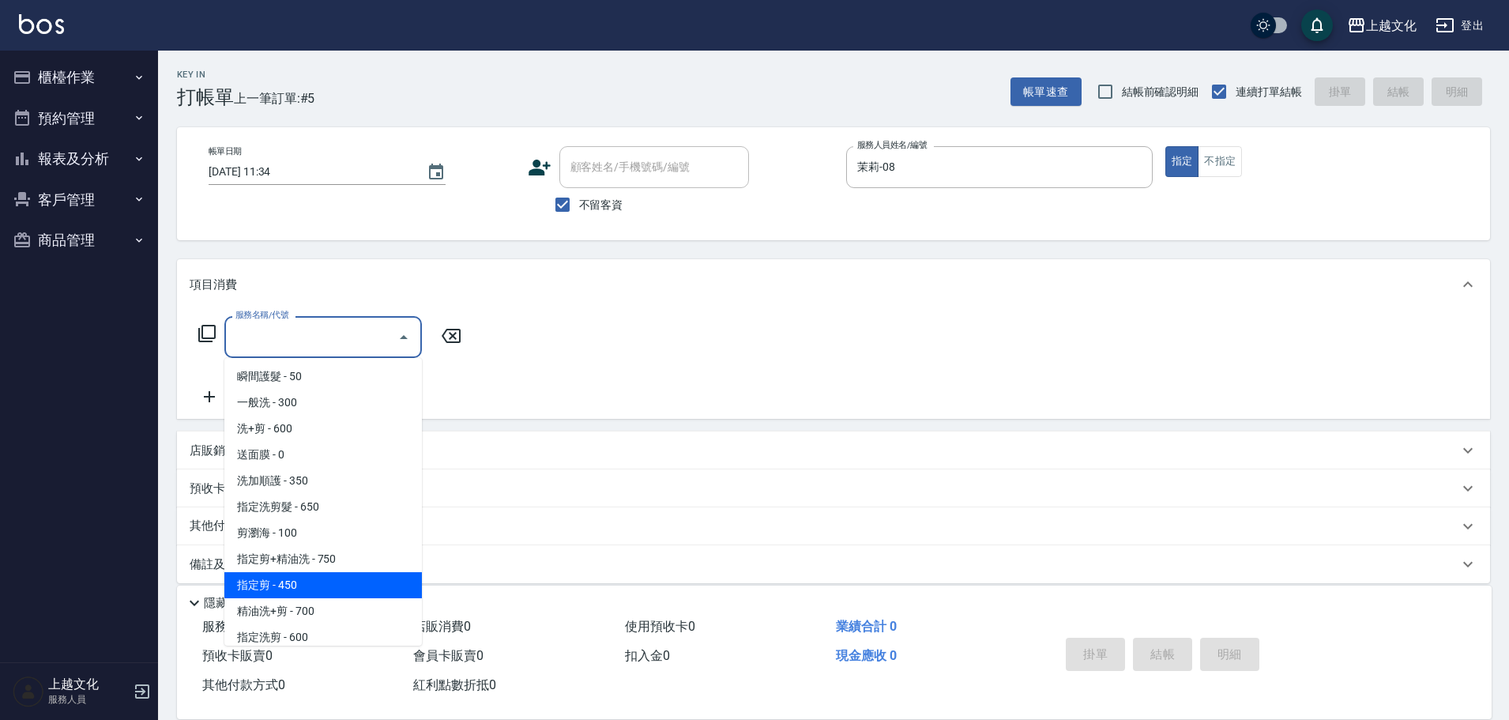
drag, startPoint x: 349, startPoint y: 582, endPoint x: 383, endPoint y: 586, distance: 33.3
click at [350, 581] on span "指定剪 - 450" at bounding box center [323, 585] width 198 height 26
type input "指定剪(205)"
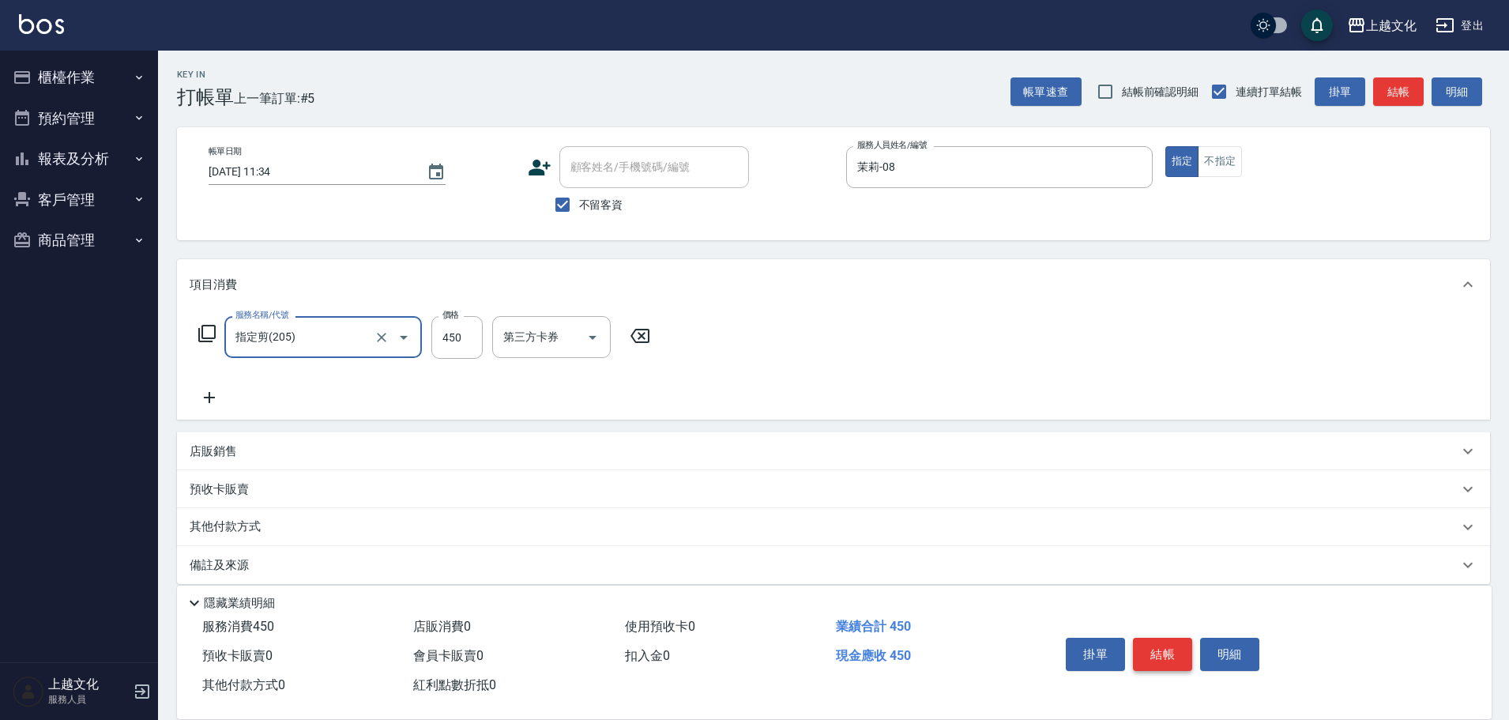
click at [1154, 658] on button "結帳" at bounding box center [1162, 654] width 59 height 33
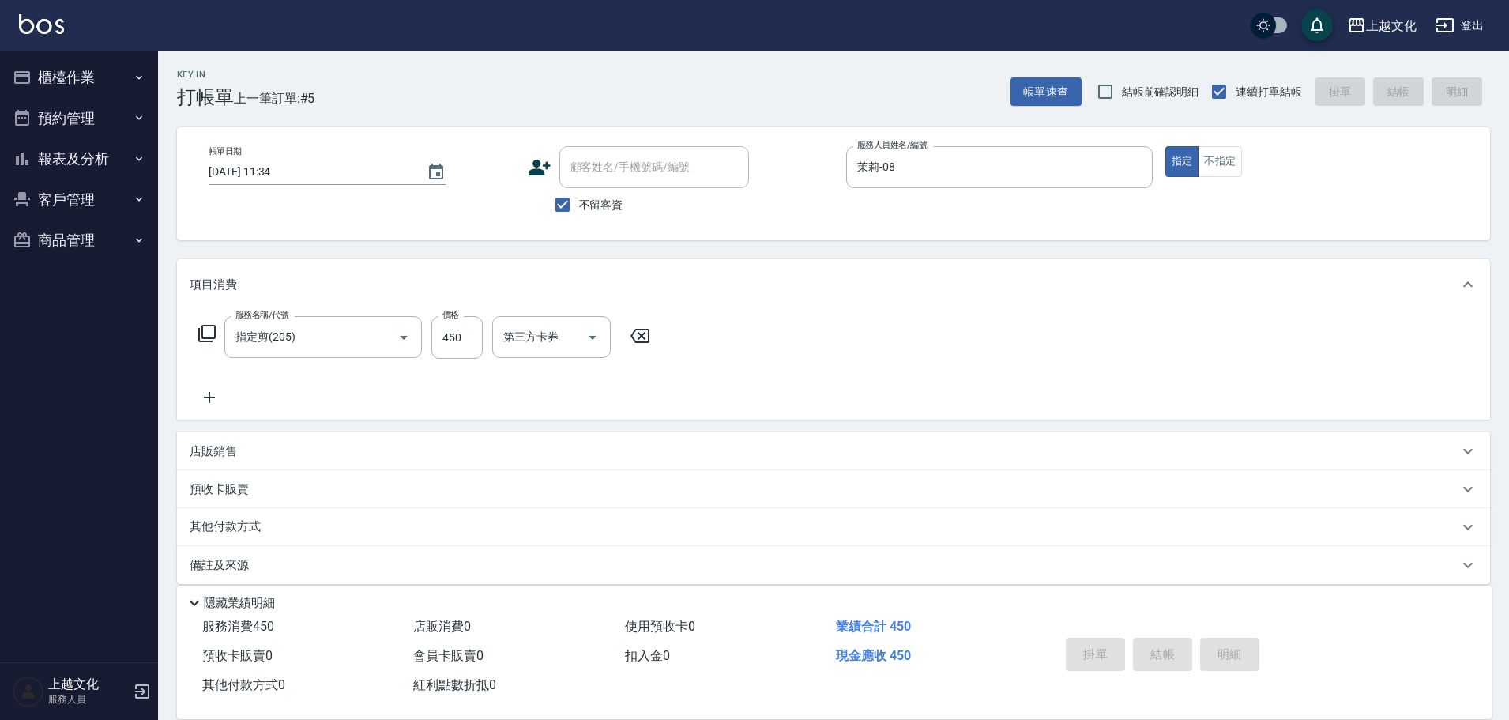
type input "2025/09/10 11:35"
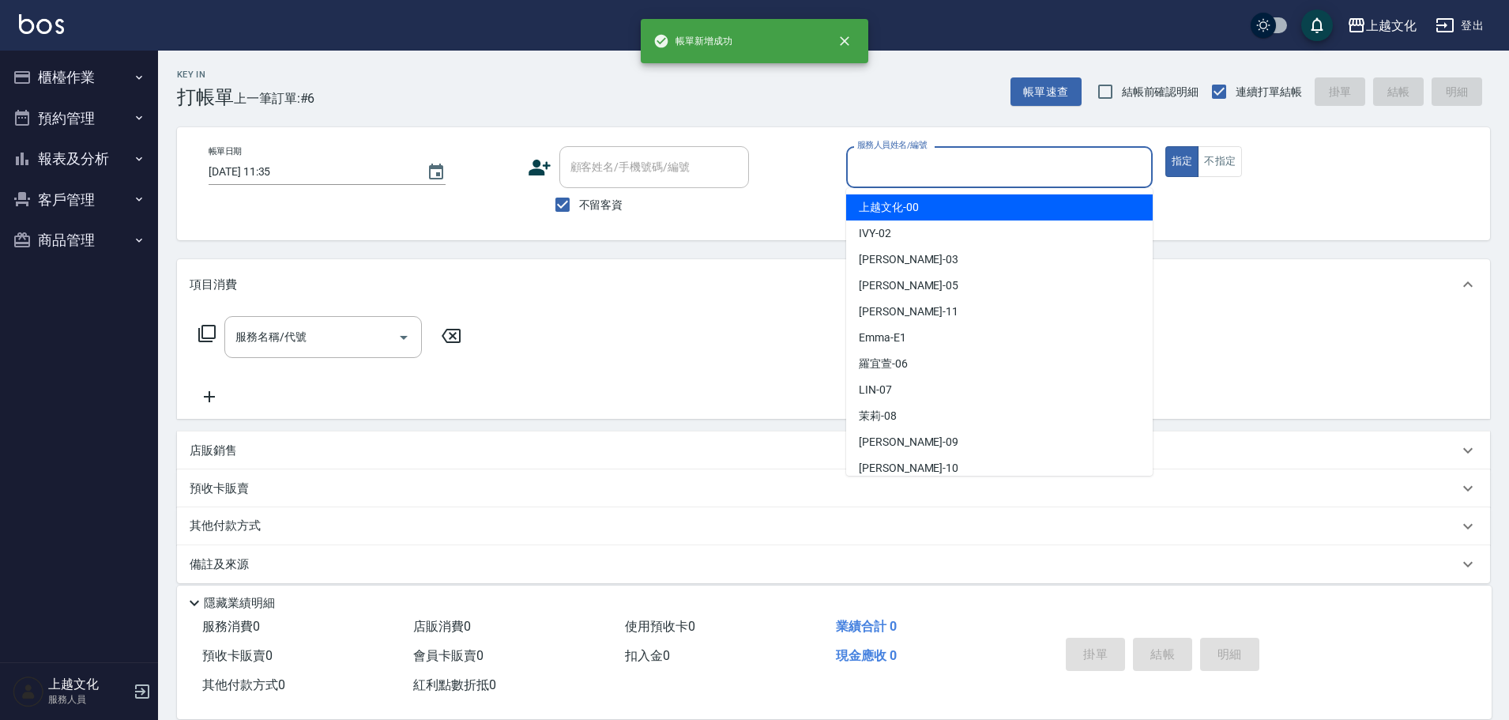
click at [989, 168] on input "服務人員姓名/編號" at bounding box center [1000, 167] width 292 height 28
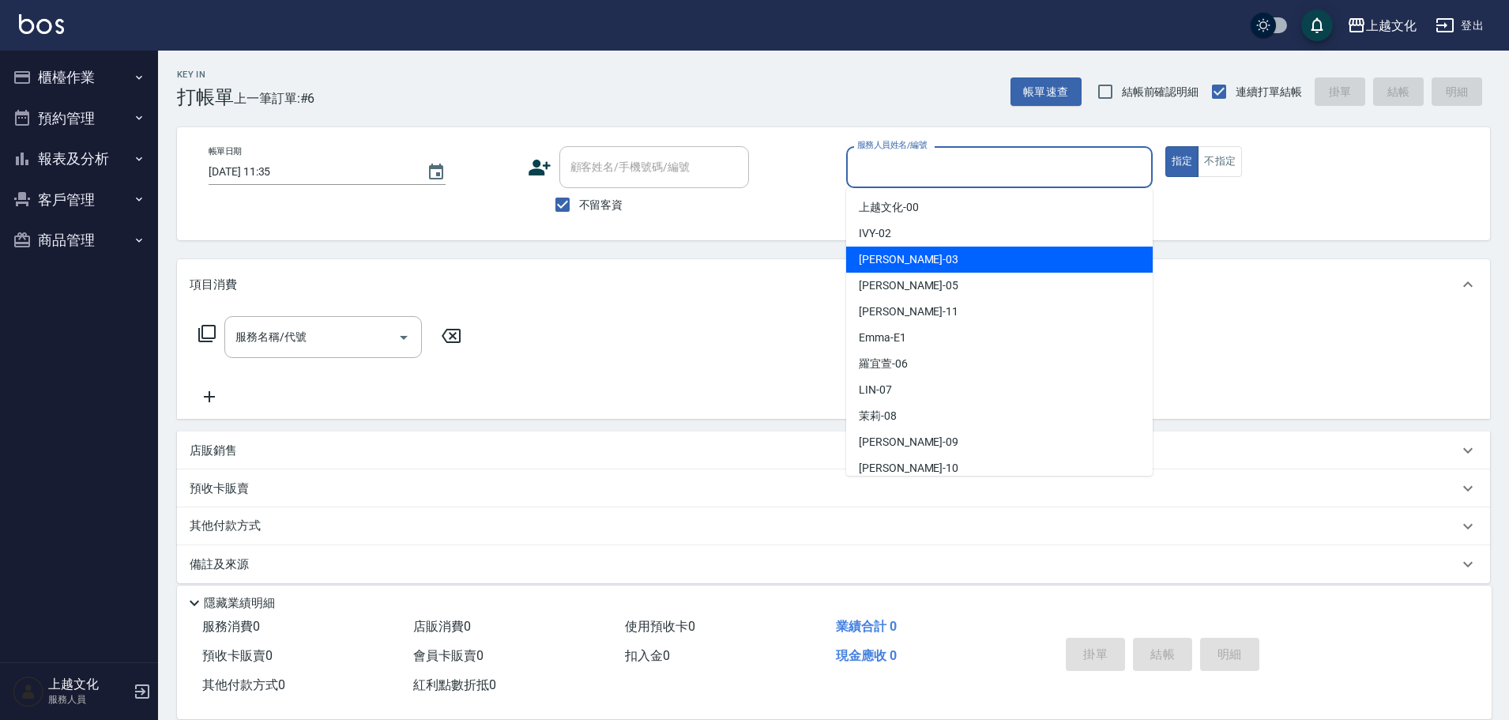
click at [908, 270] on div "kelly -03" at bounding box center [999, 260] width 307 height 26
type input "kelly-03"
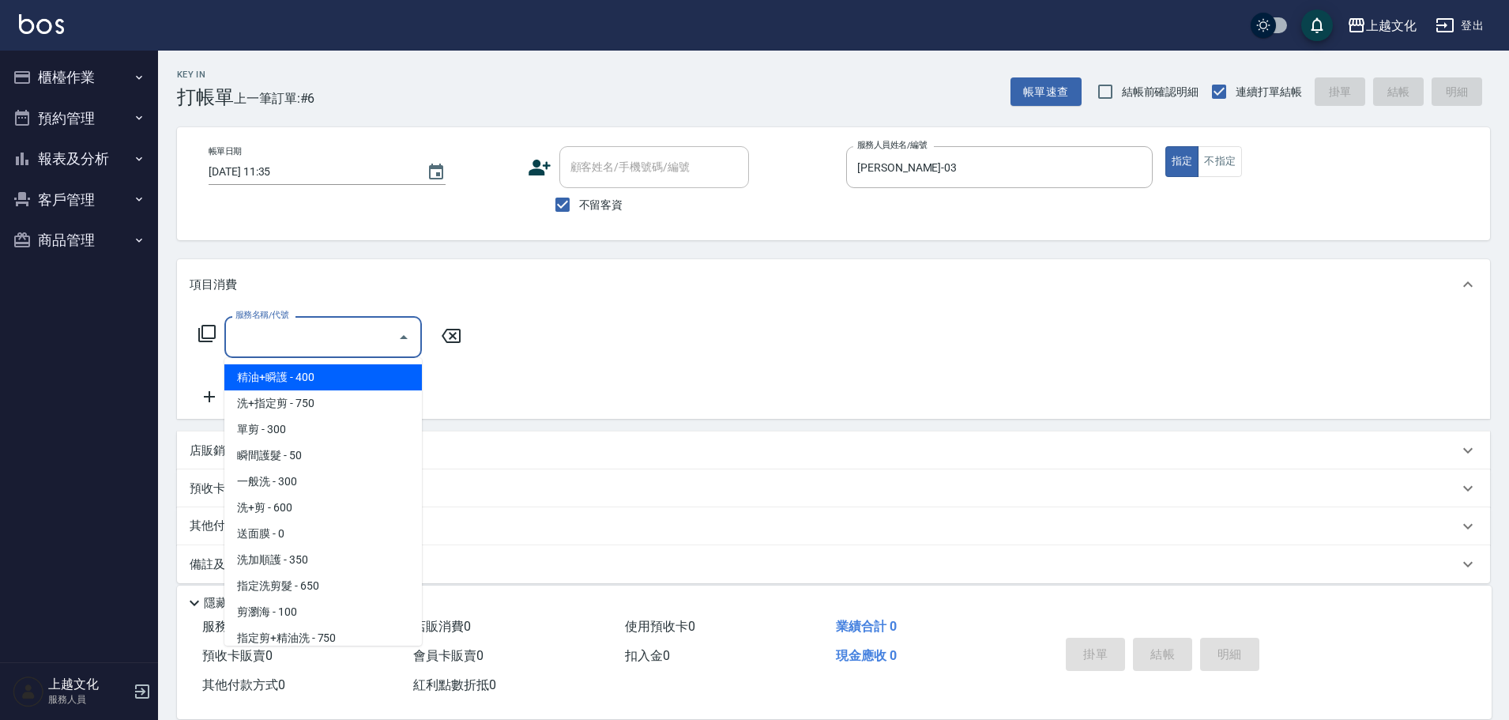
drag, startPoint x: 277, startPoint y: 334, endPoint x: 292, endPoint y: 360, distance: 30.8
click at [281, 334] on input "服務名稱/代號" at bounding box center [312, 337] width 160 height 28
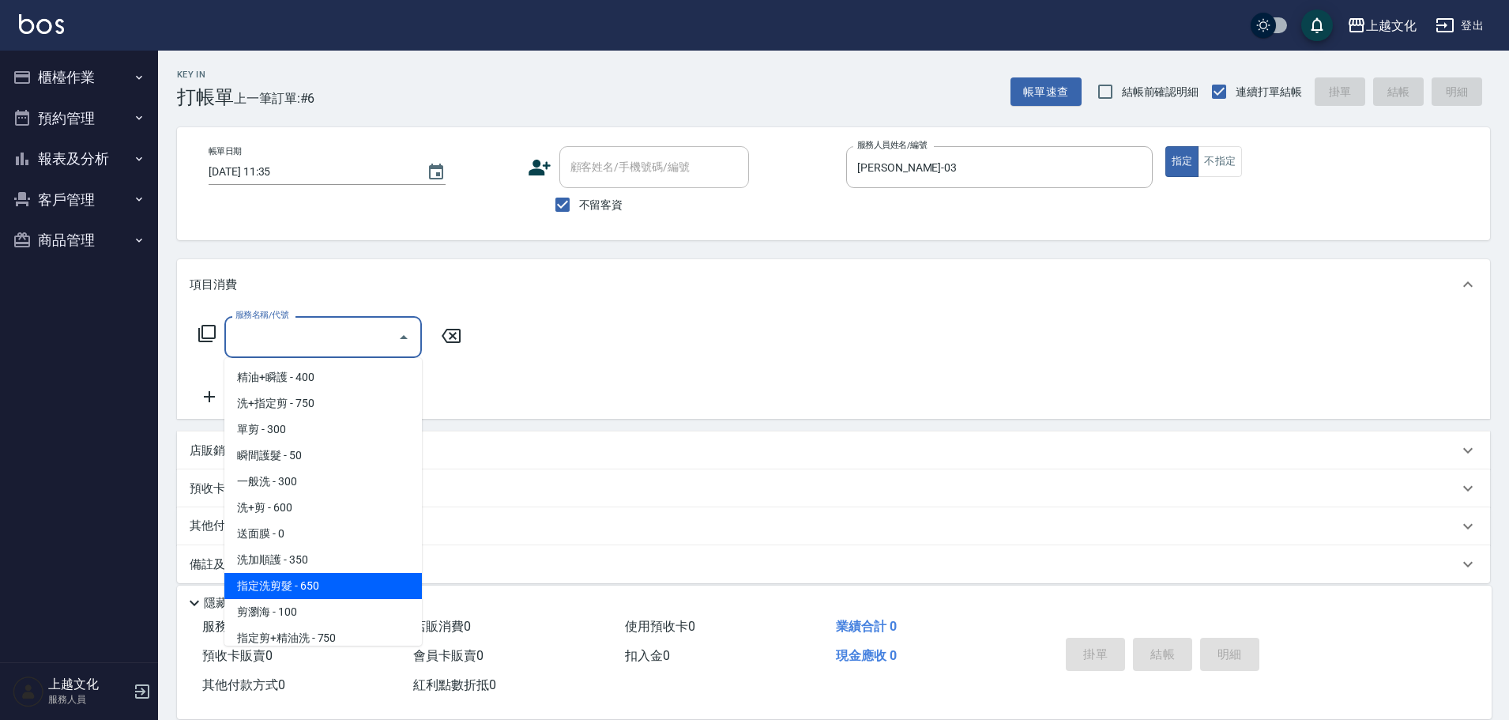
click at [347, 592] on span "指定洗剪髮 - 650" at bounding box center [323, 586] width 198 height 26
type input "指定洗剪髮(201)"
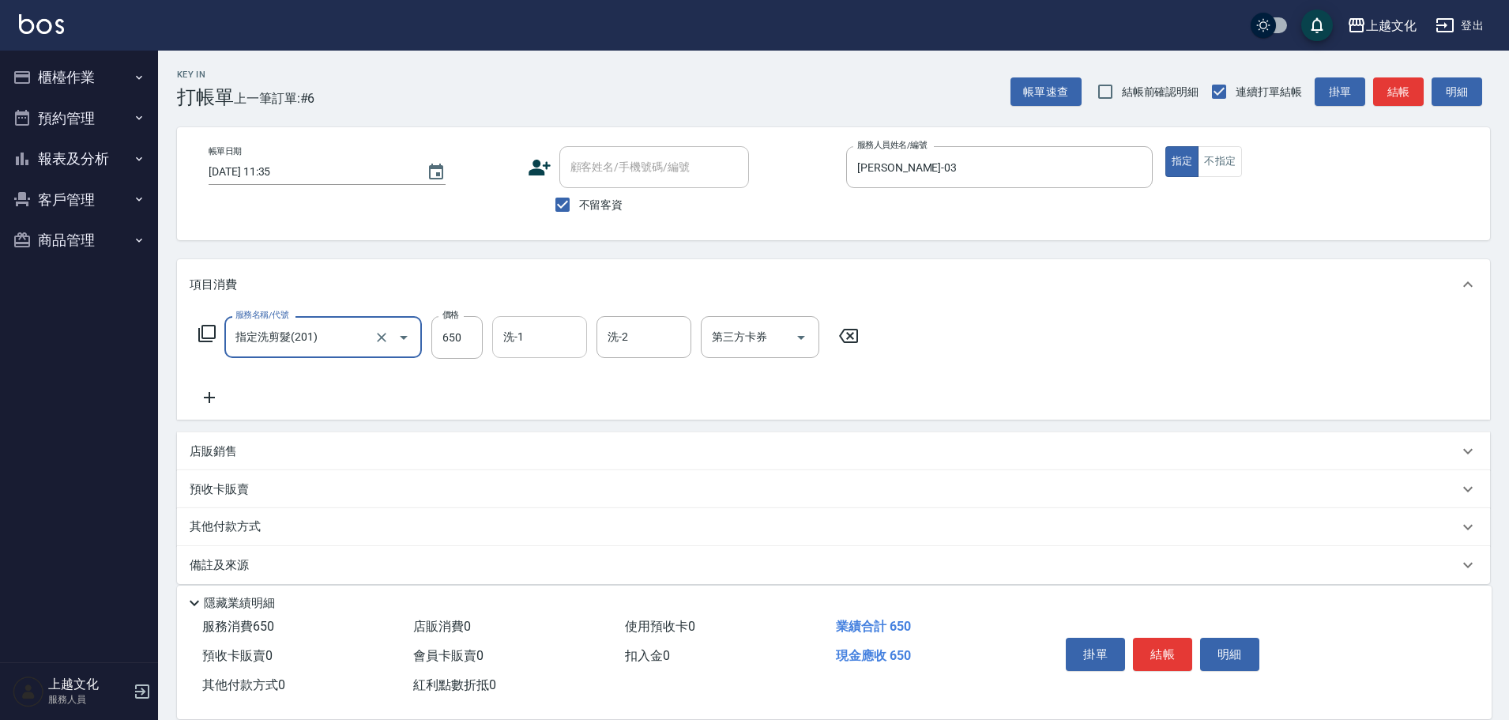
click at [552, 355] on div "洗-1" at bounding box center [539, 337] width 95 height 42
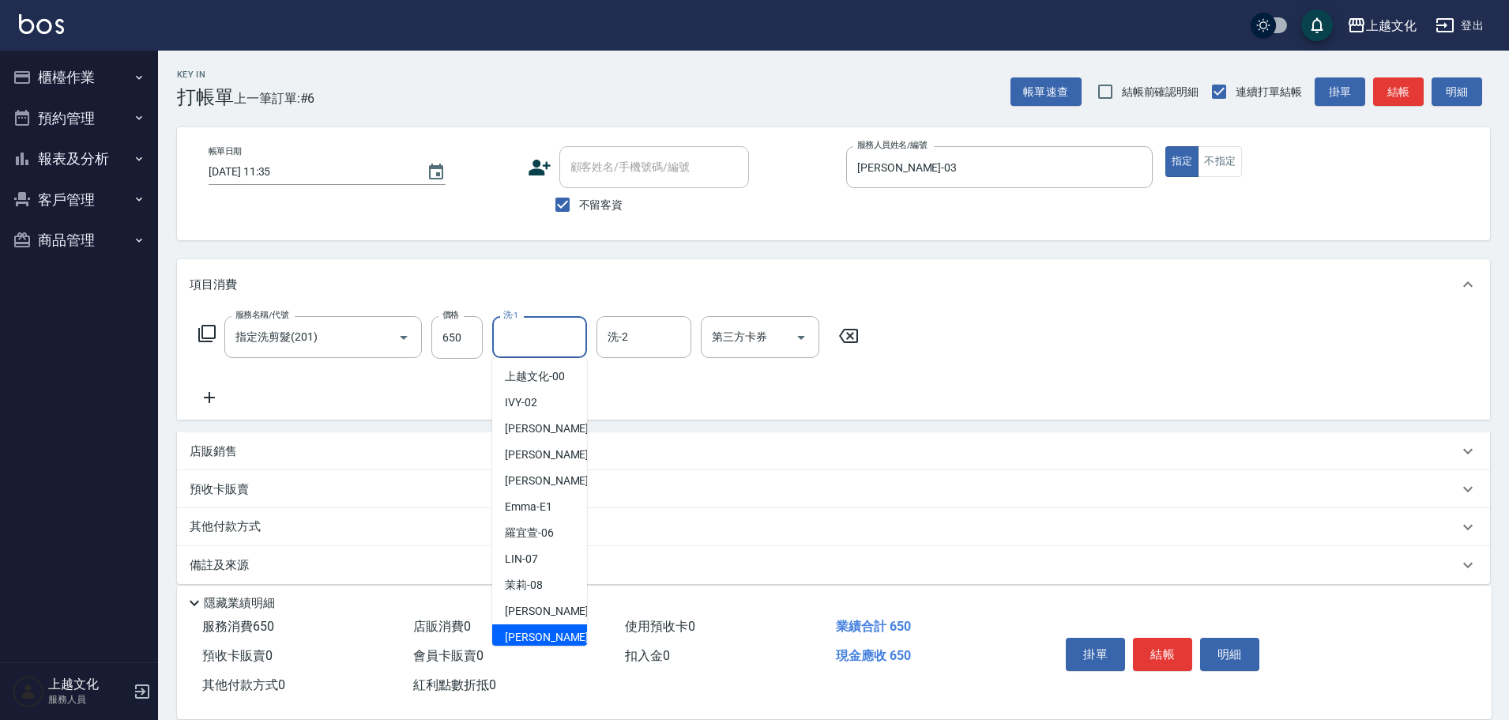
scroll to position [0, 0]
drag, startPoint x: 534, startPoint y: 477, endPoint x: 546, endPoint y: 480, distance: 12.3
click at [534, 476] on span "Martin -11" at bounding box center [555, 481] width 100 height 17
click at [534, 476] on div "預收卡販賣" at bounding box center [833, 489] width 1313 height 38
type input "Martin-11"
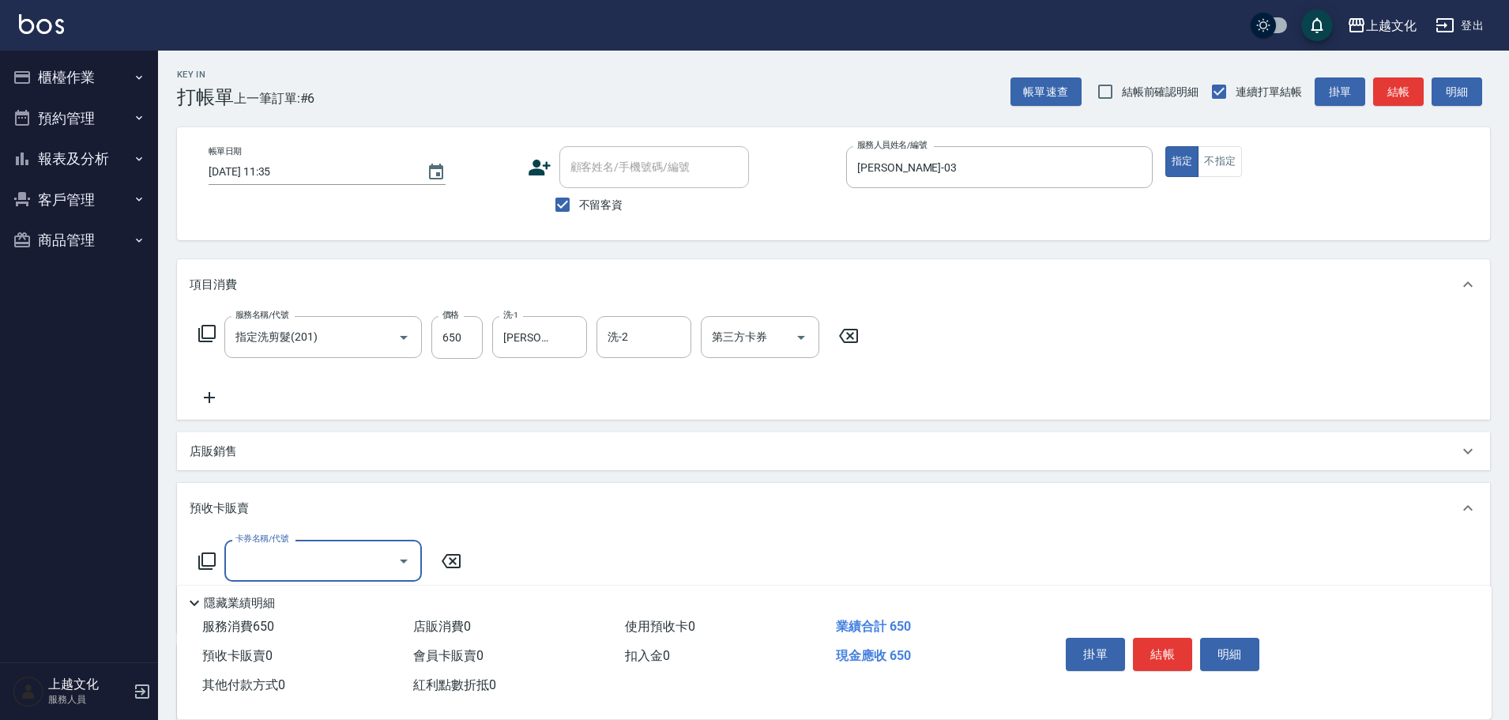
click at [1157, 644] on button "結帳" at bounding box center [1162, 654] width 59 height 33
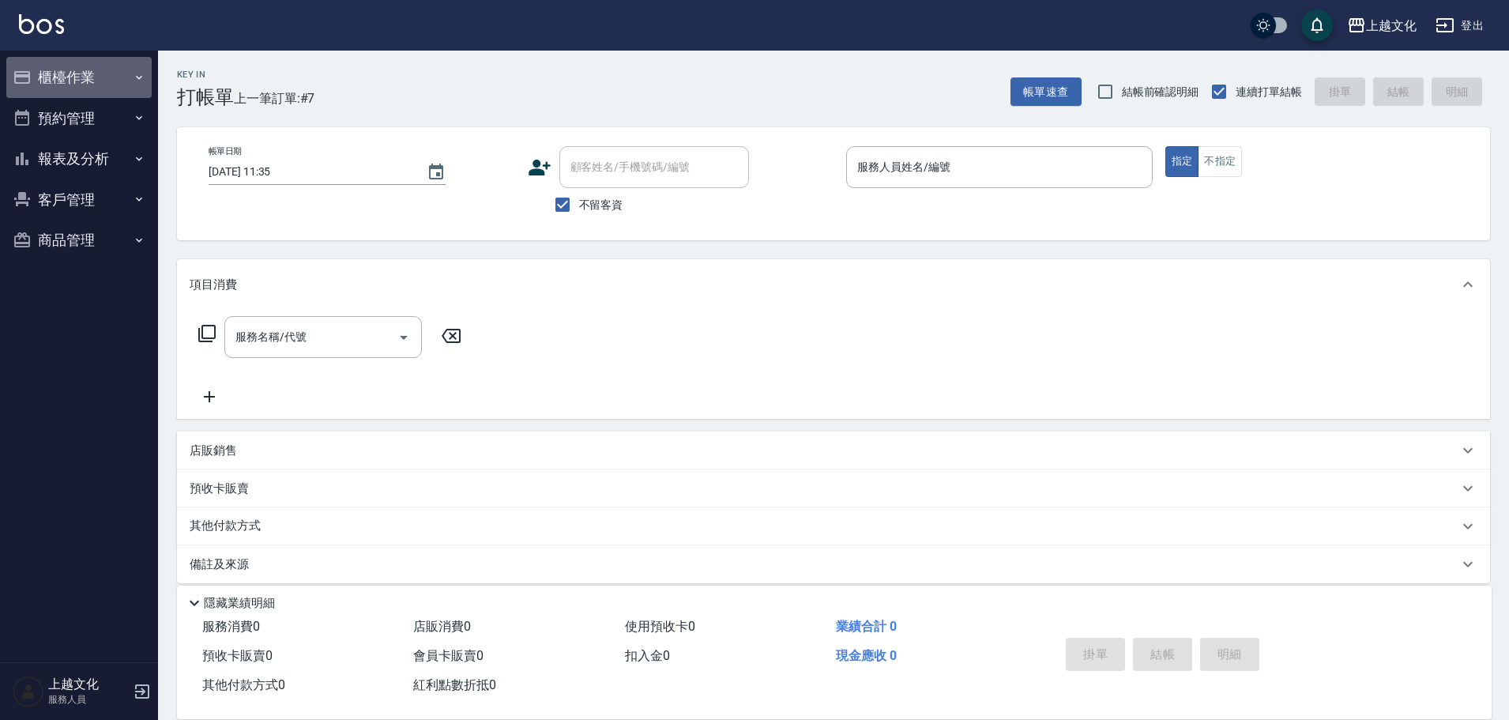
click at [73, 74] on button "櫃檯作業" at bounding box center [78, 77] width 145 height 41
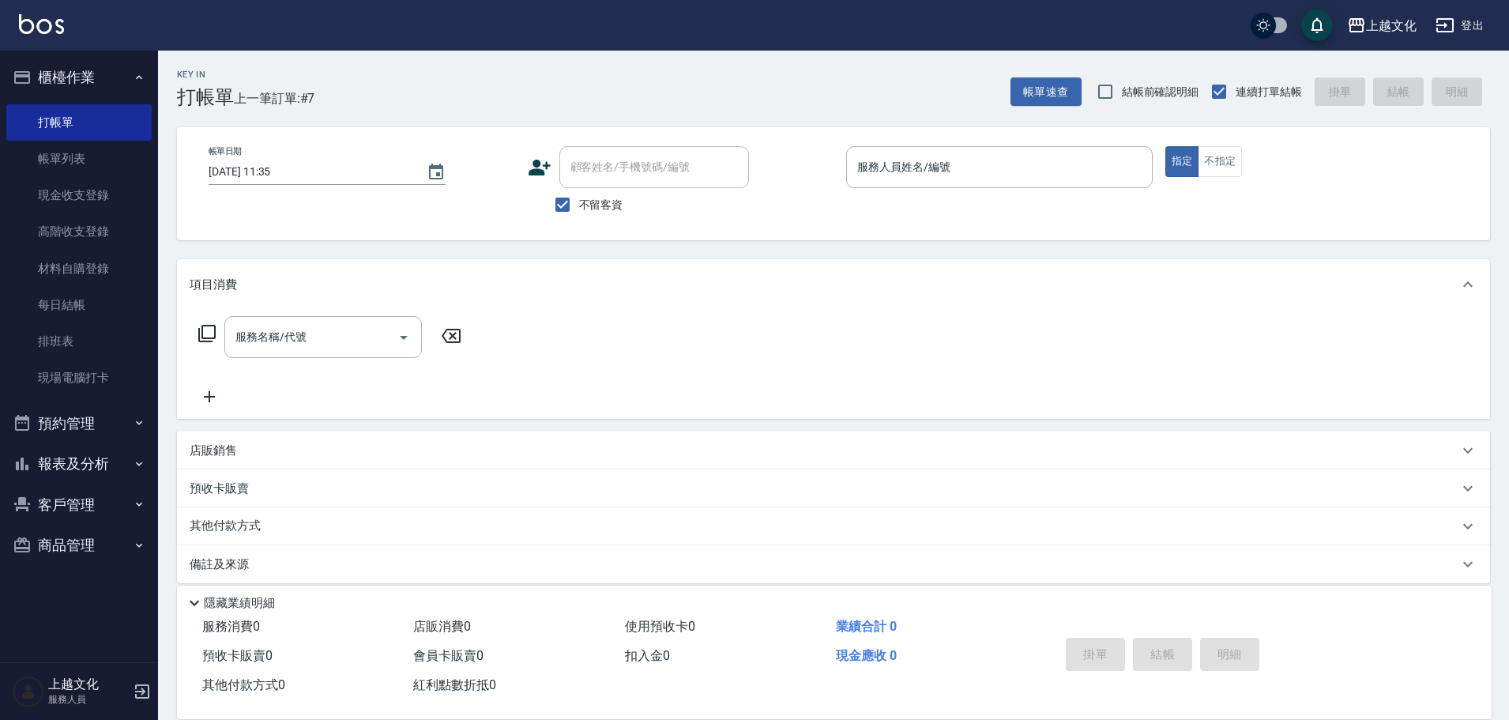
click at [76, 454] on button "報表及分析" at bounding box center [78, 463] width 145 height 41
click at [78, 233] on link "高階收支登錄" at bounding box center [78, 231] width 145 height 36
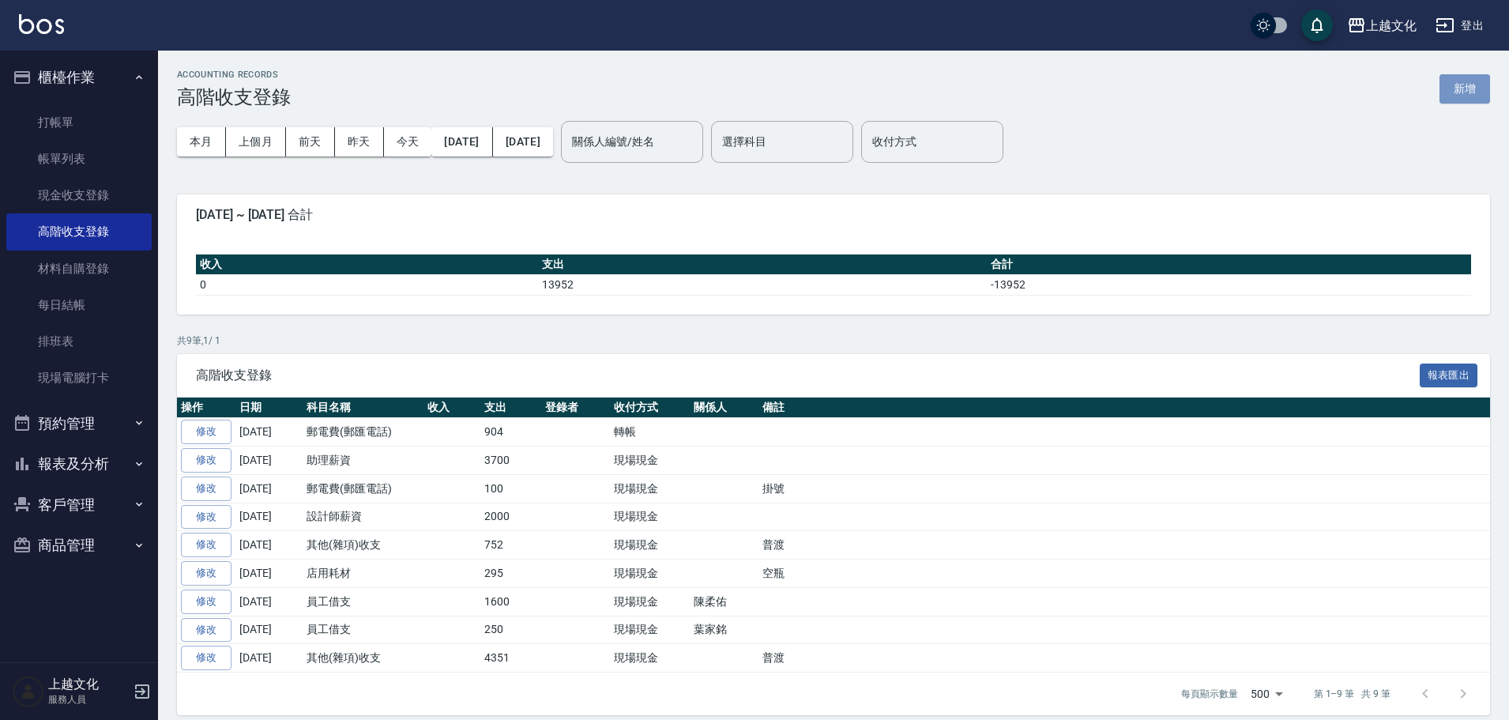
click at [1459, 78] on button "新增" at bounding box center [1465, 88] width 51 height 29
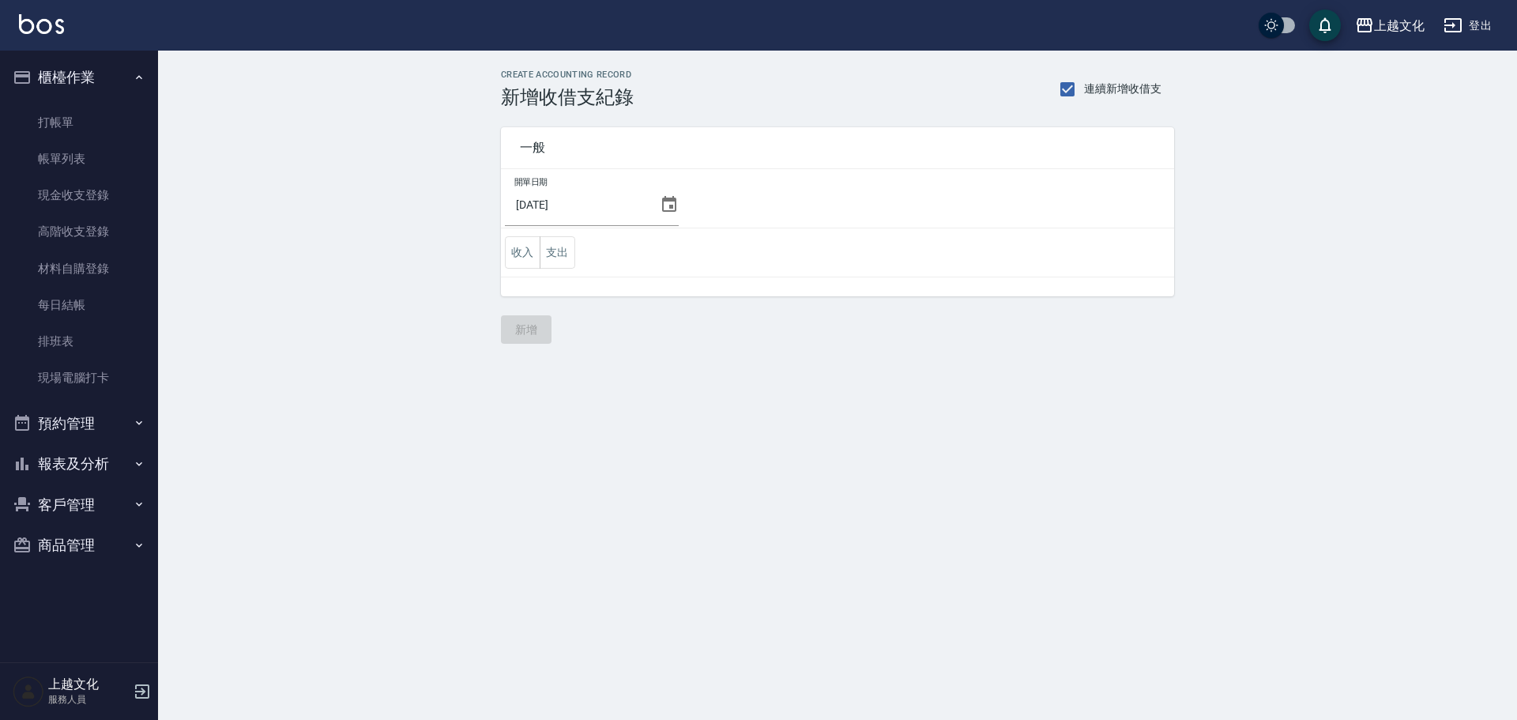
click at [665, 204] on icon at bounding box center [669, 204] width 19 height 19
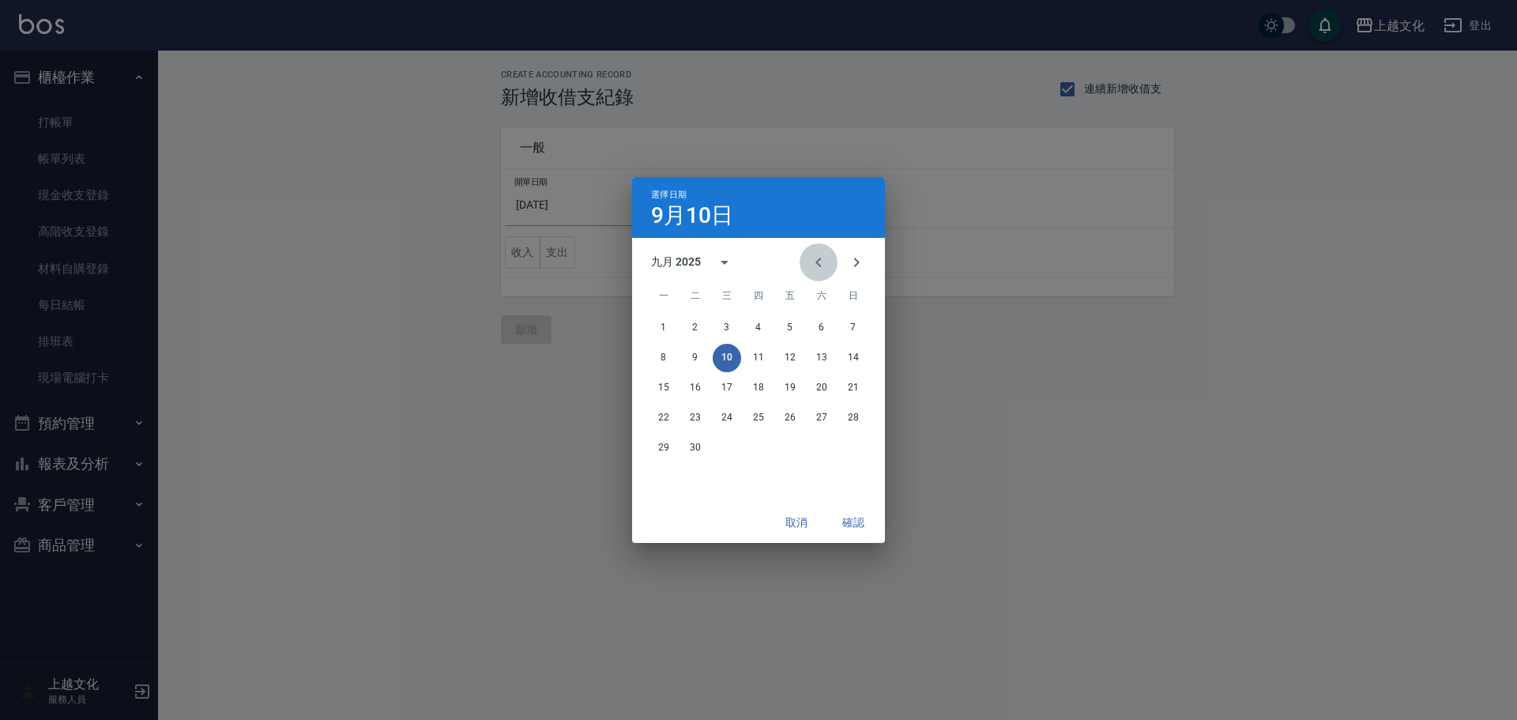
click at [816, 259] on icon "Previous month" at bounding box center [818, 262] width 19 height 19
click at [857, 449] on button "31" at bounding box center [853, 448] width 28 height 28
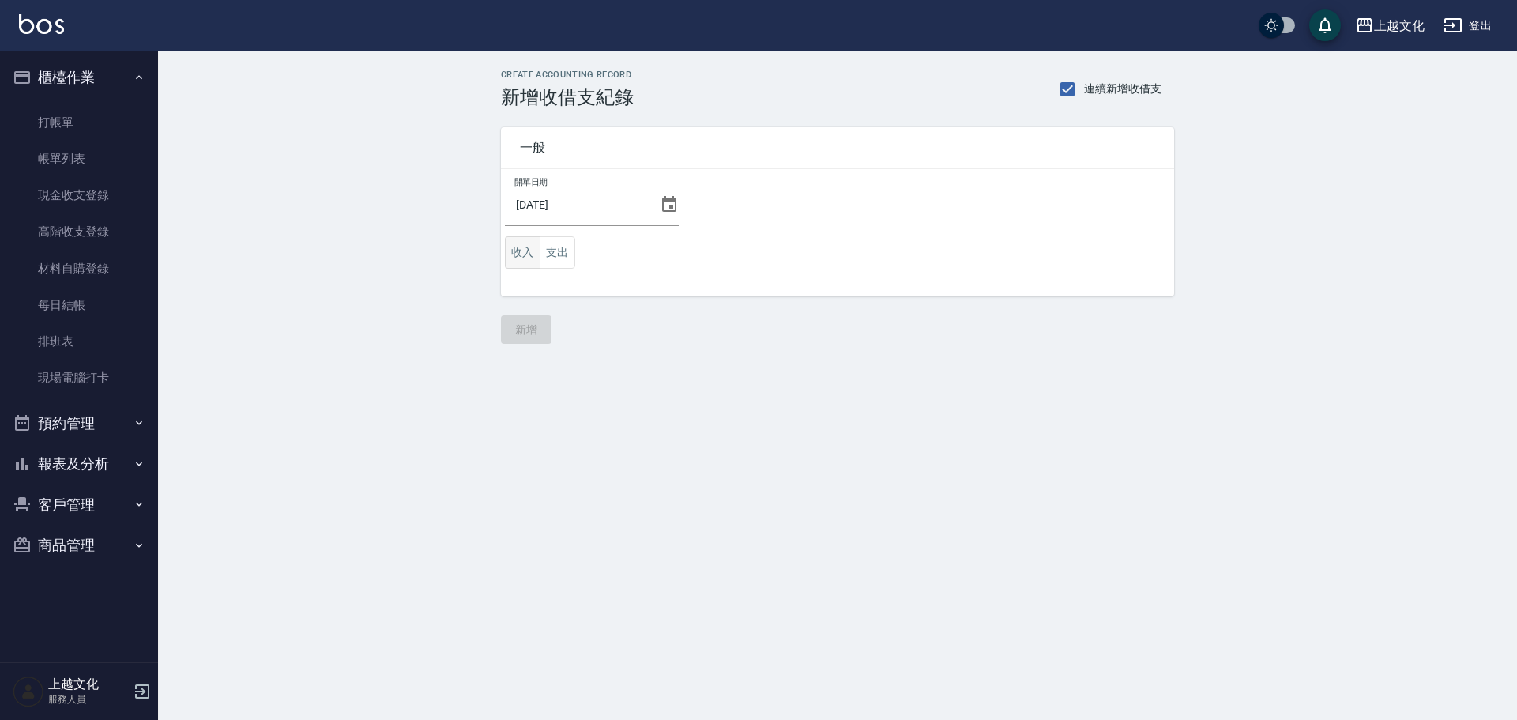
click at [518, 254] on button "收入" at bounding box center [523, 252] width 36 height 32
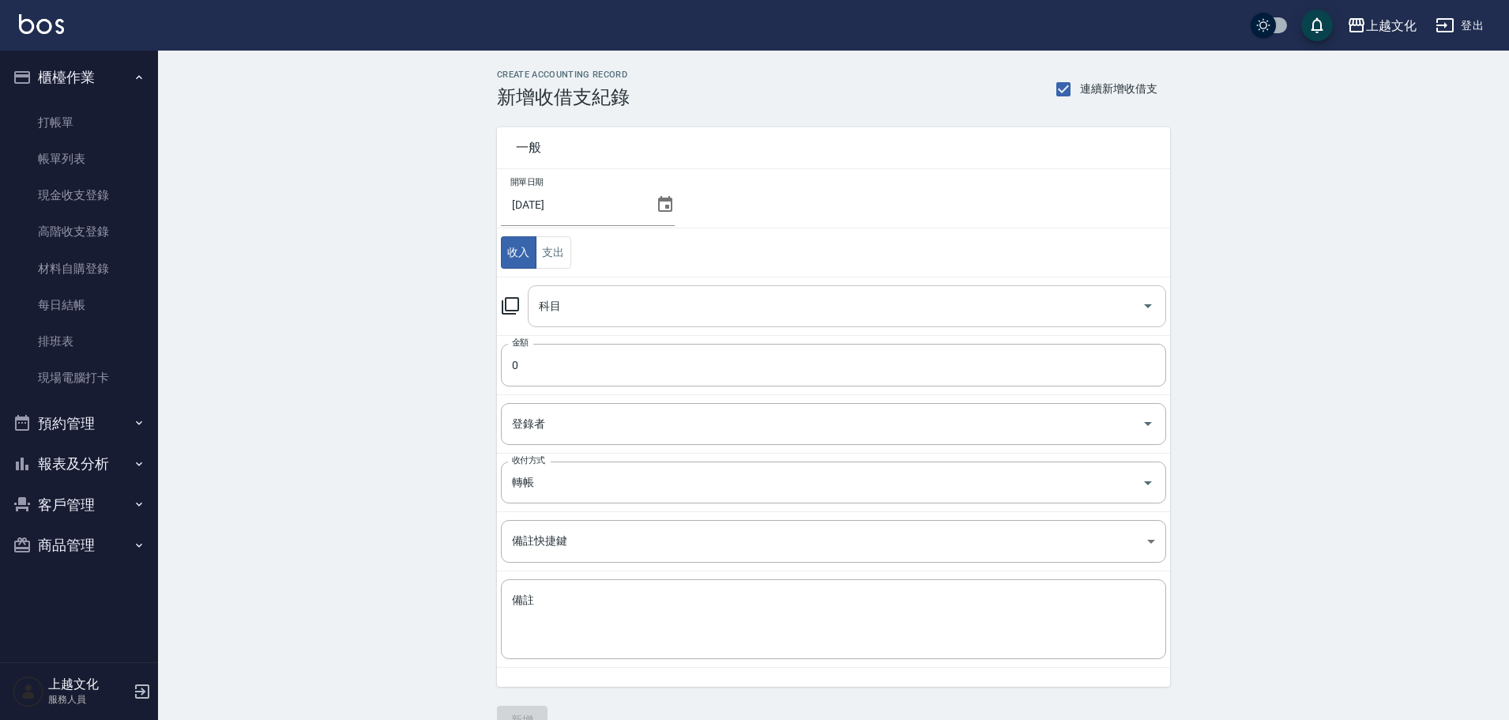
click at [586, 319] on input "科目" at bounding box center [835, 306] width 601 height 28
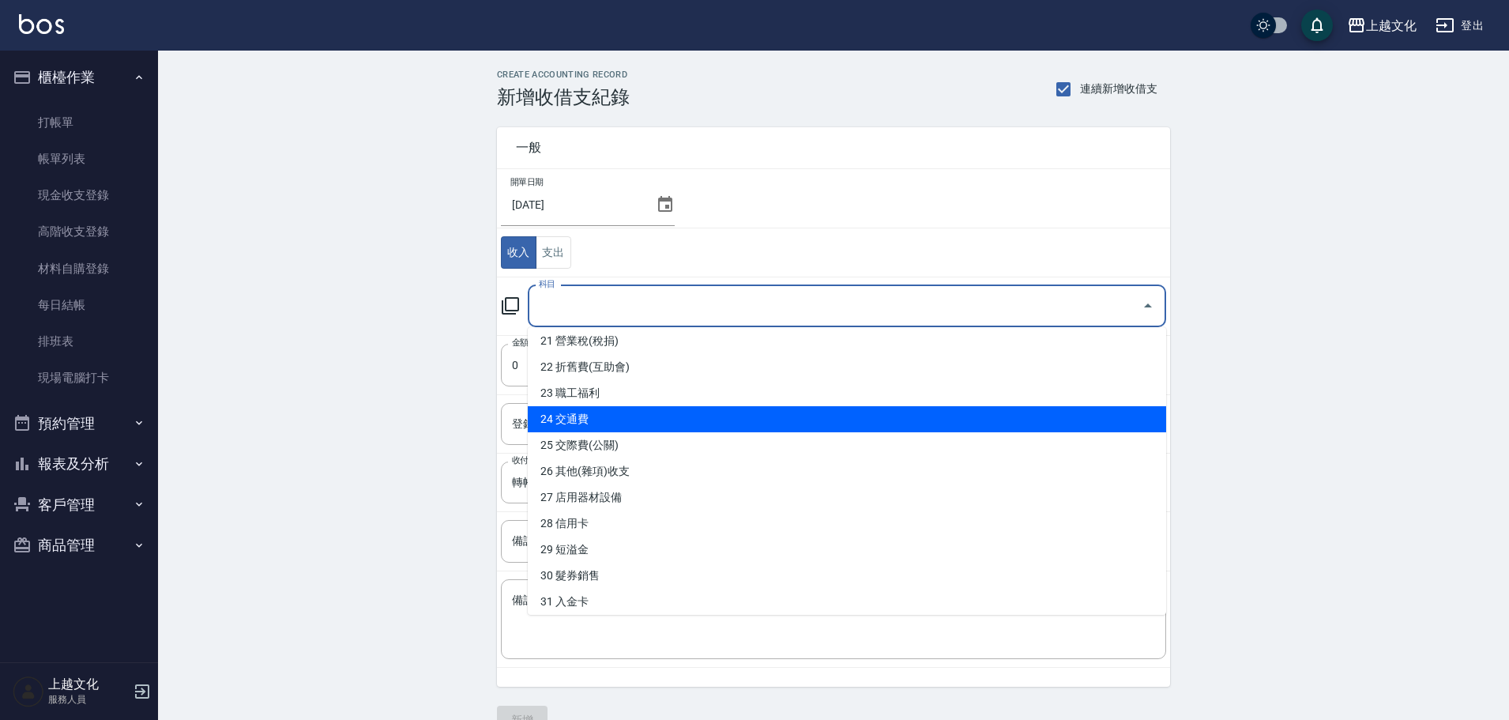
scroll to position [632, 0]
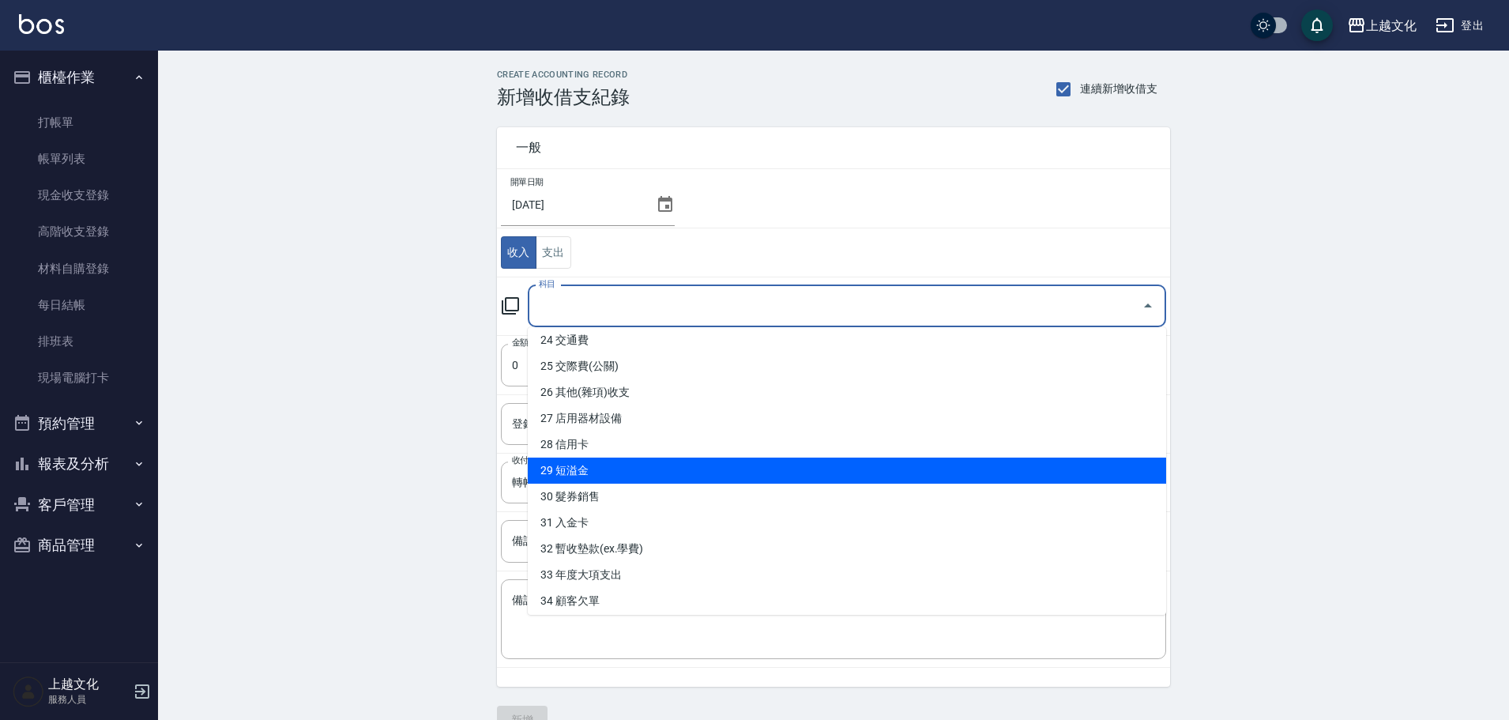
click at [654, 477] on li "29 短溢金" at bounding box center [847, 471] width 639 height 26
type input "29 短溢金"
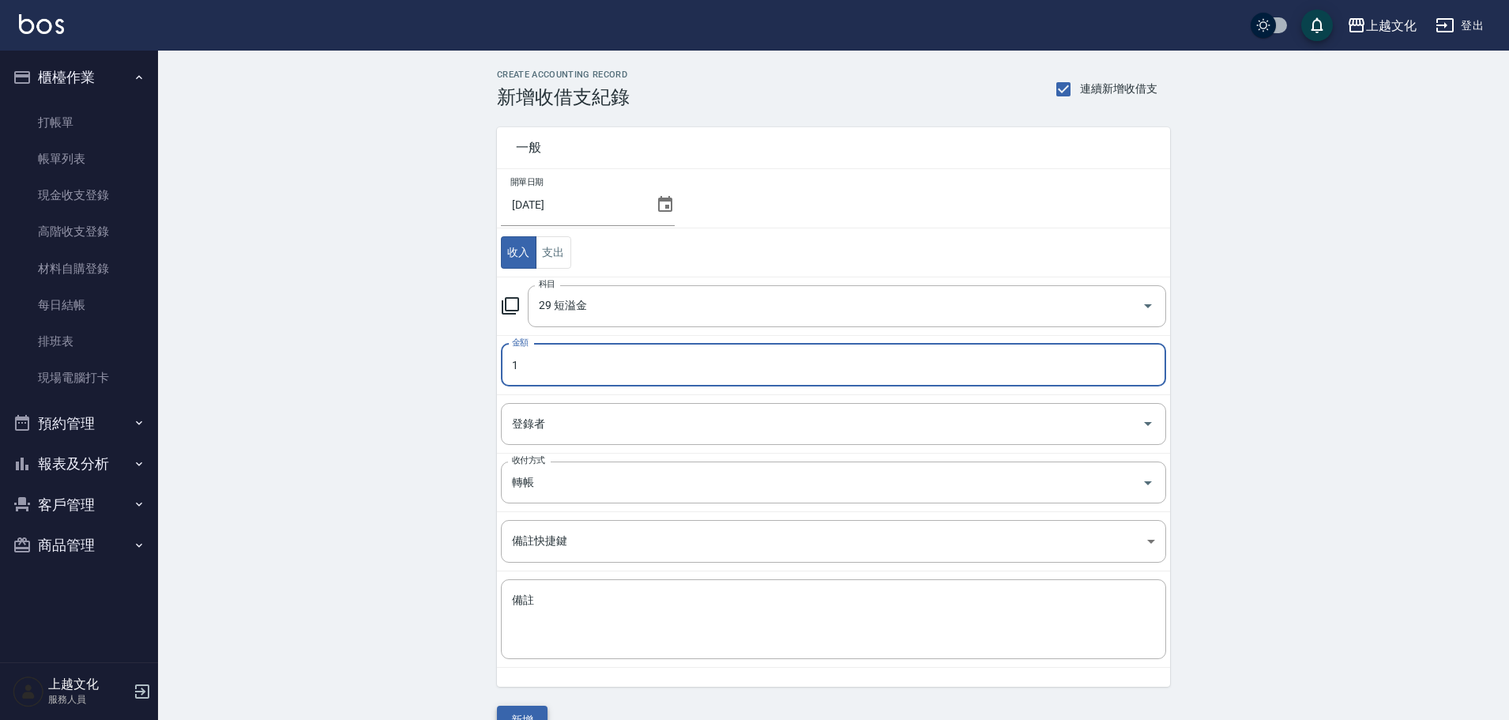
type input "1"
click at [528, 718] on button "新增" at bounding box center [522, 720] width 51 height 29
click at [528, 718] on div "一般 開單日期 2025/08/31 收入 支出 科目 29 短溢金 科目 金額 1 金額 登錄者 登錄者 收付方式 轉帳 收付方式 備註快捷鍵 ​ 備註快捷…" at bounding box center [833, 421] width 673 height 627
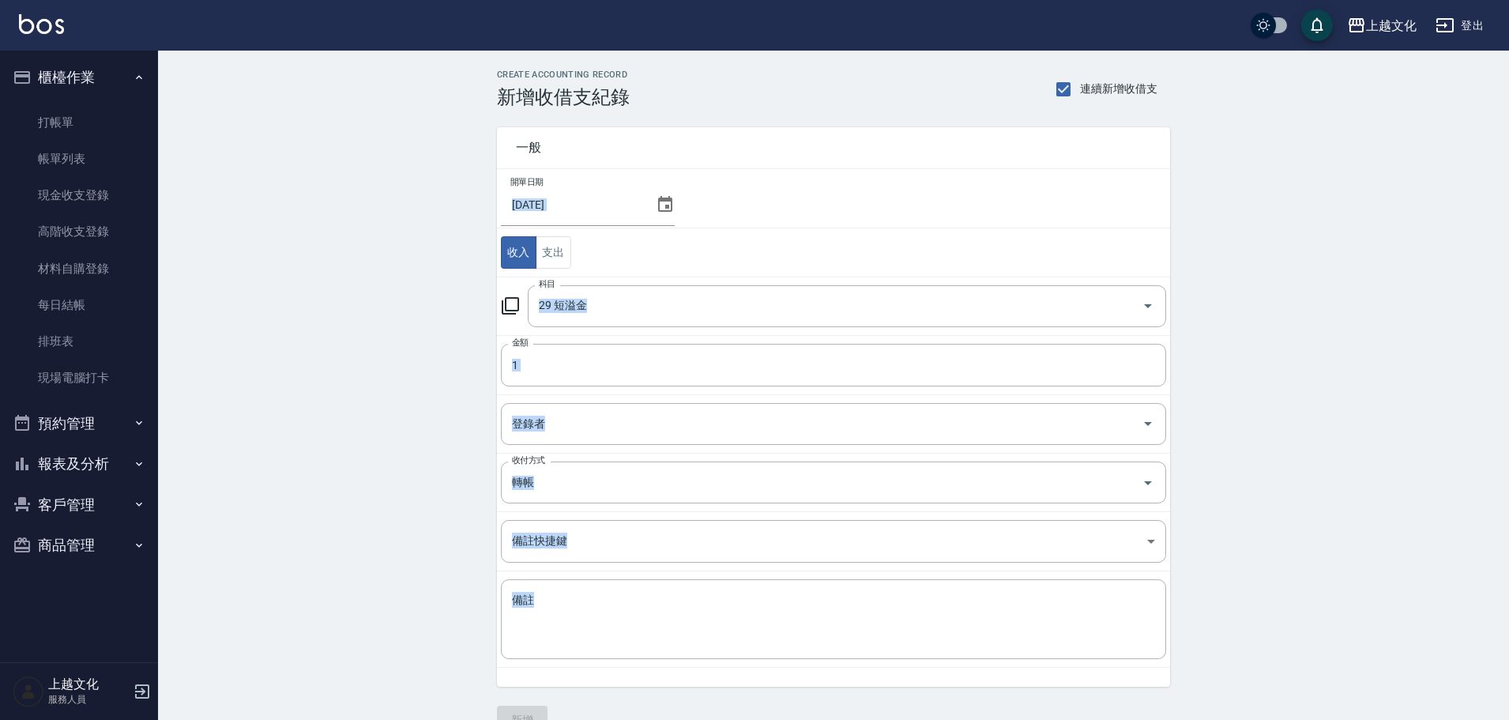
scroll to position [14, 0]
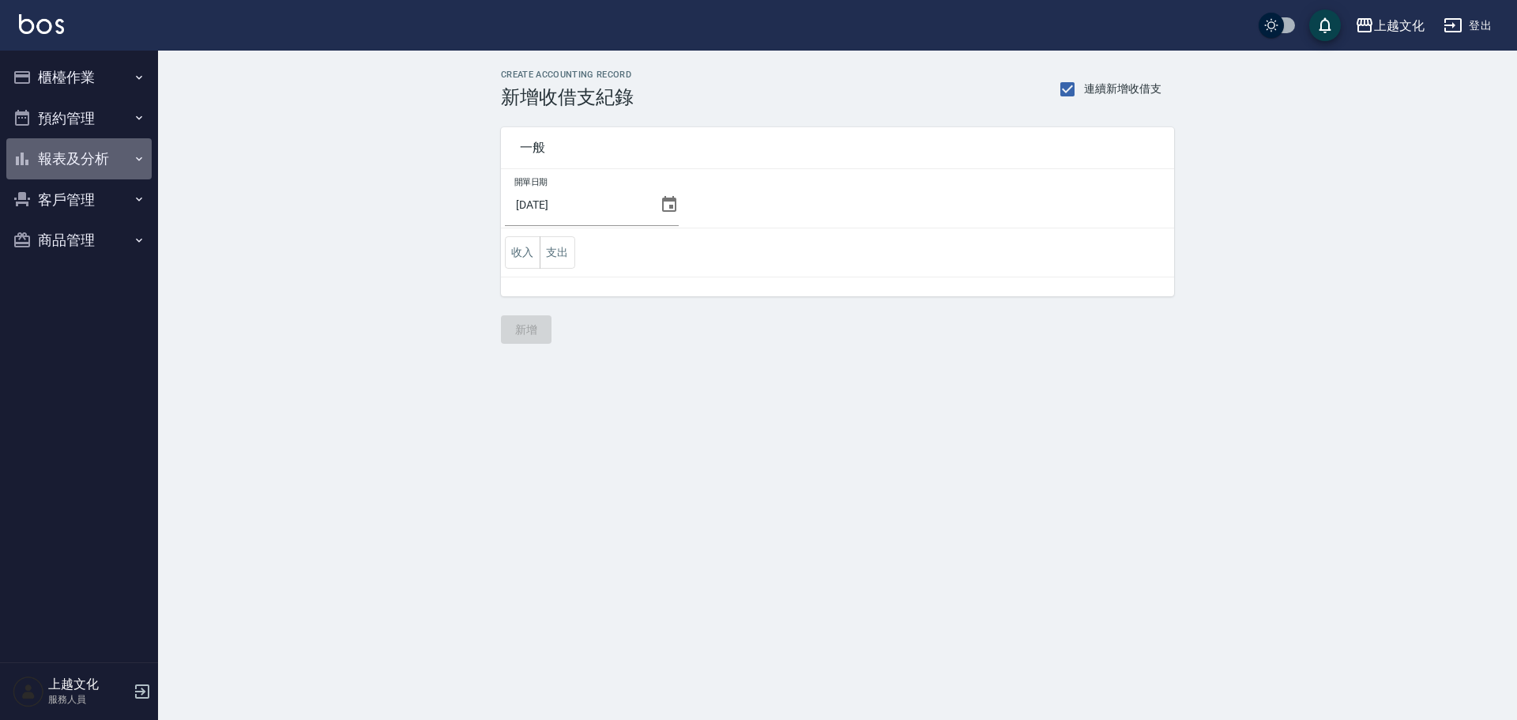
click at [70, 151] on button "報表及分析" at bounding box center [78, 158] width 145 height 41
drag, startPoint x: 41, startPoint y: 181, endPoint x: 45, endPoint y: 171, distance: 10.3
click at [42, 177] on ul "櫃檯作業 打帳單 帳單列表 現金收支登錄 高階收支登錄 材料自購登錄 每日結帳 排班表 現場電腦打卡 預約管理 預約管理 單日預約紀錄 單週預約紀錄 報表及分…" at bounding box center [78, 159] width 145 height 217
click at [44, 175] on button "報表及分析" at bounding box center [78, 158] width 145 height 41
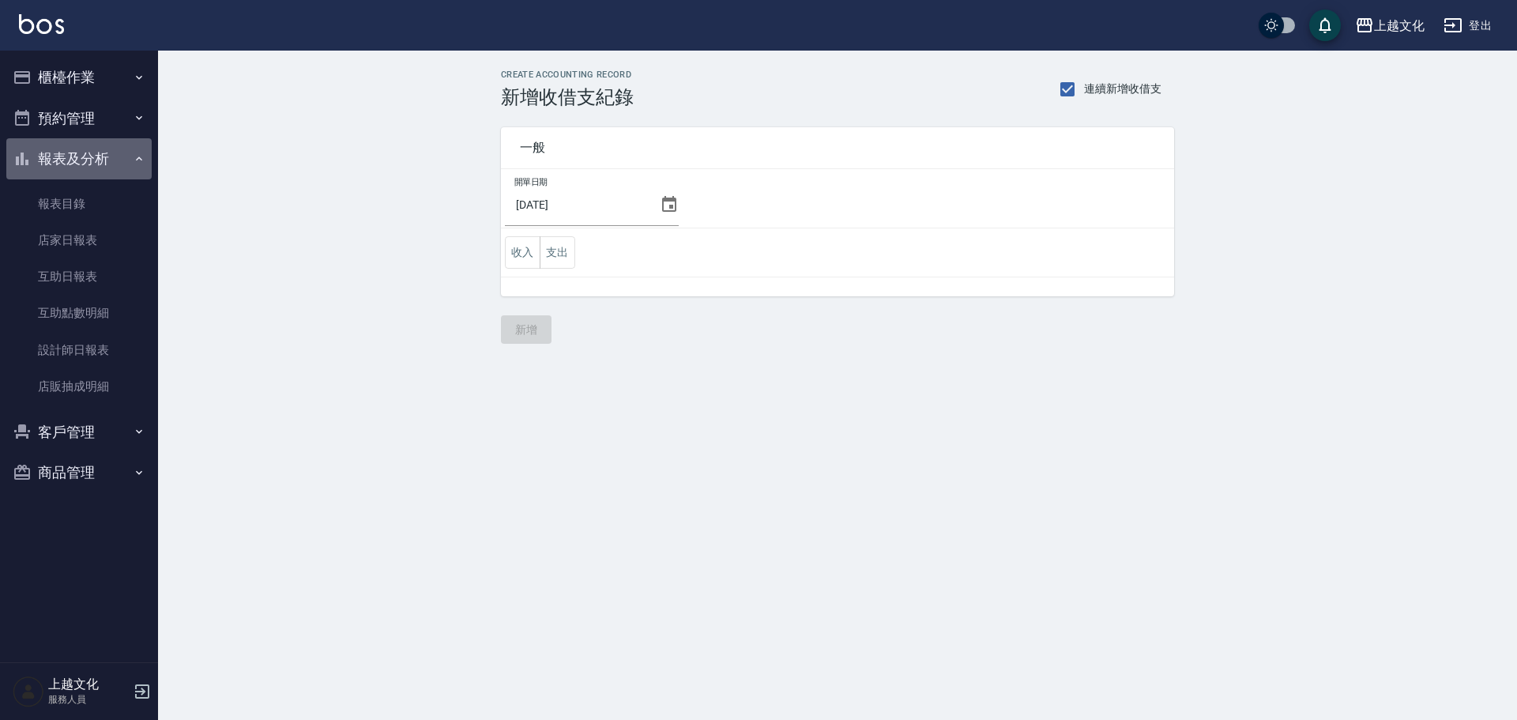
click at [49, 155] on button "報表及分析" at bounding box center [78, 158] width 145 height 41
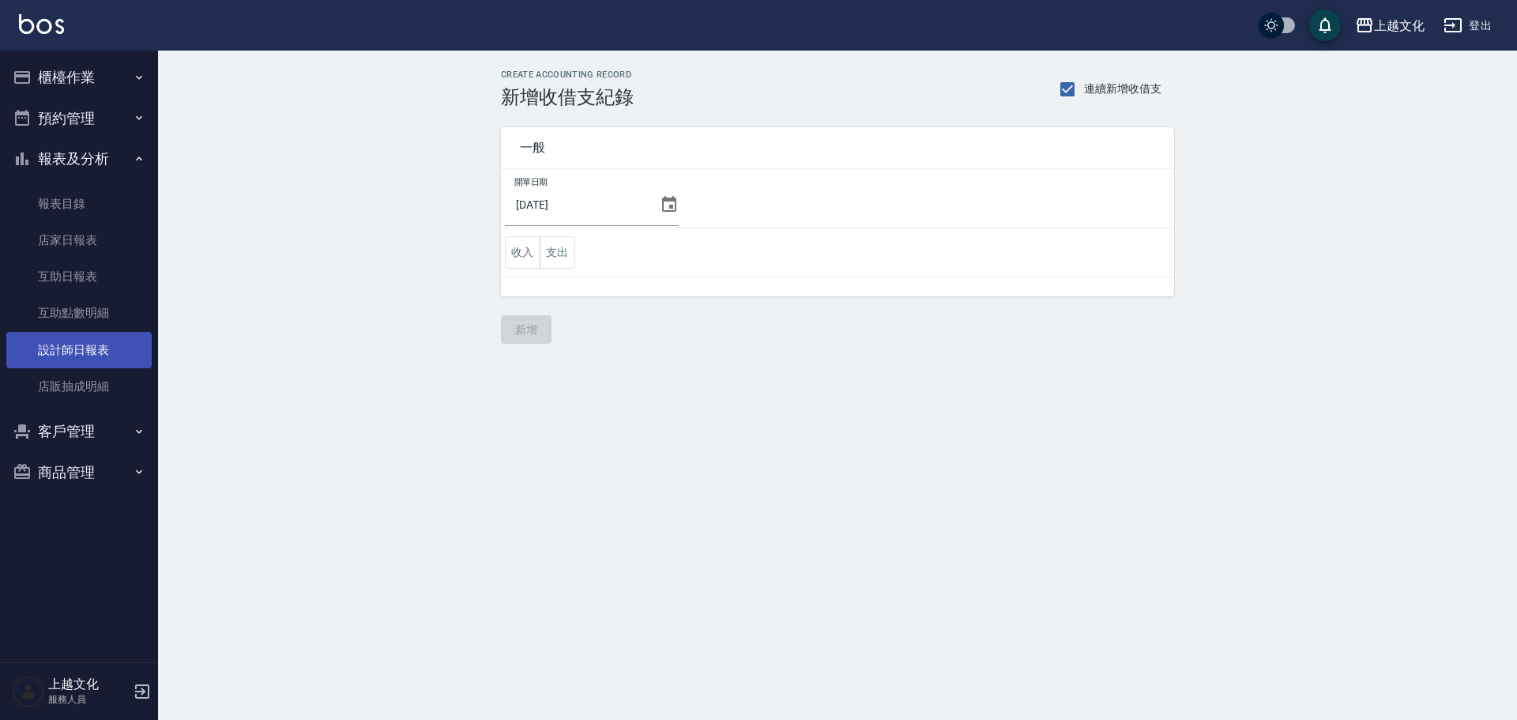
click at [73, 358] on link "設計師日報表" at bounding box center [78, 350] width 145 height 36
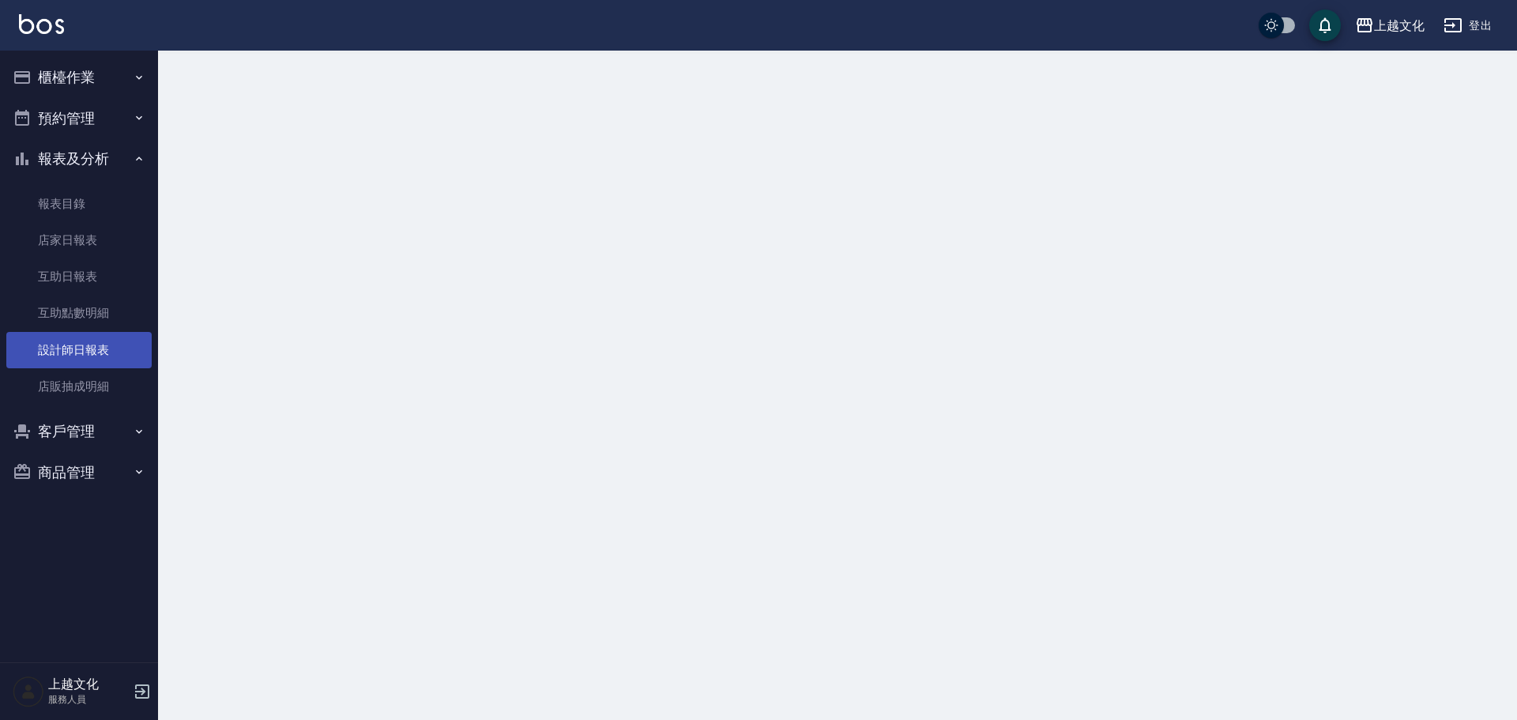
click at [73, 358] on link "設計師日報表" at bounding box center [78, 350] width 145 height 36
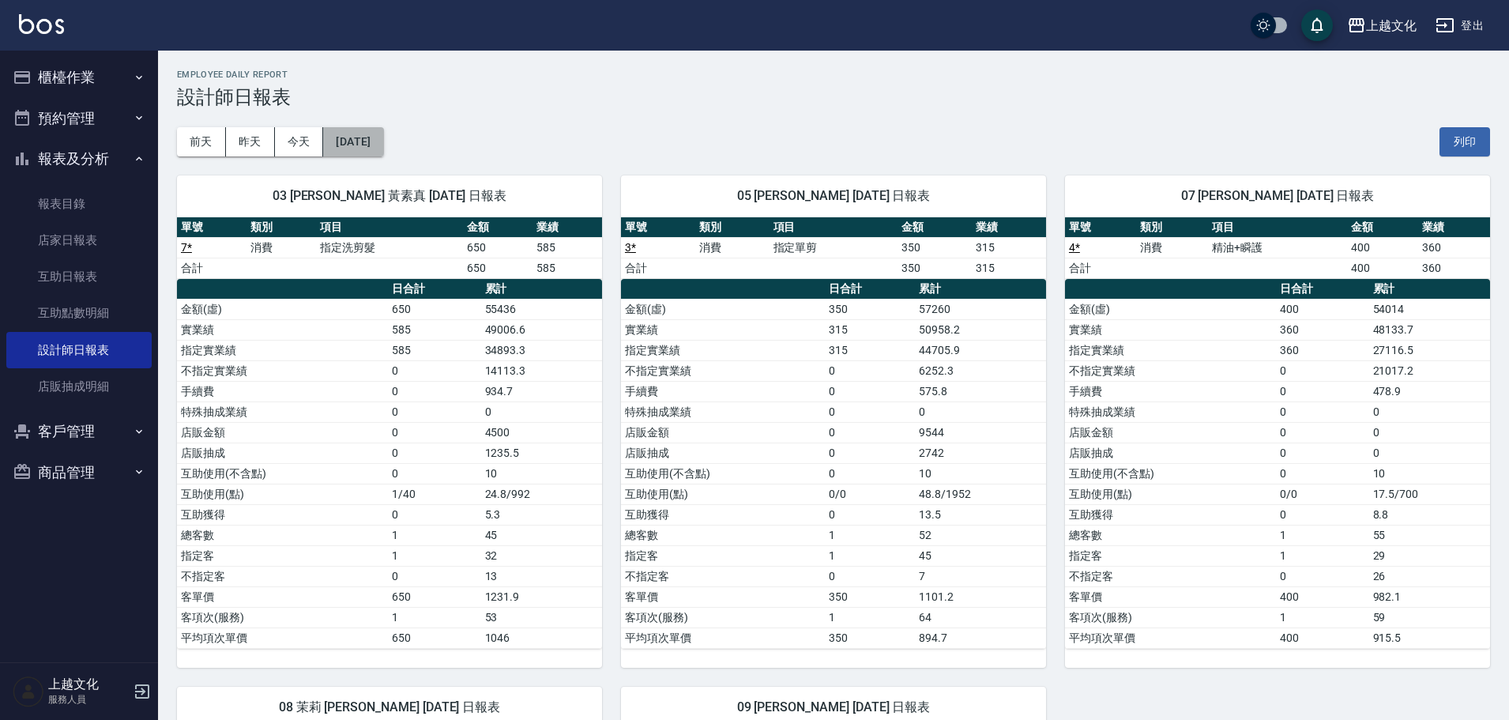
click at [372, 140] on button "[DATE]" at bounding box center [353, 141] width 60 height 29
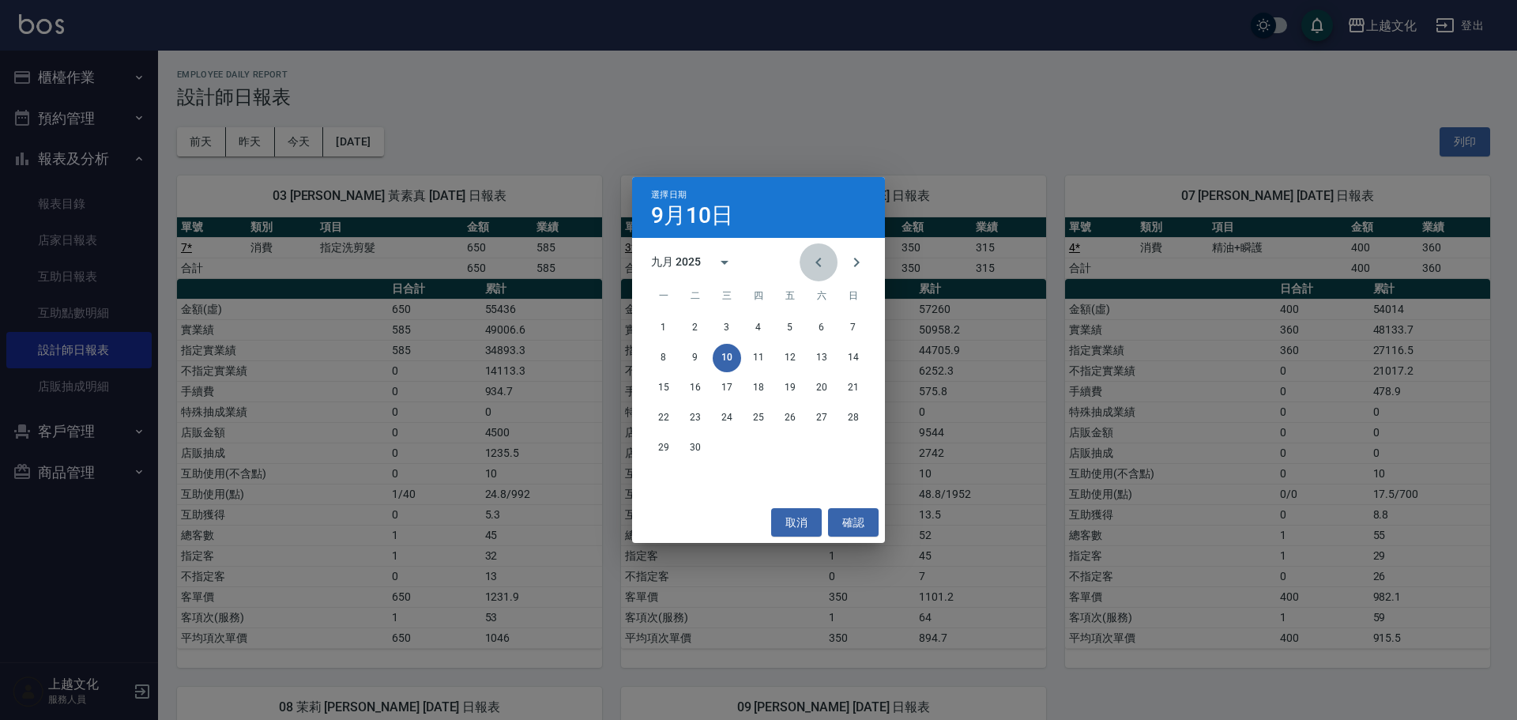
click at [817, 262] on icon "Previous month" at bounding box center [819, 262] width 6 height 9
click at [852, 352] on button "10" at bounding box center [853, 358] width 28 height 28
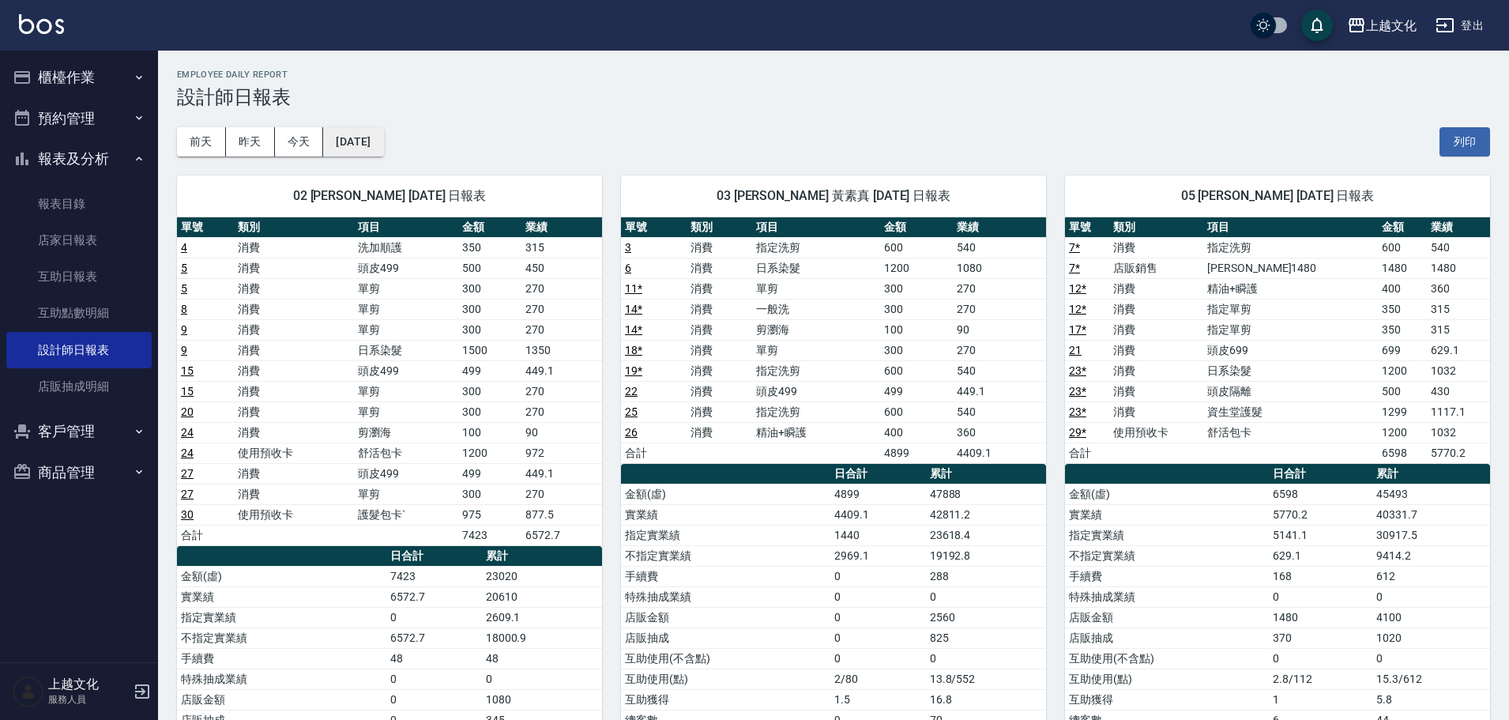
click at [383, 145] on button "[DATE]" at bounding box center [353, 141] width 60 height 29
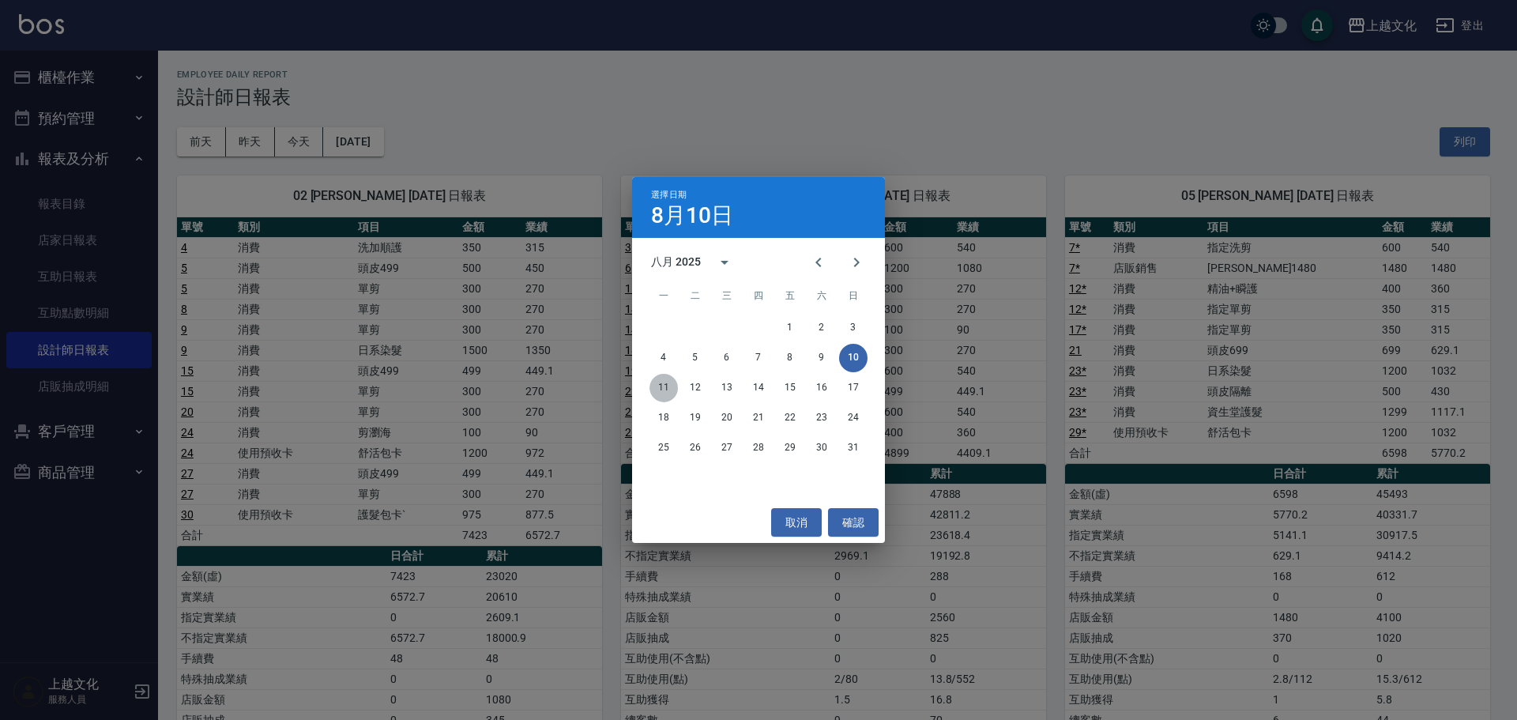
click at [665, 386] on button "11" at bounding box center [664, 388] width 28 height 28
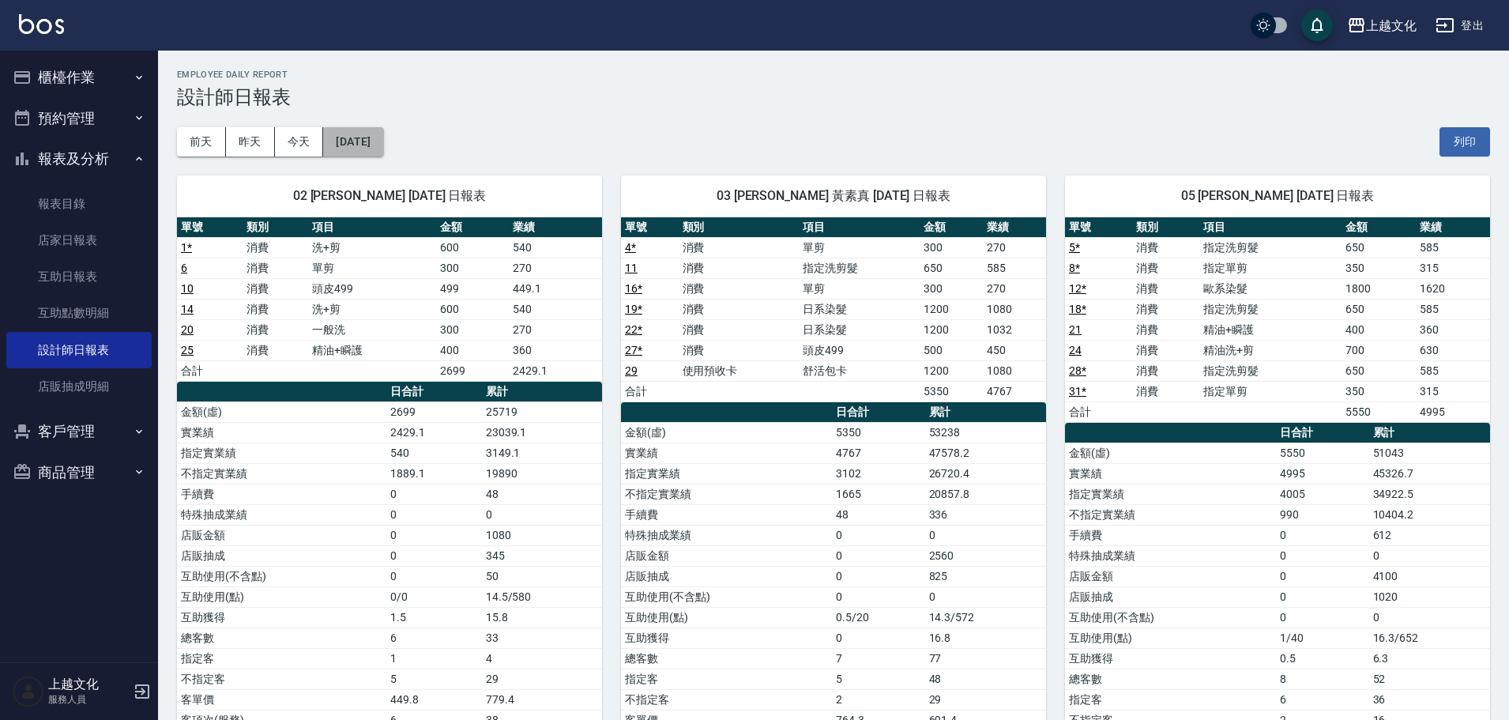
click at [383, 152] on button "[DATE]" at bounding box center [353, 141] width 60 height 29
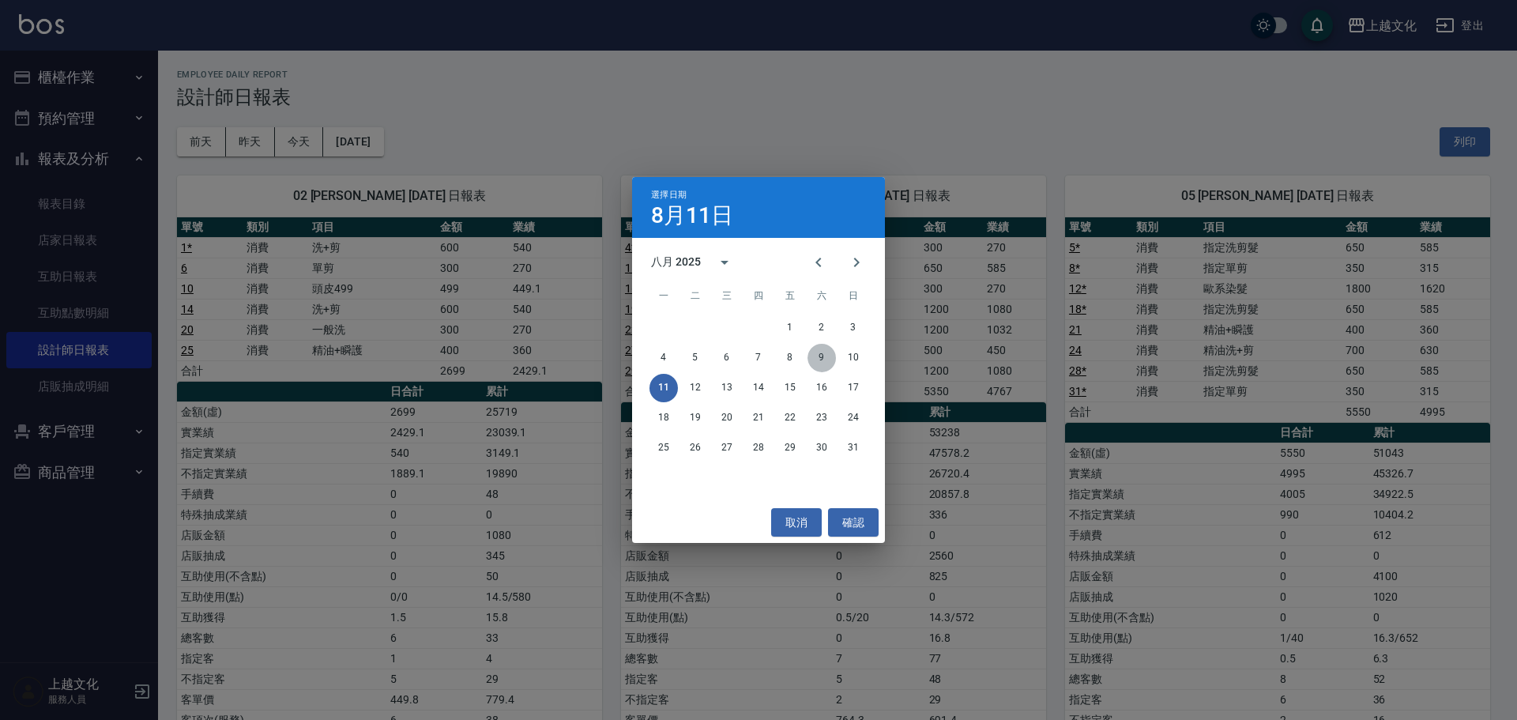
click at [826, 365] on button "9" at bounding box center [822, 358] width 28 height 28
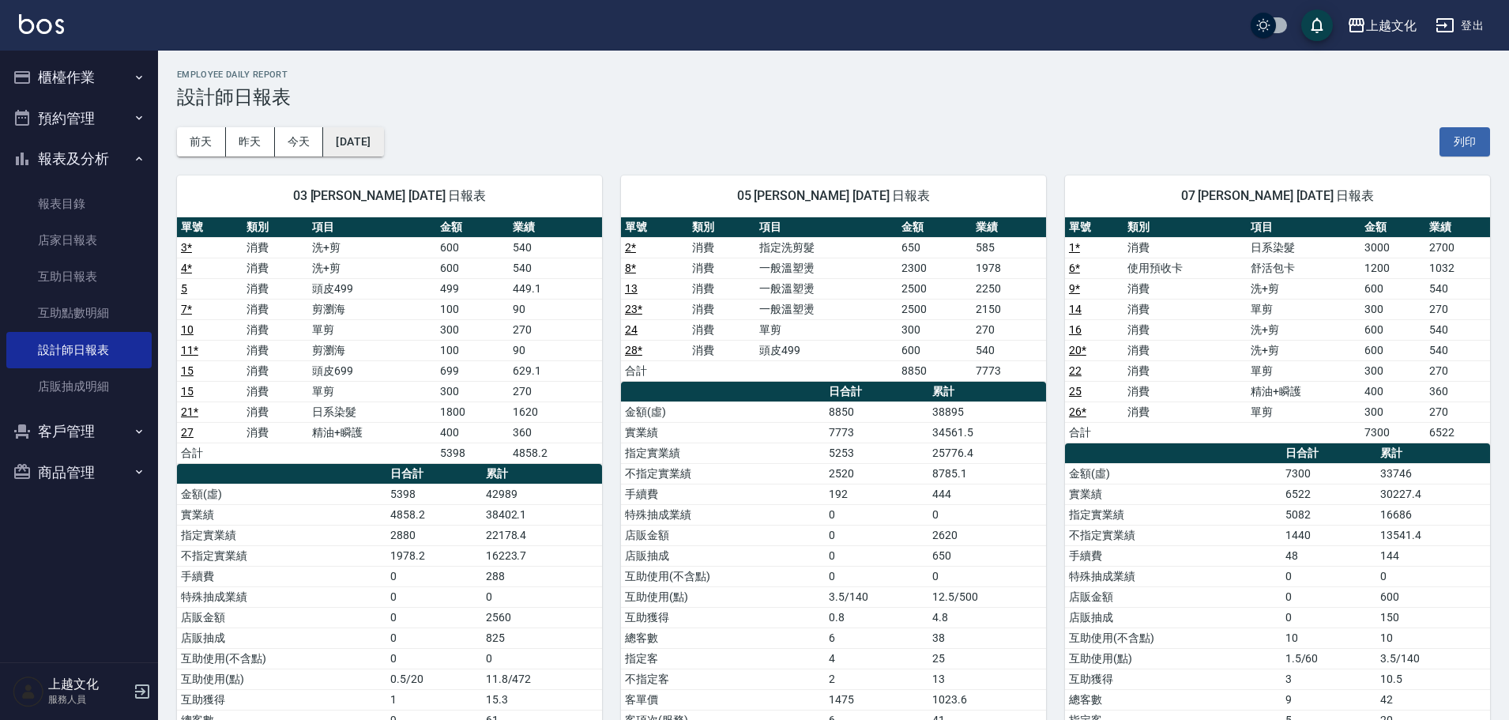
click at [383, 144] on button "[DATE]" at bounding box center [353, 141] width 60 height 29
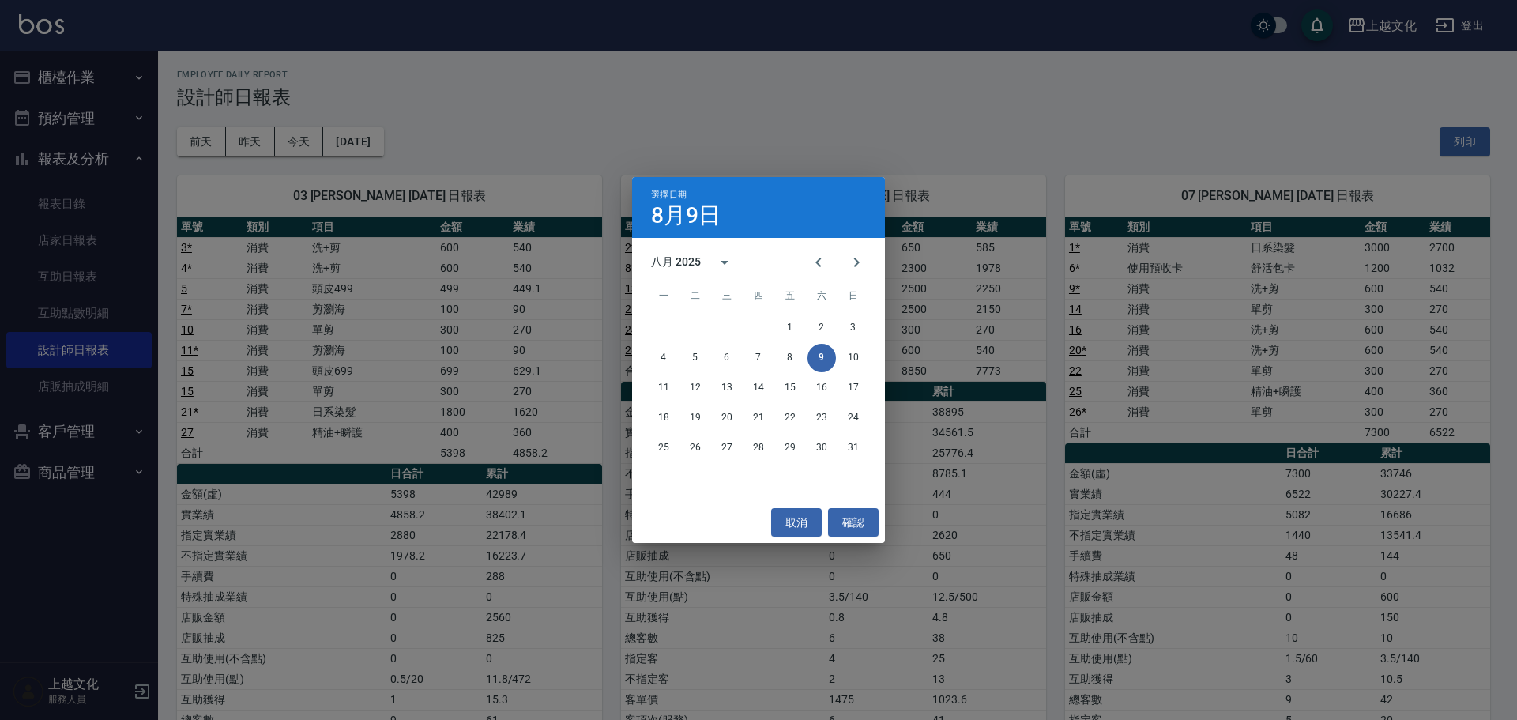
click at [310, 148] on div "選擇日期 8月9日 八月 2025 一 二 三 四 五 六 日 1 2 3 4 5 6 7 8 9 10 11 12 13 14 15 16 17 18 19…" at bounding box center [758, 360] width 1517 height 720
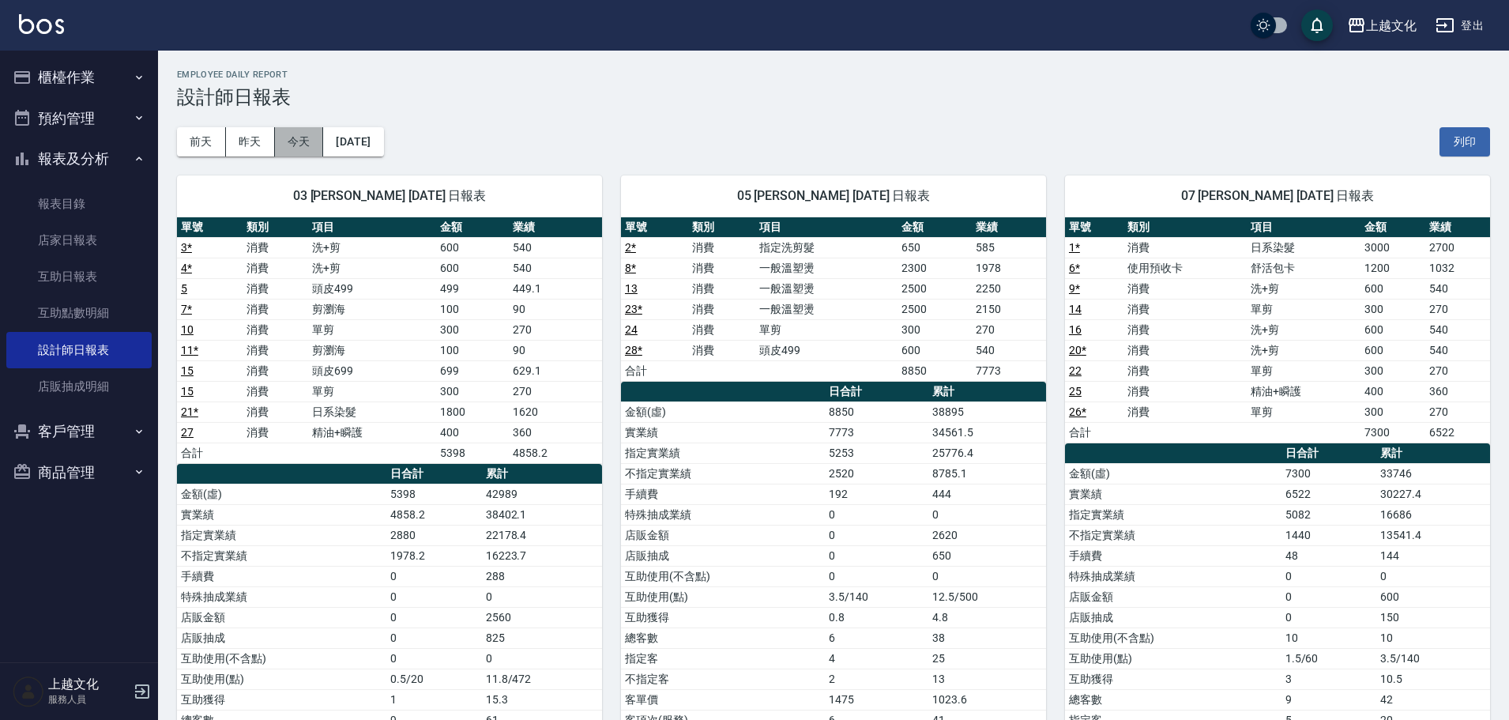
click at [309, 147] on button "今天" at bounding box center [299, 141] width 49 height 29
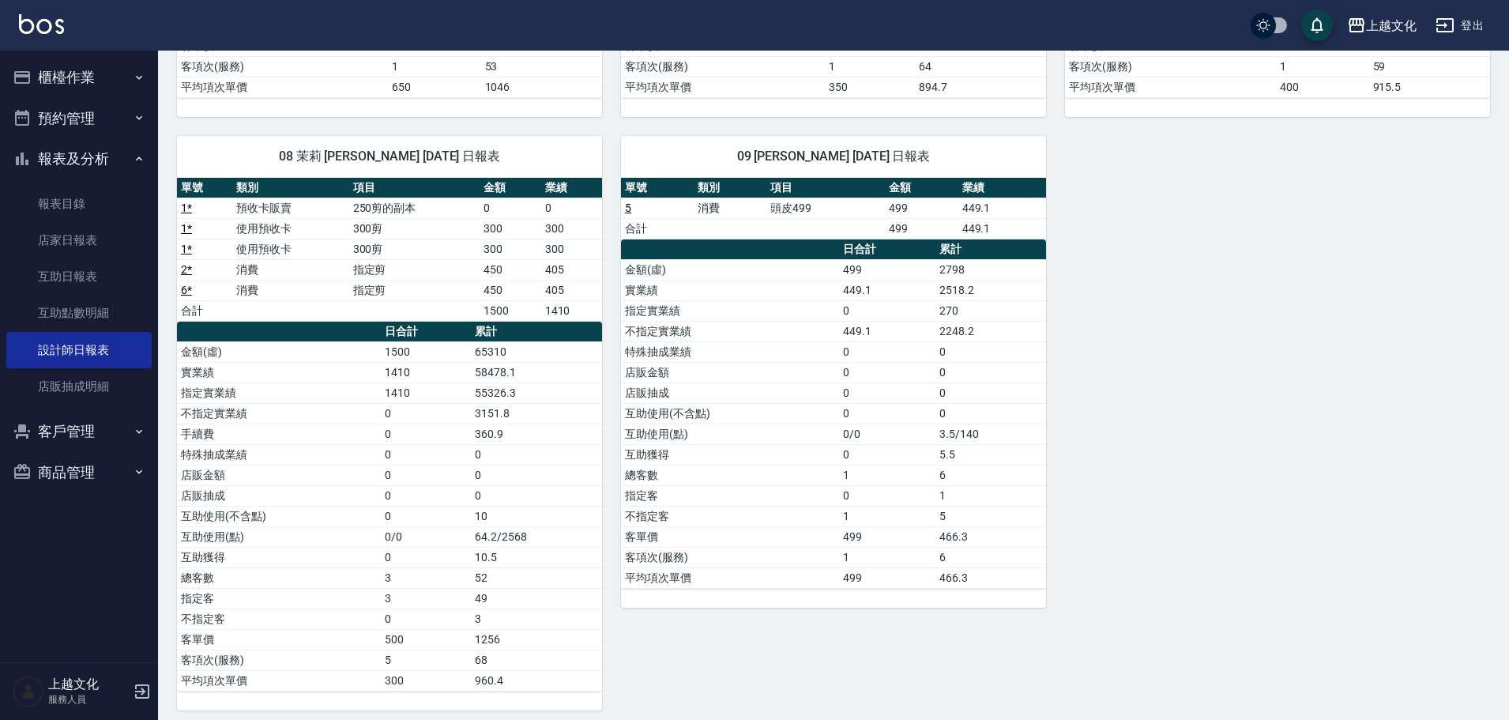
scroll to position [553, 0]
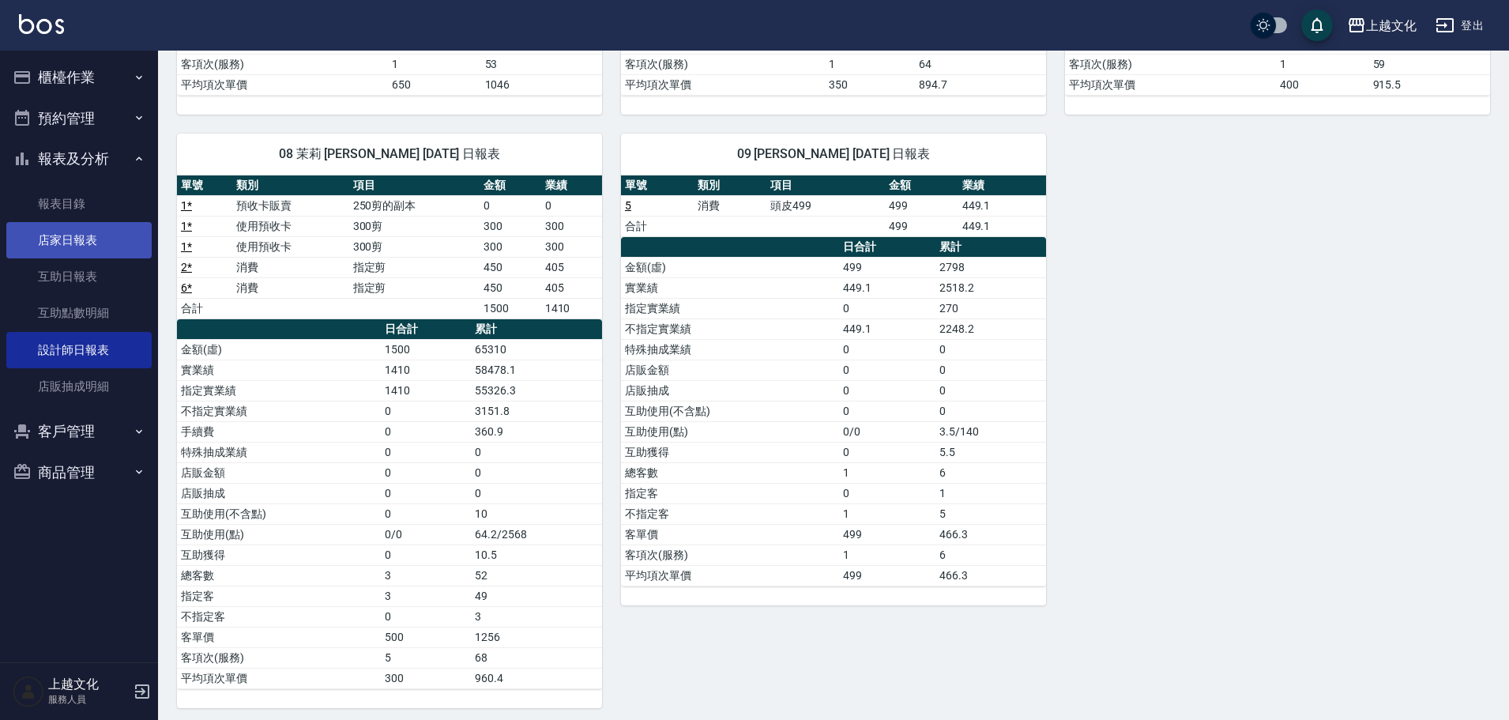
click at [85, 241] on link "店家日報表" at bounding box center [78, 240] width 145 height 36
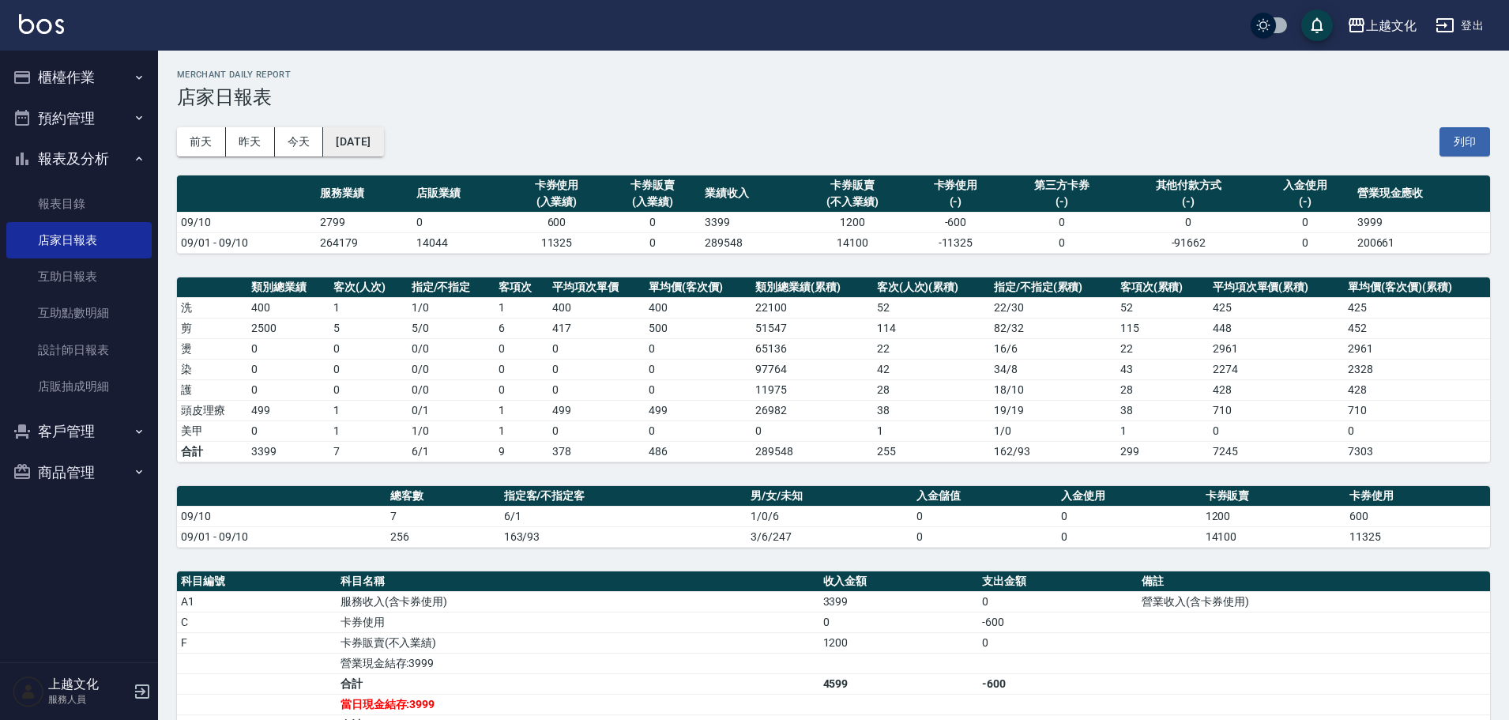
click at [374, 153] on button "[DATE]" at bounding box center [353, 141] width 60 height 29
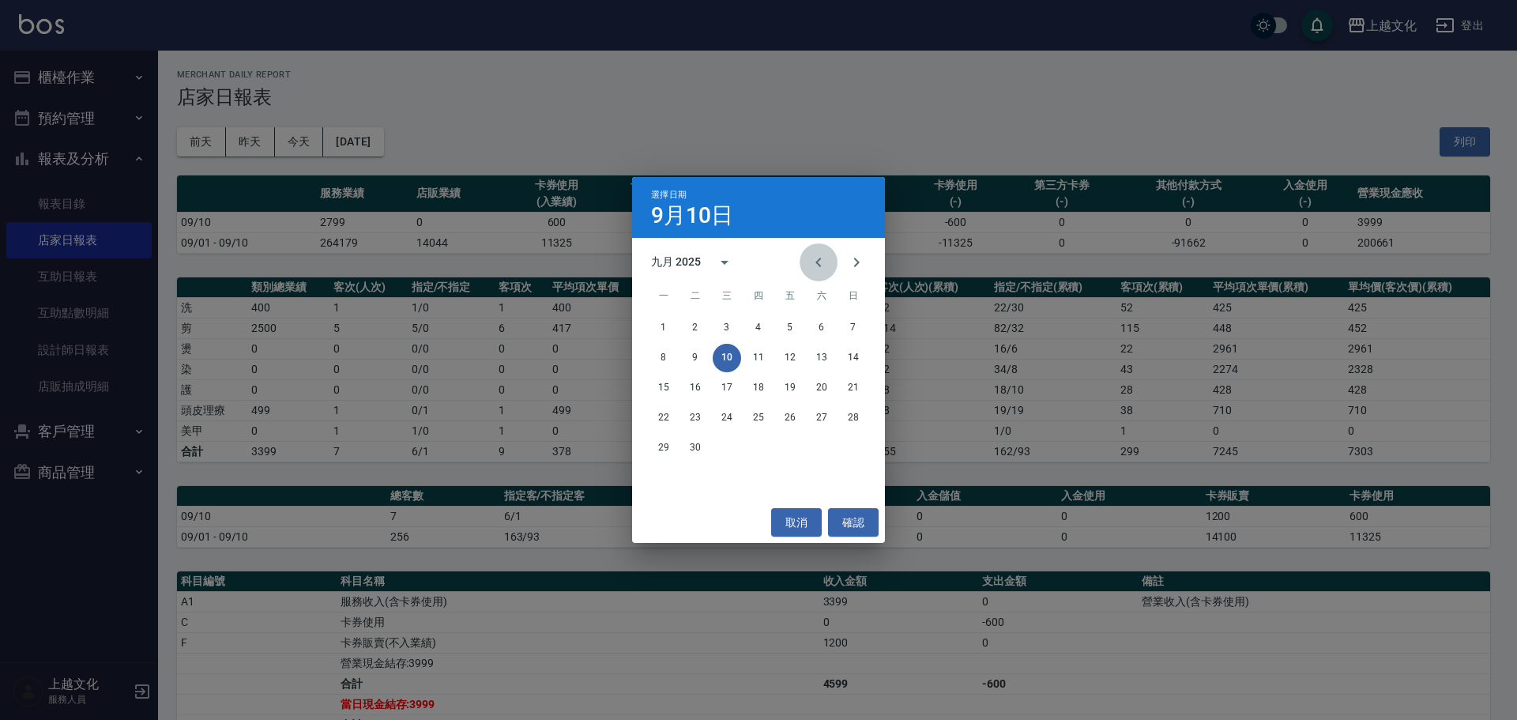
click at [823, 264] on icon "Previous month" at bounding box center [818, 262] width 19 height 19
click at [860, 358] on button "10" at bounding box center [853, 358] width 28 height 28
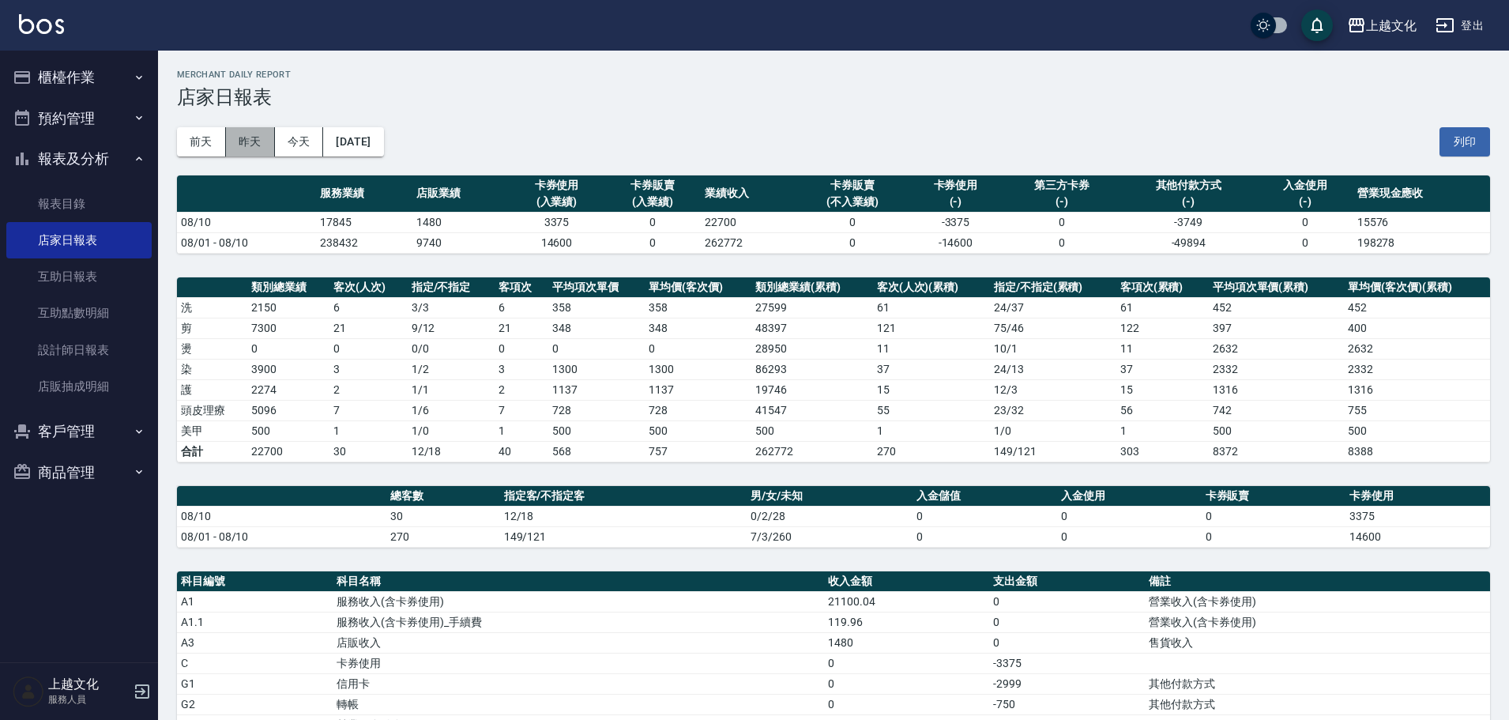
click at [264, 145] on button "昨天" at bounding box center [250, 141] width 49 height 29
